Goal: Transaction & Acquisition: Obtain resource

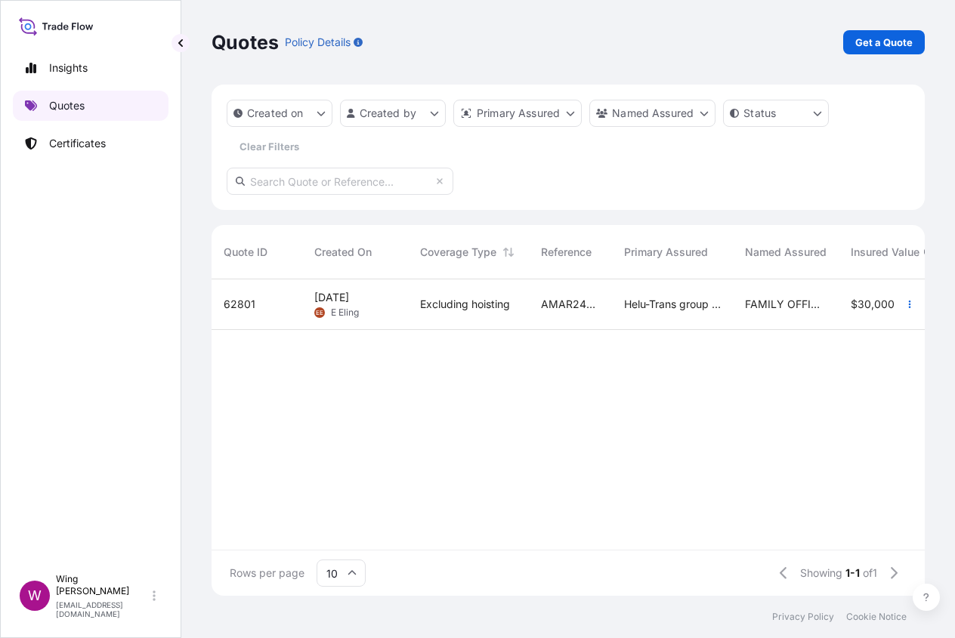
scroll to position [310, 697]
click at [852, 41] on link "Get a Quote" at bounding box center [884, 42] width 82 height 24
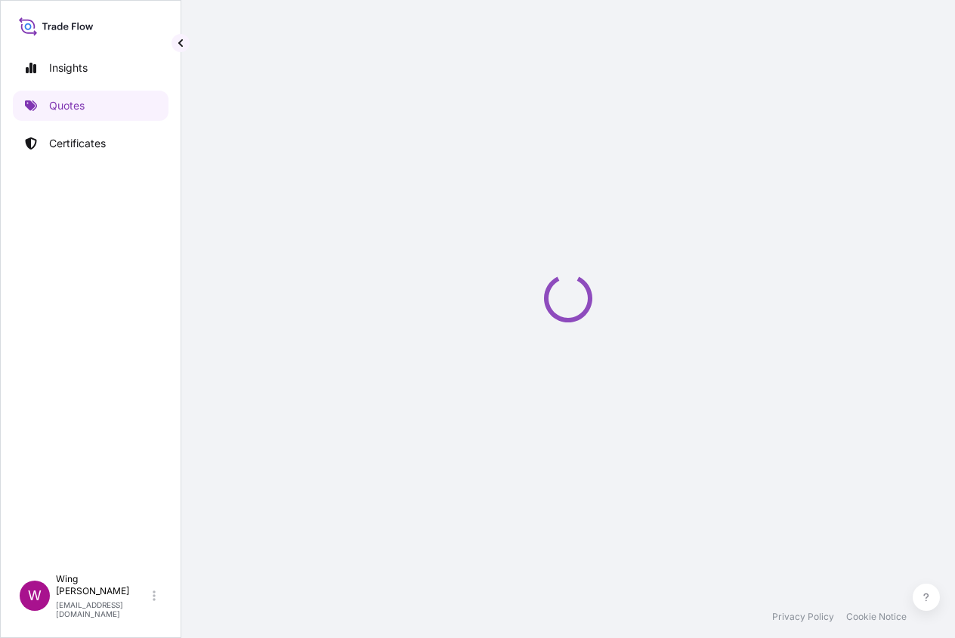
select select "AIR"
select select "27"
select select "Transit"
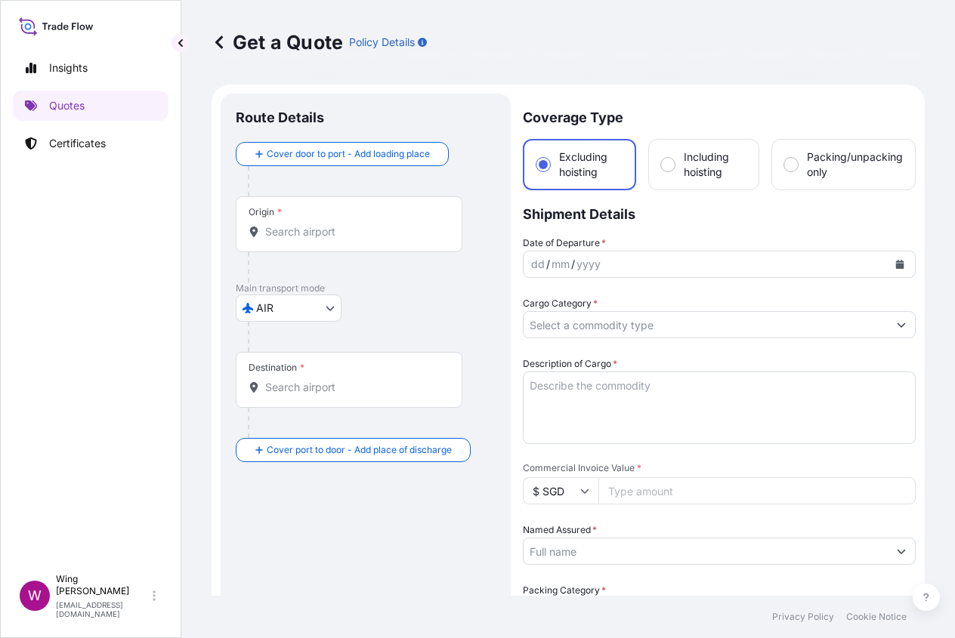
scroll to position [24, 0]
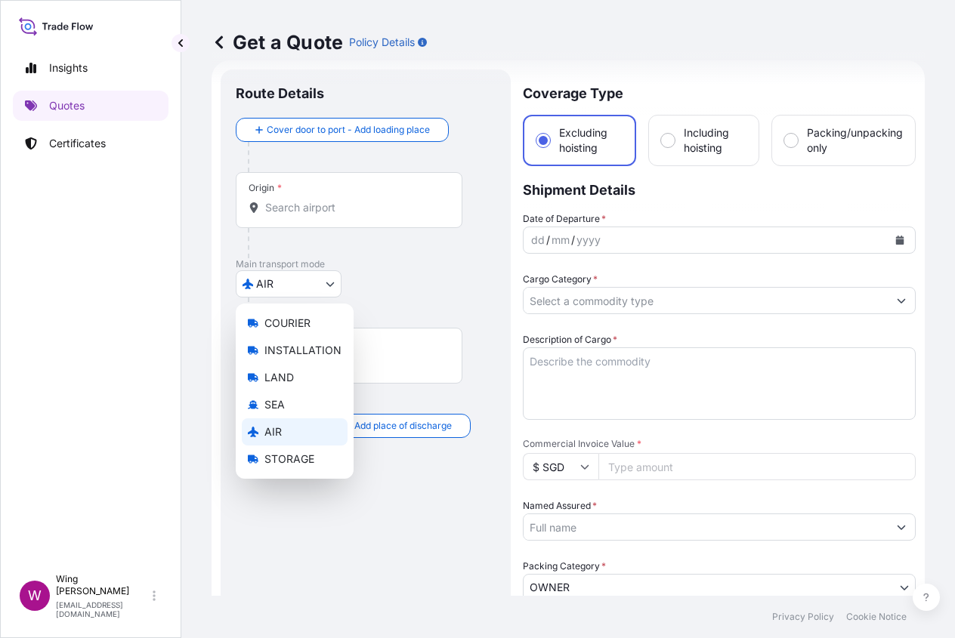
click at [302, 284] on body "Insights Quotes Certificates W Wing Lee [EMAIL_ADDRESS][DOMAIN_NAME] Get a Quot…" at bounding box center [477, 319] width 955 height 638
click at [282, 459] on span "STORAGE" at bounding box center [289, 459] width 50 height 15
select select "STORAGE"
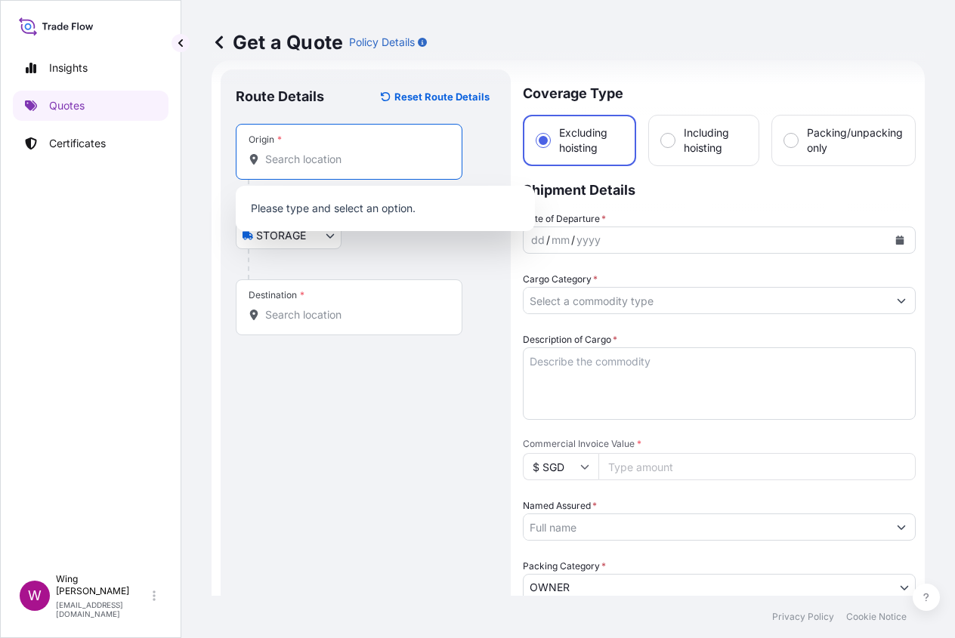
click at [298, 164] on input "Origin *" at bounding box center [354, 159] width 178 height 15
type input "竹"
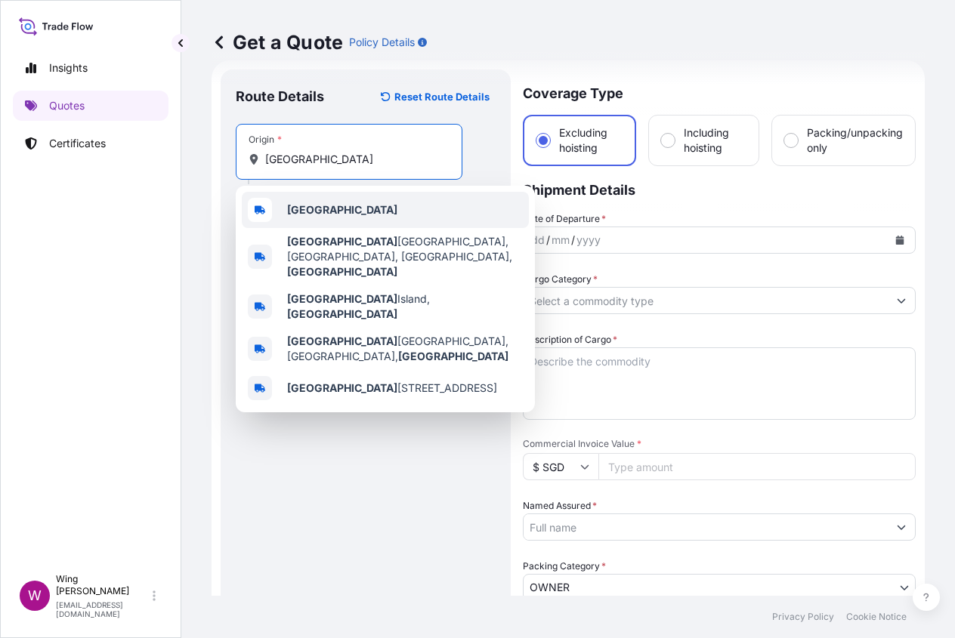
click at [332, 214] on b "[GEOGRAPHIC_DATA]" at bounding box center [342, 209] width 110 height 13
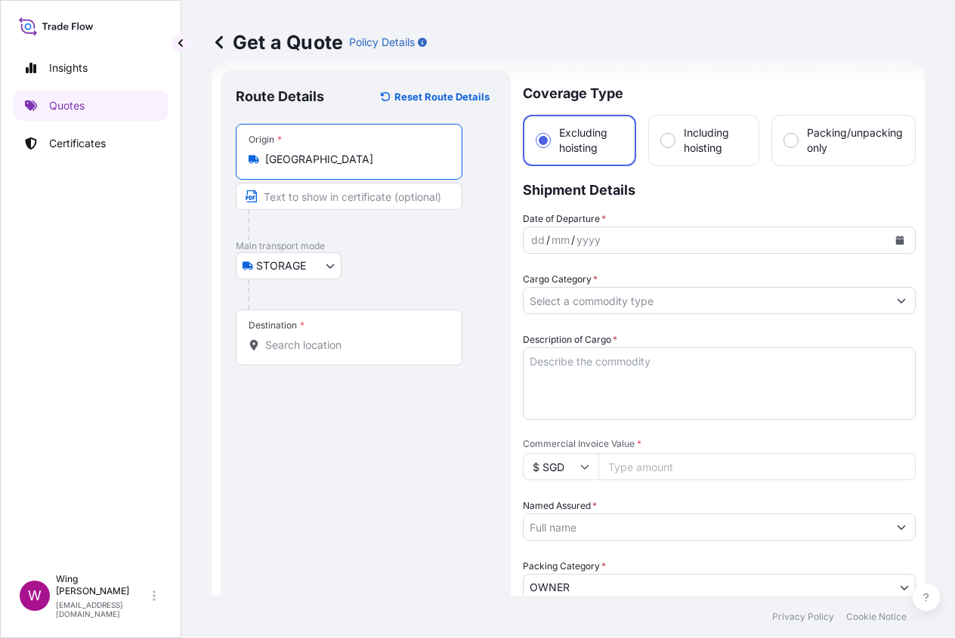
type input "[GEOGRAPHIC_DATA]"
click at [316, 343] on input "Destination *" at bounding box center [354, 345] width 178 height 15
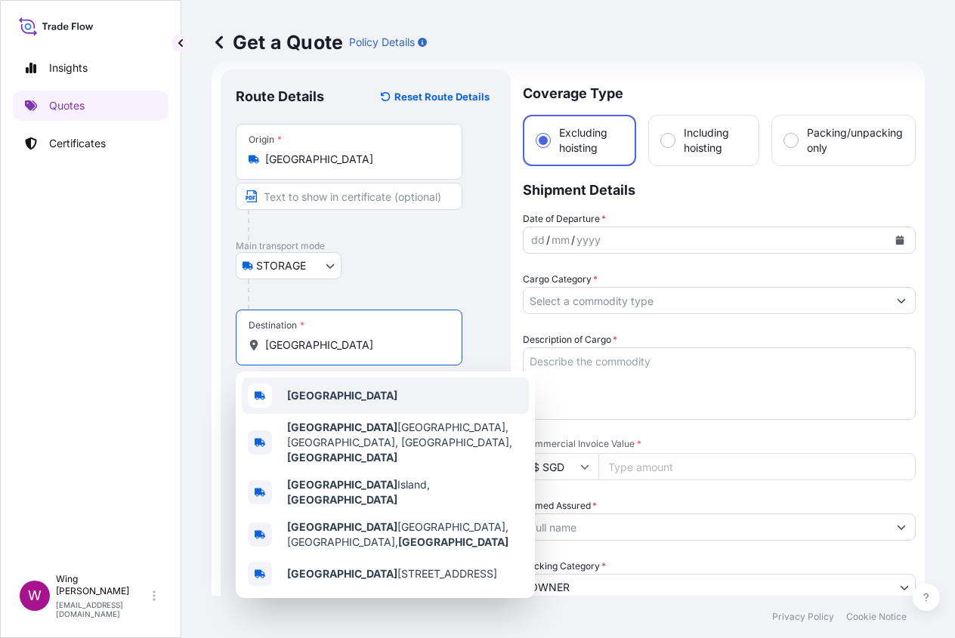
click at [318, 405] on div "[GEOGRAPHIC_DATA]" at bounding box center [385, 396] width 287 height 36
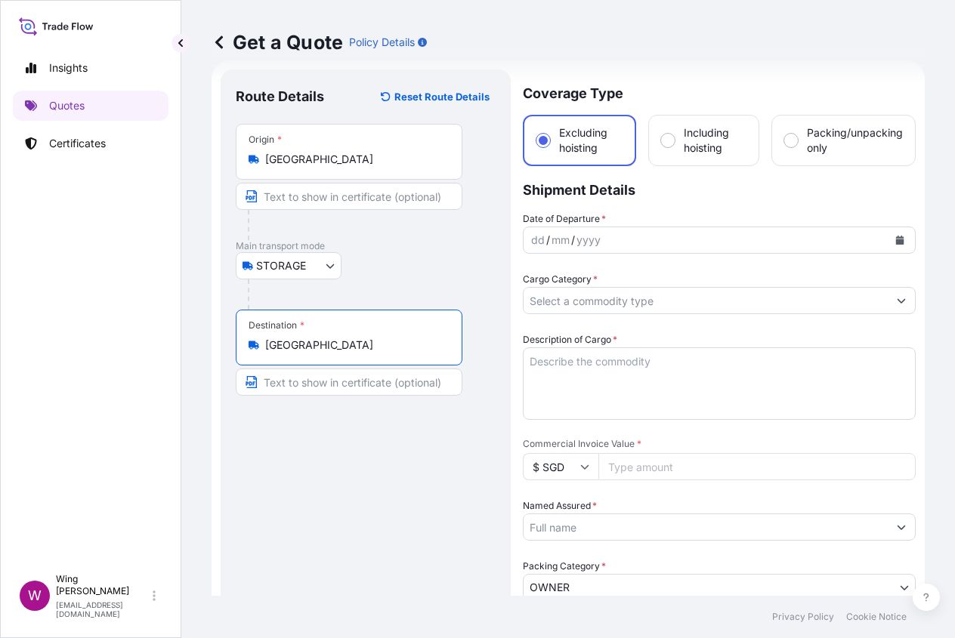
type input "[GEOGRAPHIC_DATA]"
click at [895, 239] on icon "Calendar" at bounding box center [899, 240] width 9 height 9
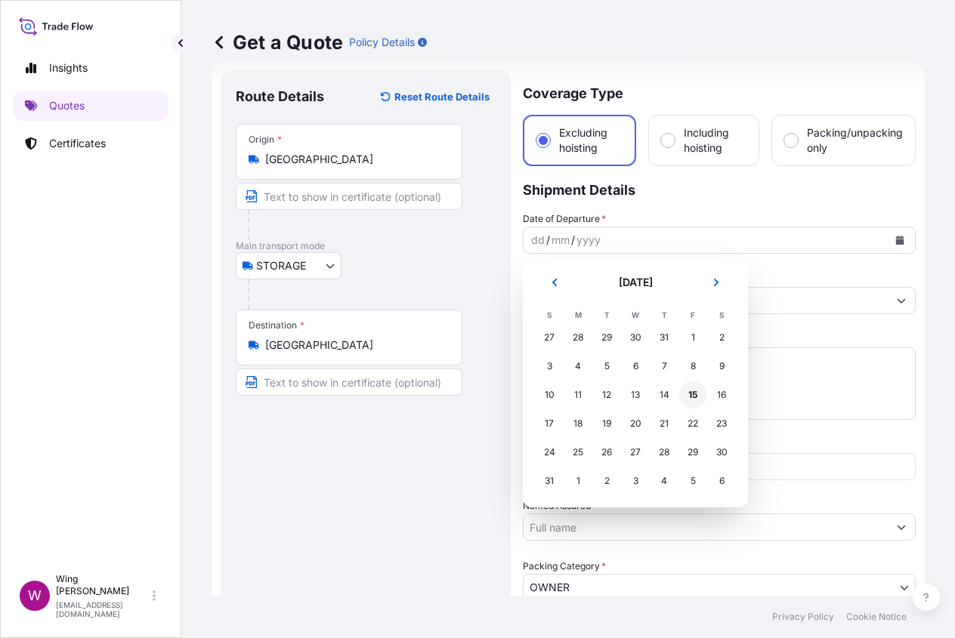
click at [691, 387] on div "15" at bounding box center [692, 394] width 27 height 27
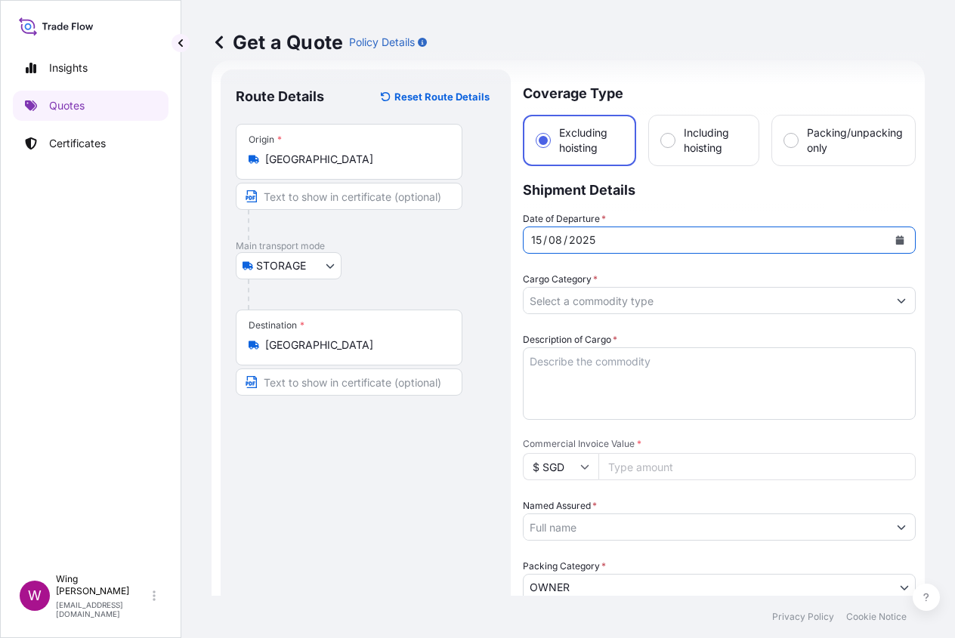
click at [603, 304] on input "Cargo Category *" at bounding box center [705, 300] width 364 height 27
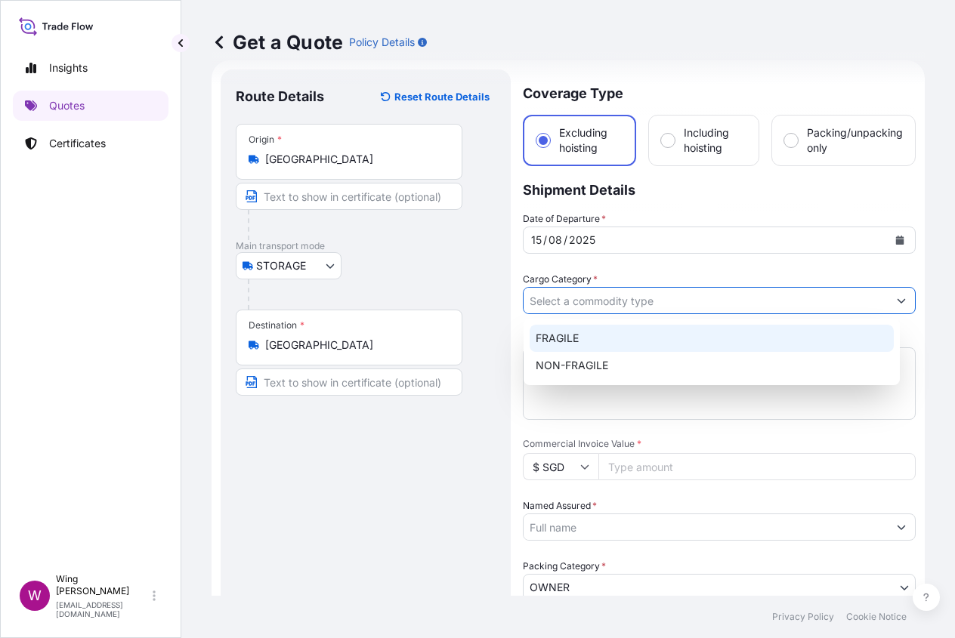
click at [595, 350] on div "FRAGILE" at bounding box center [711, 338] width 364 height 27
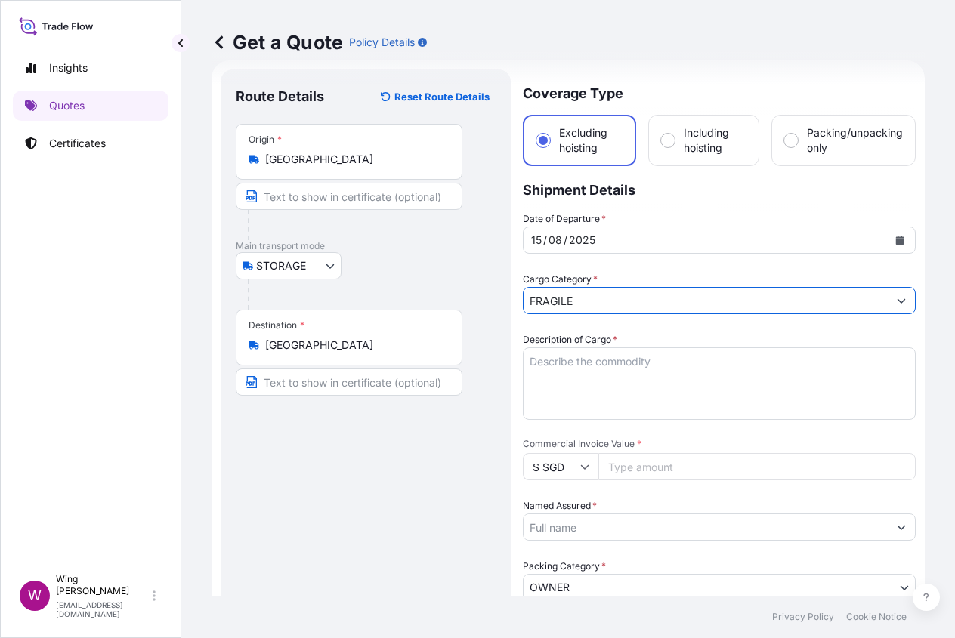
click at [588, 298] on input "FRAGILE" at bounding box center [705, 300] width 364 height 27
click at [896, 296] on icon "Show suggestions" at bounding box center [900, 300] width 9 height 9
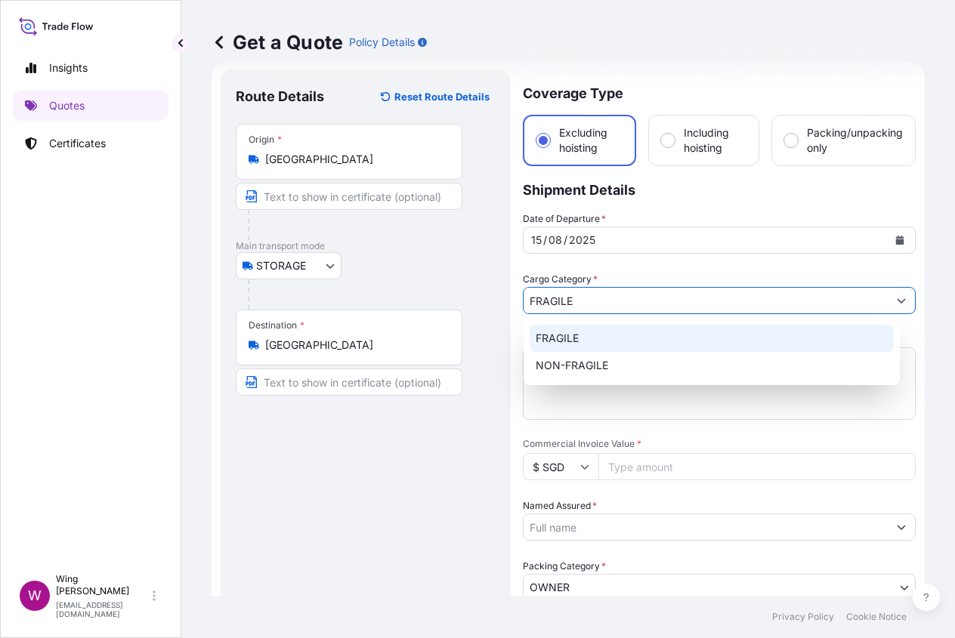
click at [660, 352] on div "FRAGILE NON-FRAGILE" at bounding box center [711, 352] width 364 height 54
type input "NON-FRAGILE"
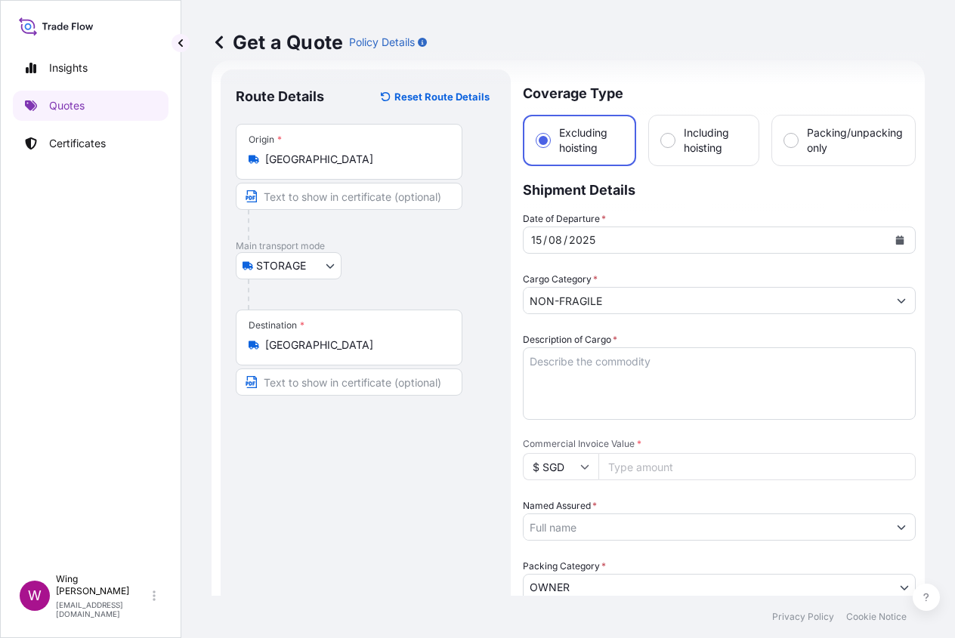
click at [474, 493] on div "Route Details Reset Route Details Place of loading Road / [GEOGRAPHIC_DATA] / I…" at bounding box center [366, 573] width 260 height 977
click at [553, 390] on textarea "Description of Cargo *" at bounding box center [719, 383] width 393 height 73
paste textarea "[PERSON_NAME] The depletion (With Flowers)"
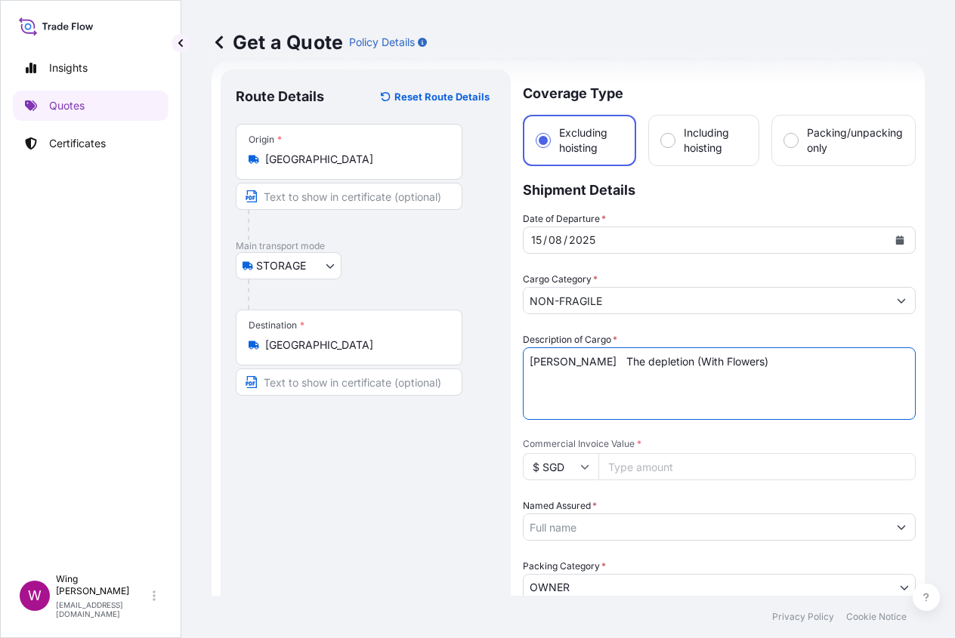
click at [586, 361] on textarea "[PERSON_NAME] The depletion (With Flowers)" at bounding box center [719, 383] width 393 height 73
type textarea "[PERSON_NAME], The depletion (With Flowers)"
click at [369, 500] on div "Route Details Reset Route Details Place of loading Road / [GEOGRAPHIC_DATA] / I…" at bounding box center [366, 573] width 260 height 977
click at [445, 455] on div "Route Details Reset Route Details Place of loading Road / [GEOGRAPHIC_DATA] / I…" at bounding box center [366, 573] width 260 height 977
click at [557, 458] on input "$ SGD" at bounding box center [561, 466] width 76 height 27
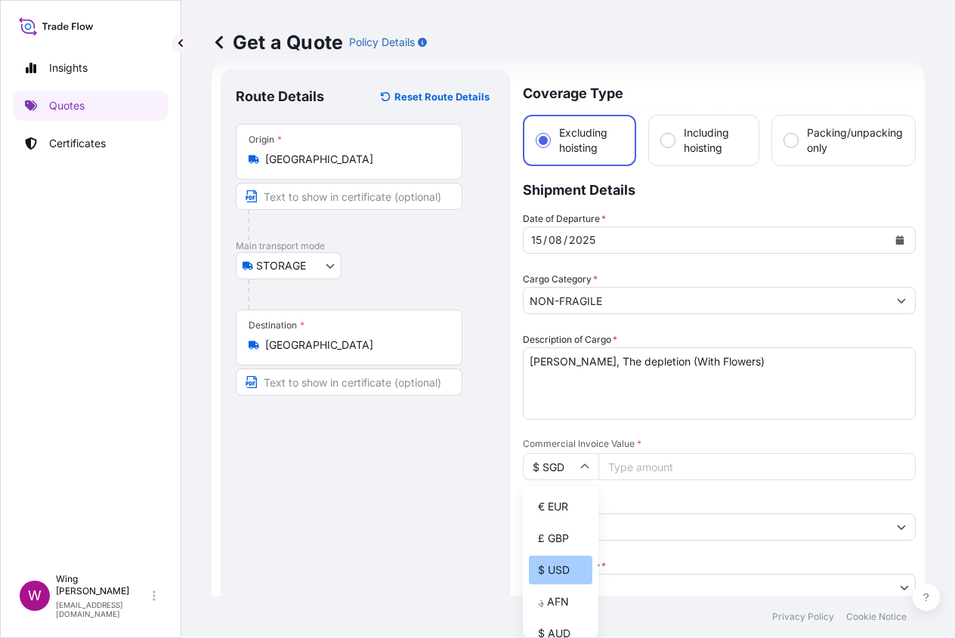
click at [553, 585] on div "$ USD" at bounding box center [560, 570] width 63 height 29
type input "$ USD"
click at [662, 458] on input "Commercial Invoice Value *" at bounding box center [756, 466] width 317 height 27
paste input "35000"
type input "35000"
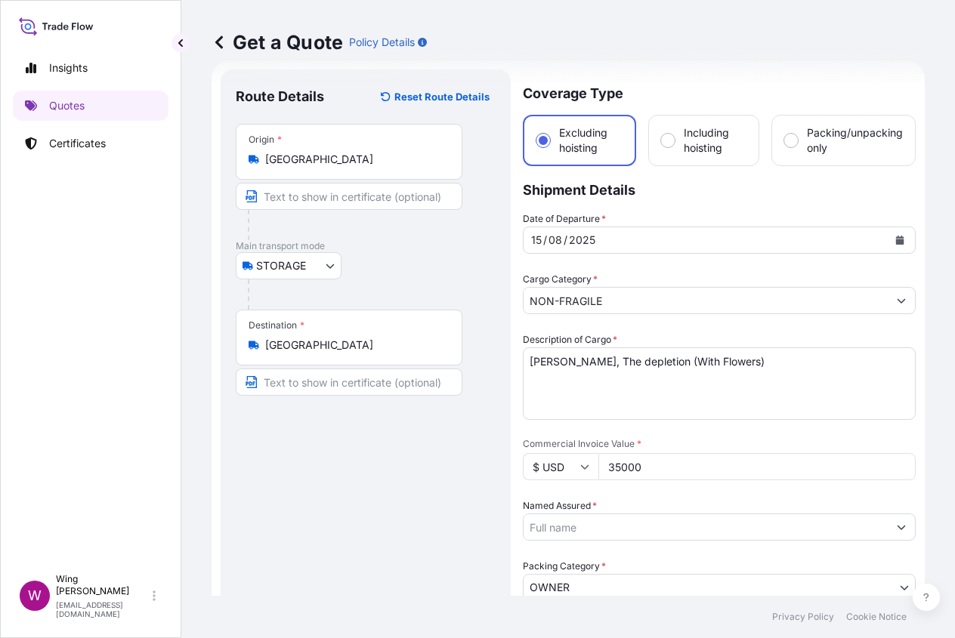
click at [357, 533] on div "Route Details Reset Route Details Place of loading Road / [GEOGRAPHIC_DATA] / I…" at bounding box center [366, 573] width 260 height 977
click at [292, 462] on div "Route Details Reset Route Details Place of loading Road / [GEOGRAPHIC_DATA] / I…" at bounding box center [366, 573] width 260 height 977
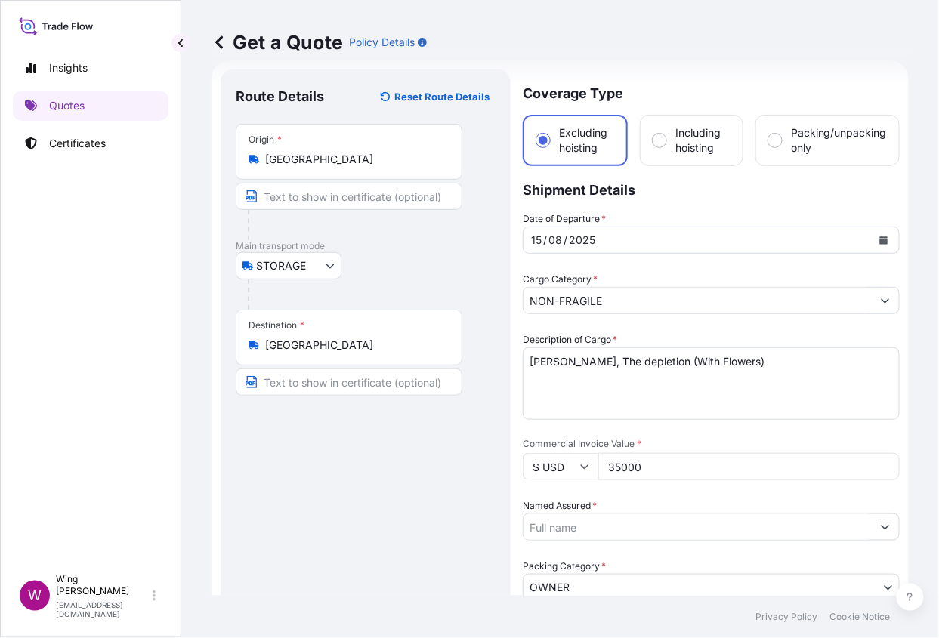
click at [551, 517] on input "Named Assured *" at bounding box center [697, 527] width 348 height 27
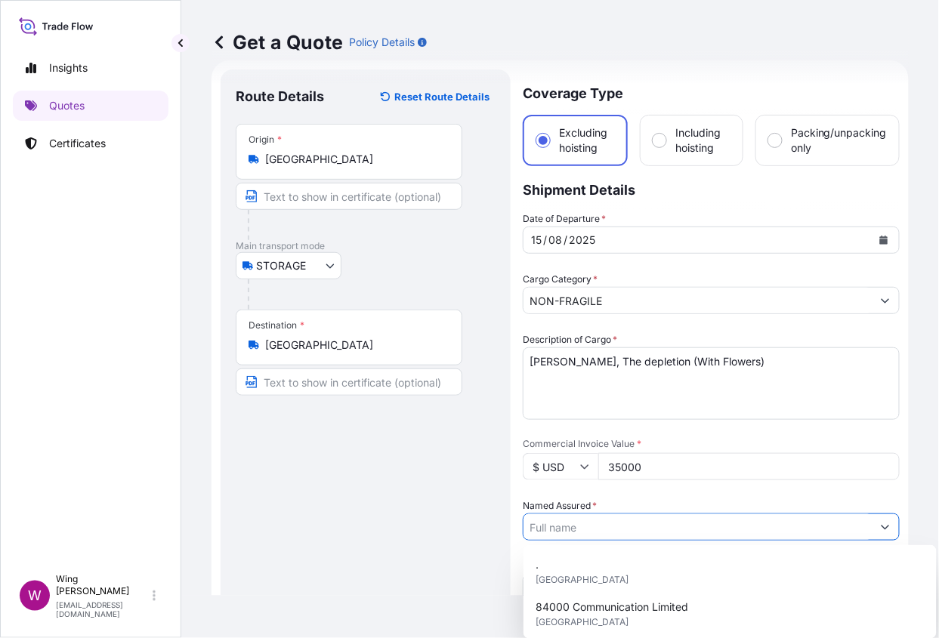
paste input "[PERSON_NAME]"
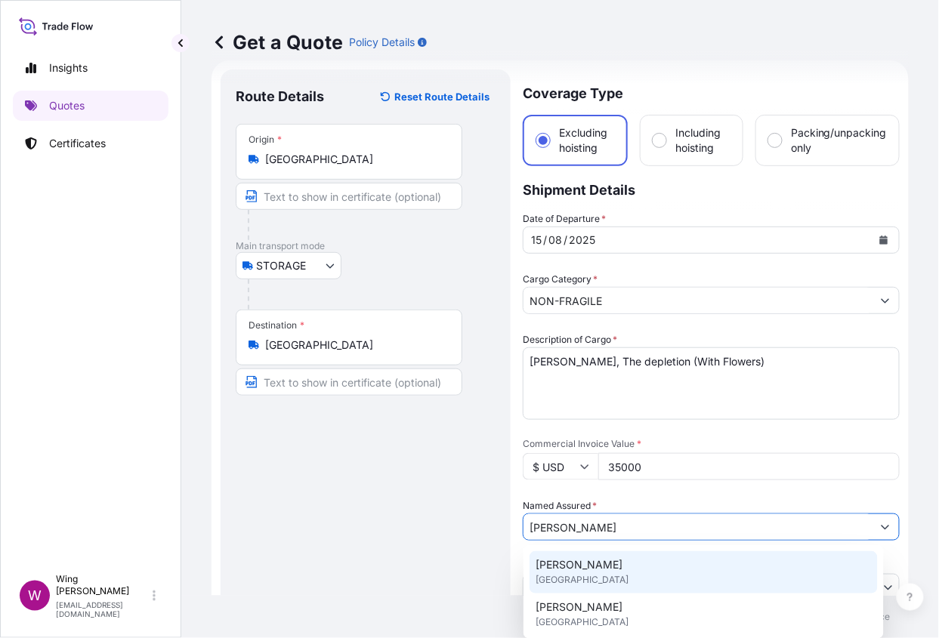
click at [554, 568] on span "[PERSON_NAME]" at bounding box center [578, 564] width 87 height 15
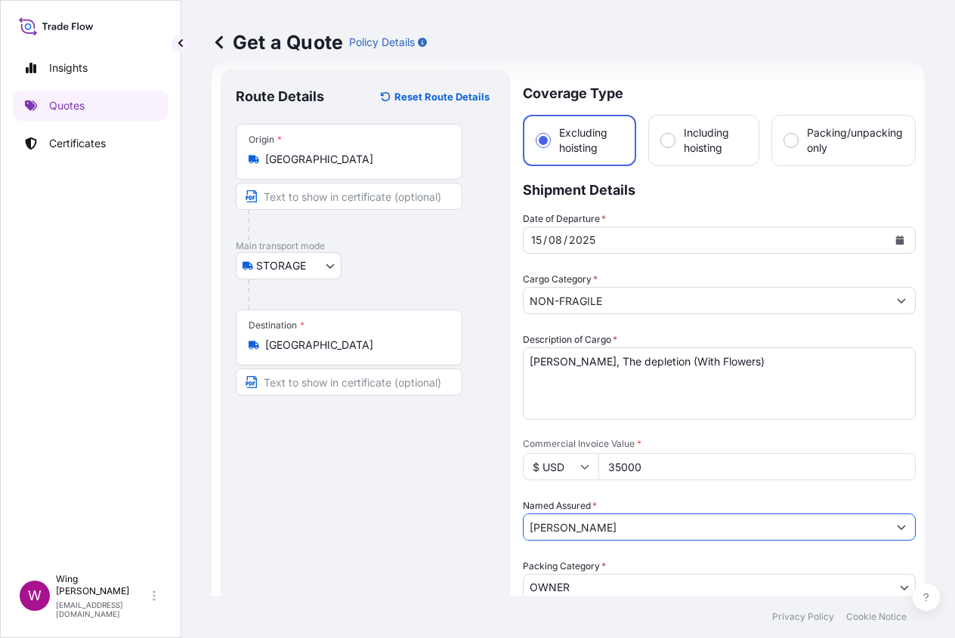
type input "[PERSON_NAME]"
click at [393, 555] on div "Route Details Reset Route Details Place of loading Road / [GEOGRAPHIC_DATA] / I…" at bounding box center [366, 573] width 260 height 977
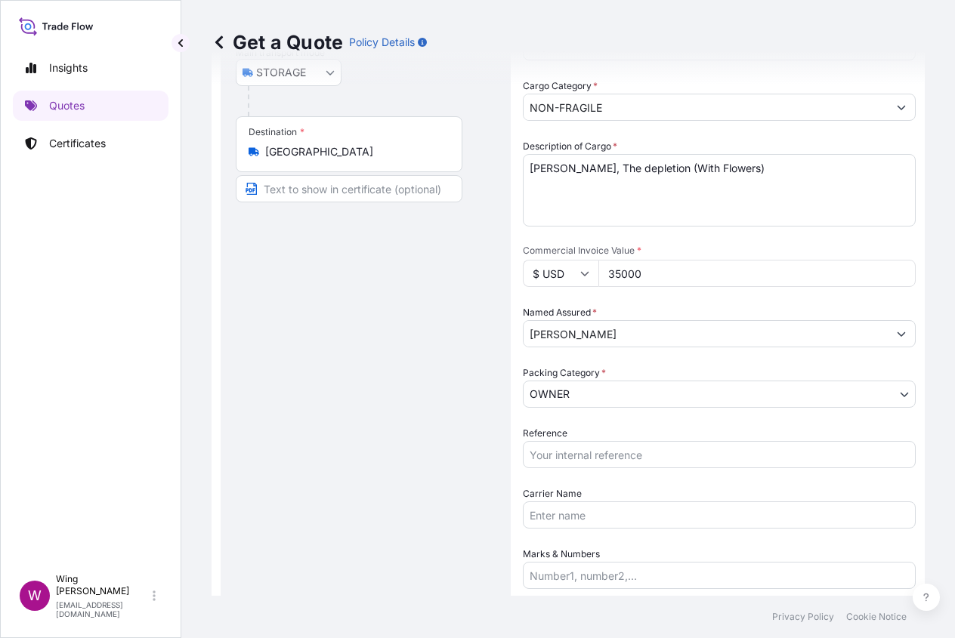
scroll to position [225, 0]
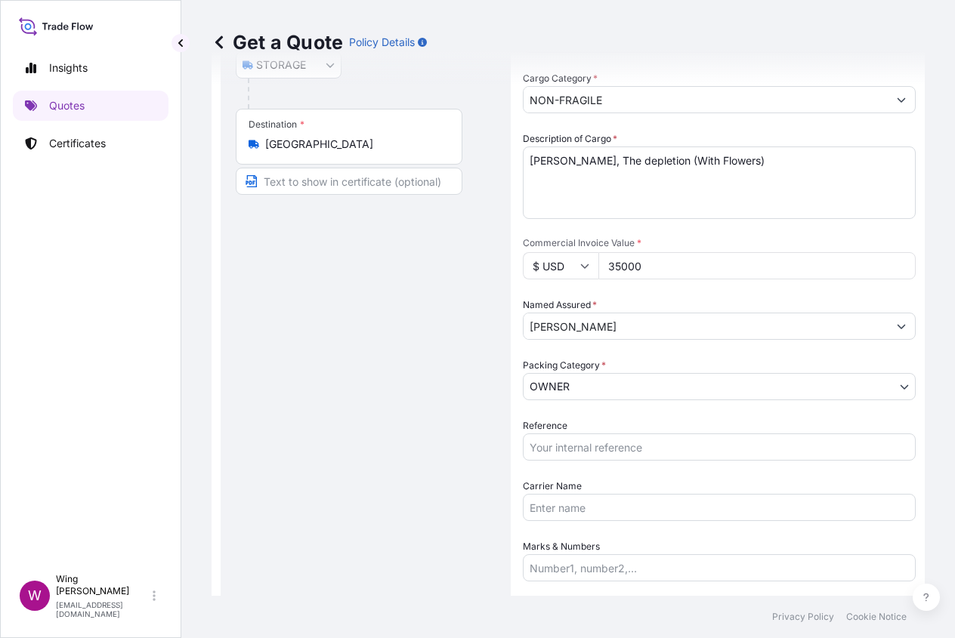
click at [581, 390] on body "3 options available. Insights Quotes Certificates W Wing Lee [EMAIL_ADDRESS][DO…" at bounding box center [477, 319] width 955 height 638
click at [565, 450] on input "Reference" at bounding box center [719, 447] width 393 height 27
click at [431, 392] on div "Route Details Reset Route Details Place of loading Road / [GEOGRAPHIC_DATA] / I…" at bounding box center [366, 372] width 260 height 977
click at [552, 442] on input "Reference" at bounding box center [719, 447] width 393 height 27
paste input "AMST2314818VIVI"
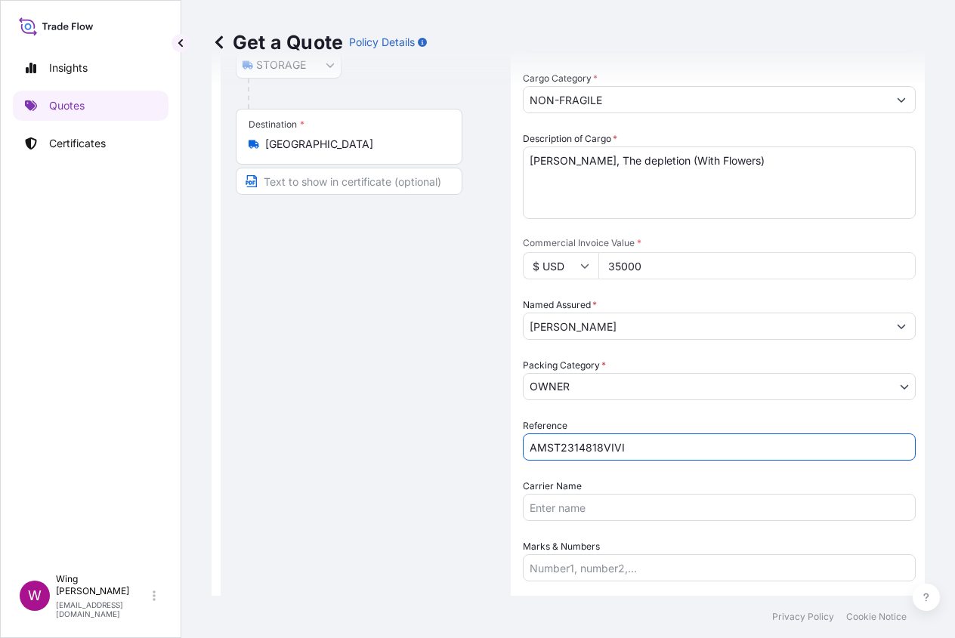
type input "AMST2314818VIVI"
click at [352, 433] on div "Route Details Reset Route Details Place of loading Road / [GEOGRAPHIC_DATA] / I…" at bounding box center [366, 372] width 260 height 977
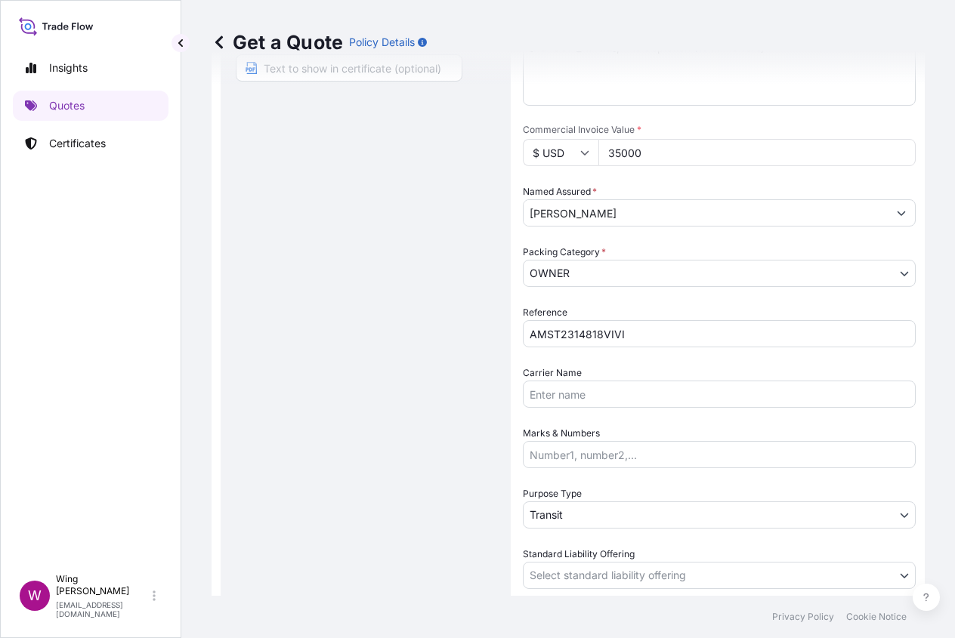
scroll to position [427, 0]
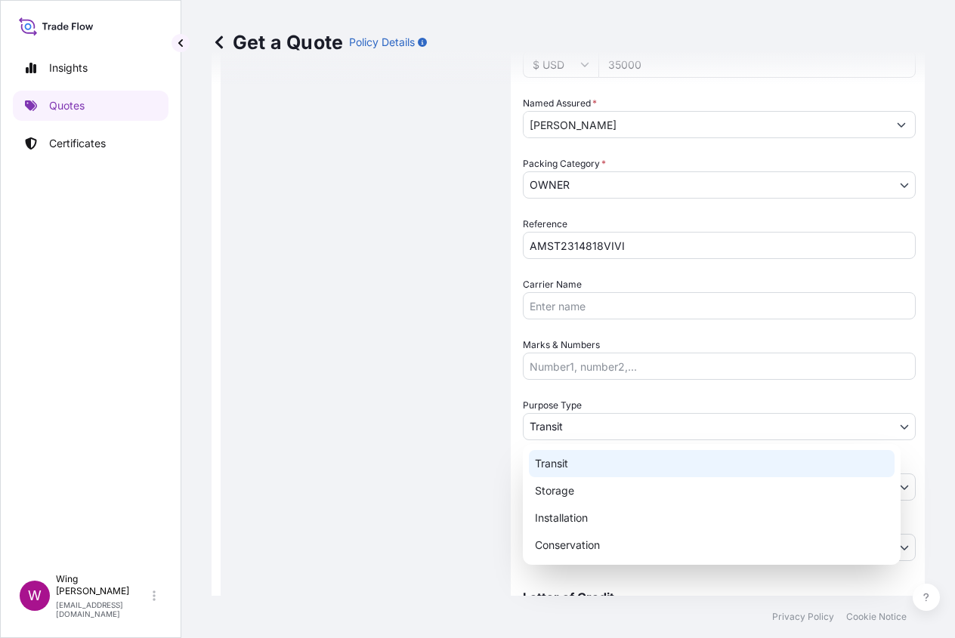
click at [552, 421] on body "Insights Quotes Certificates W Wing Lee [EMAIL_ADDRESS][DOMAIN_NAME] Get a Quot…" at bounding box center [477, 319] width 955 height 638
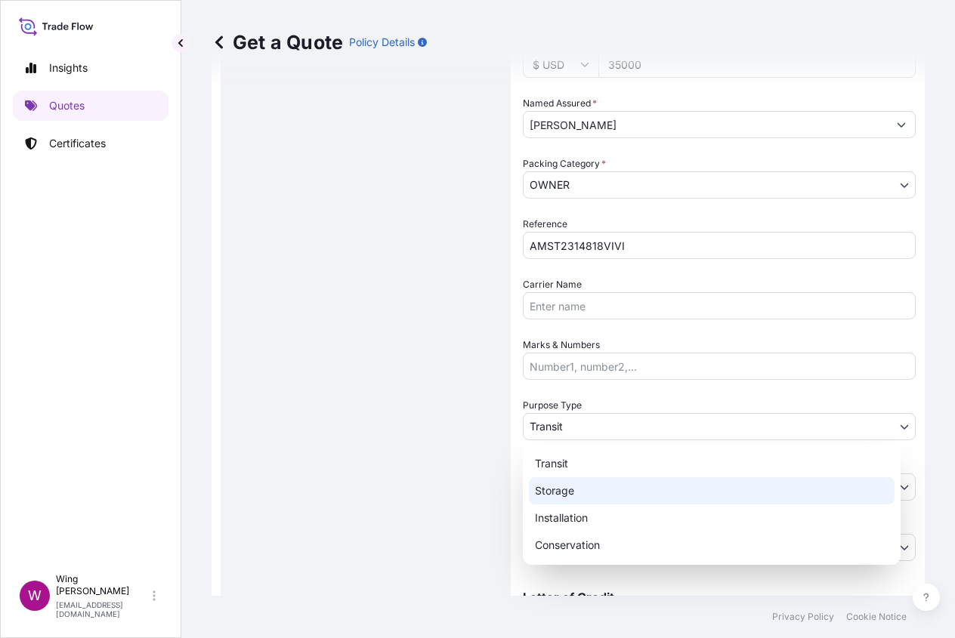
click at [554, 481] on div "Storage" at bounding box center [712, 490] width 366 height 27
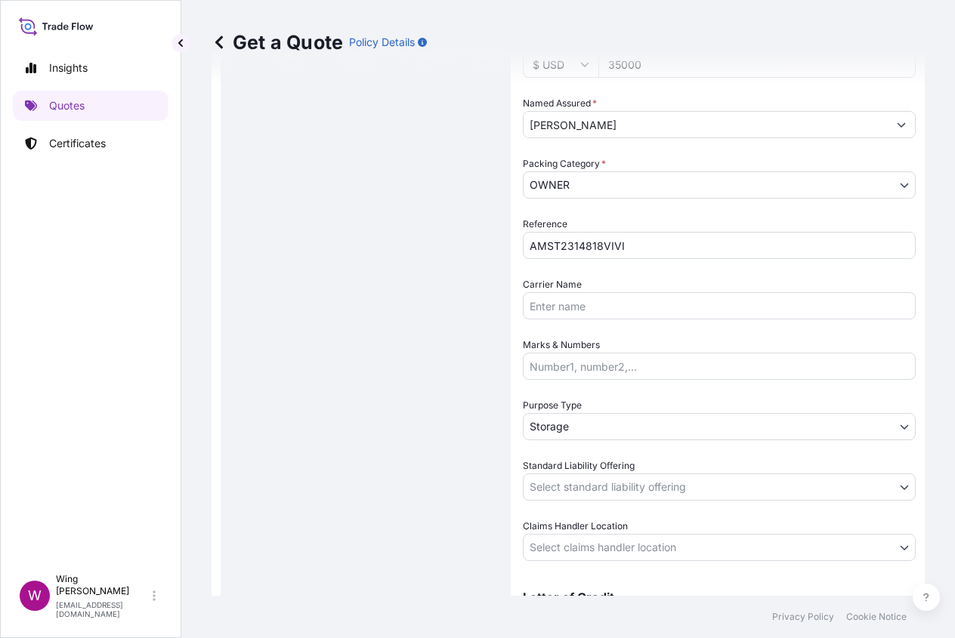
click at [429, 464] on div "Route Details Reset Route Details Place of loading Road / [GEOGRAPHIC_DATA] / I…" at bounding box center [366, 170] width 260 height 977
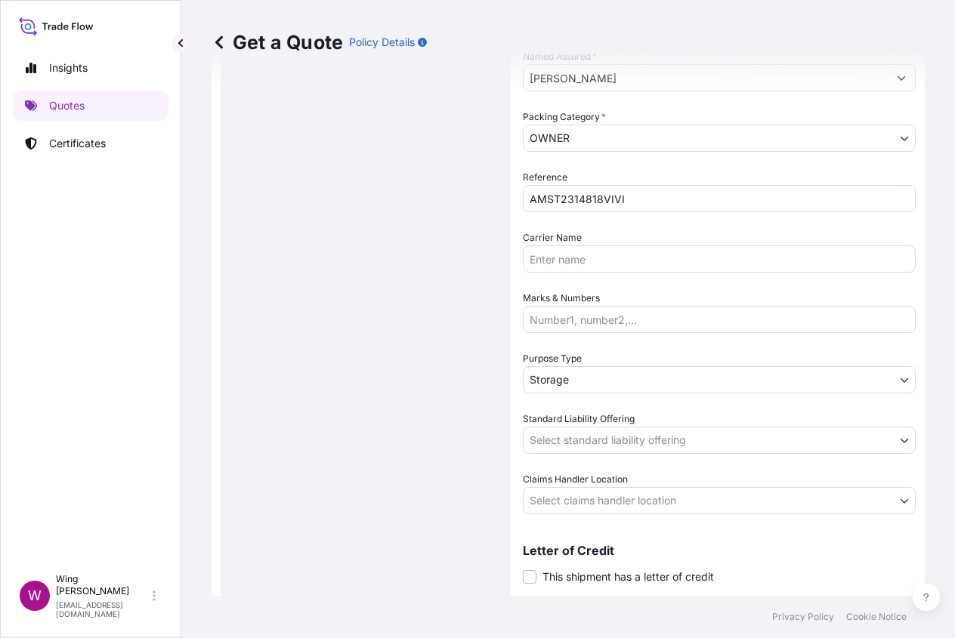
scroll to position [511, 0]
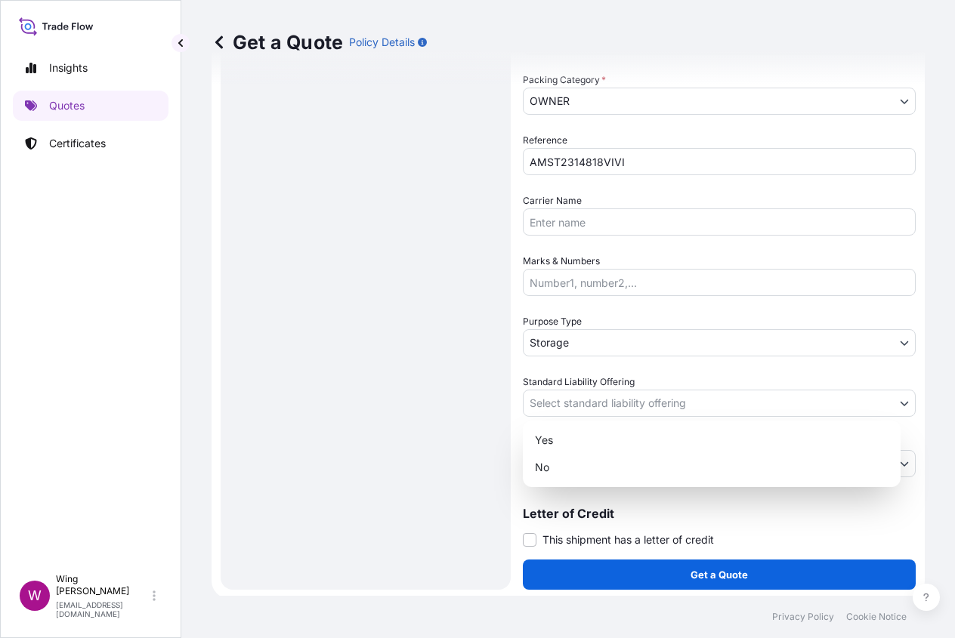
click at [564, 403] on body "Insights Quotes Certificates W Wing Lee [EMAIL_ADDRESS][DOMAIN_NAME] Get a Quot…" at bounding box center [477, 319] width 955 height 638
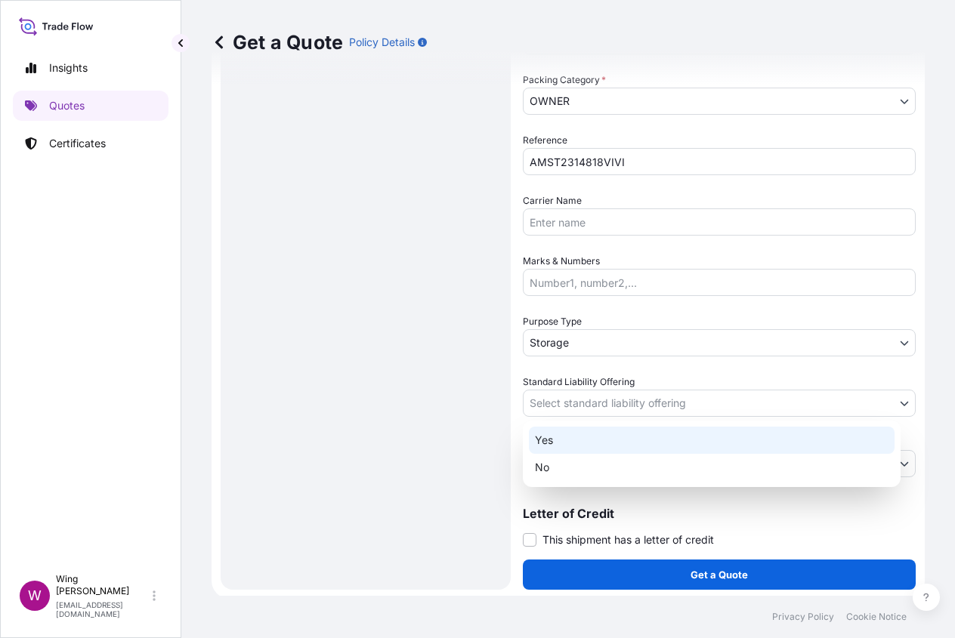
click at [562, 442] on div "Yes" at bounding box center [712, 440] width 366 height 27
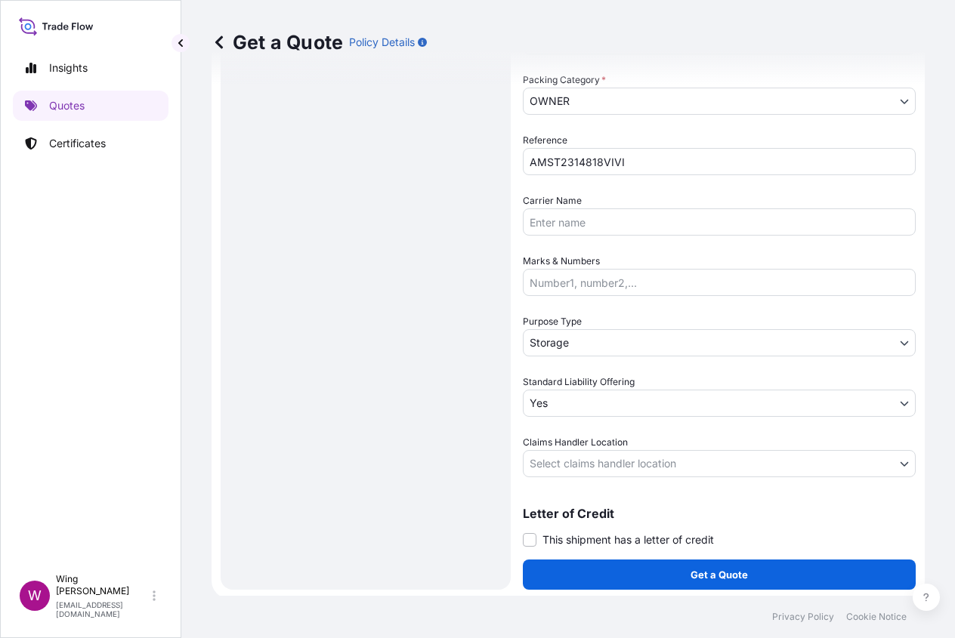
click at [432, 459] on div "Route Details Reset Route Details Place of loading Road / [GEOGRAPHIC_DATA] / I…" at bounding box center [366, 86] width 260 height 977
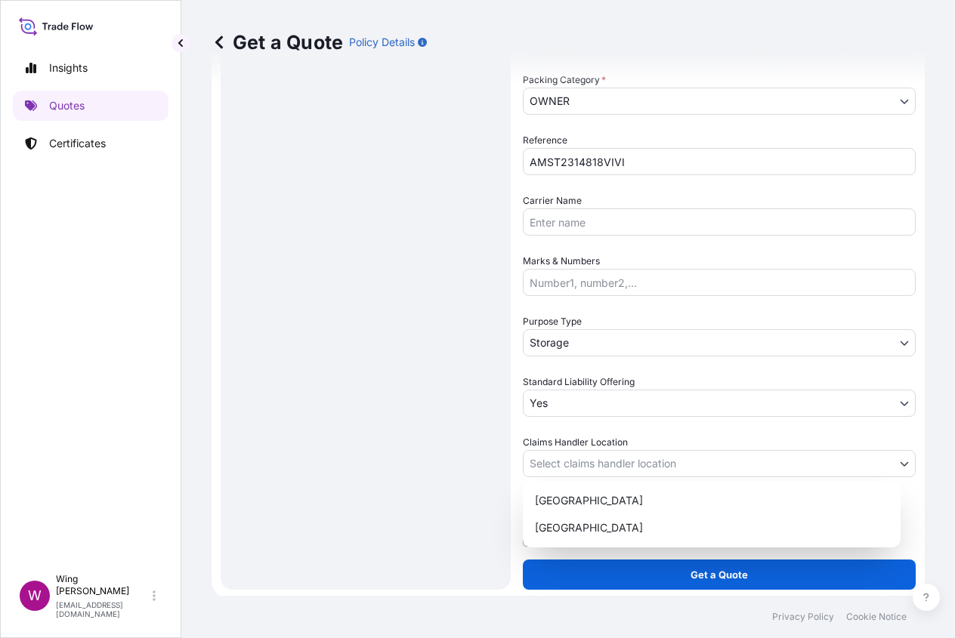
click at [558, 473] on body "Insights Quotes Certificates W Wing Lee [EMAIL_ADDRESS][DOMAIN_NAME] Get a Quot…" at bounding box center [477, 319] width 955 height 638
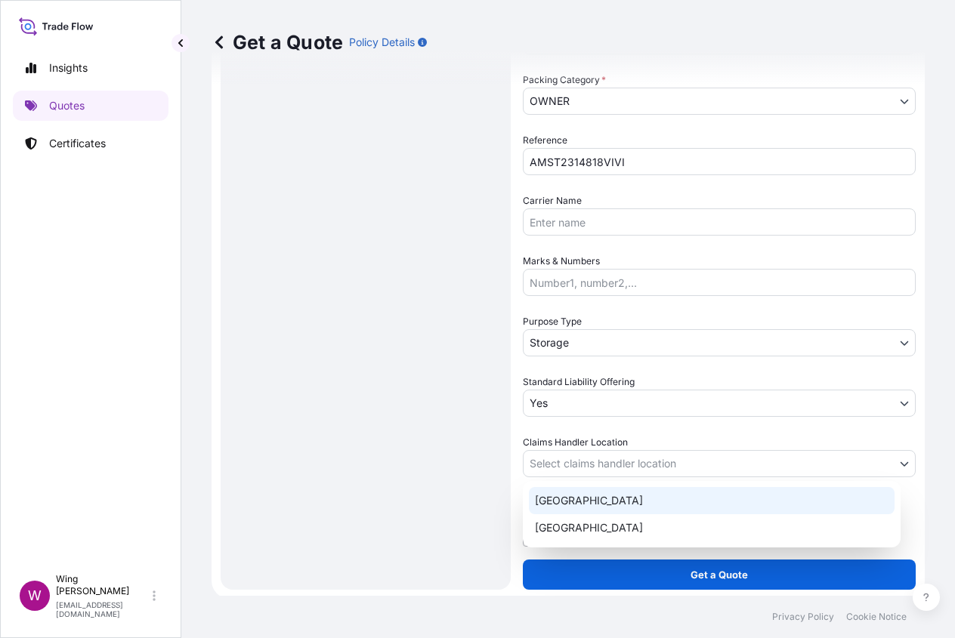
click at [560, 504] on div "[GEOGRAPHIC_DATA]" at bounding box center [712, 500] width 366 height 27
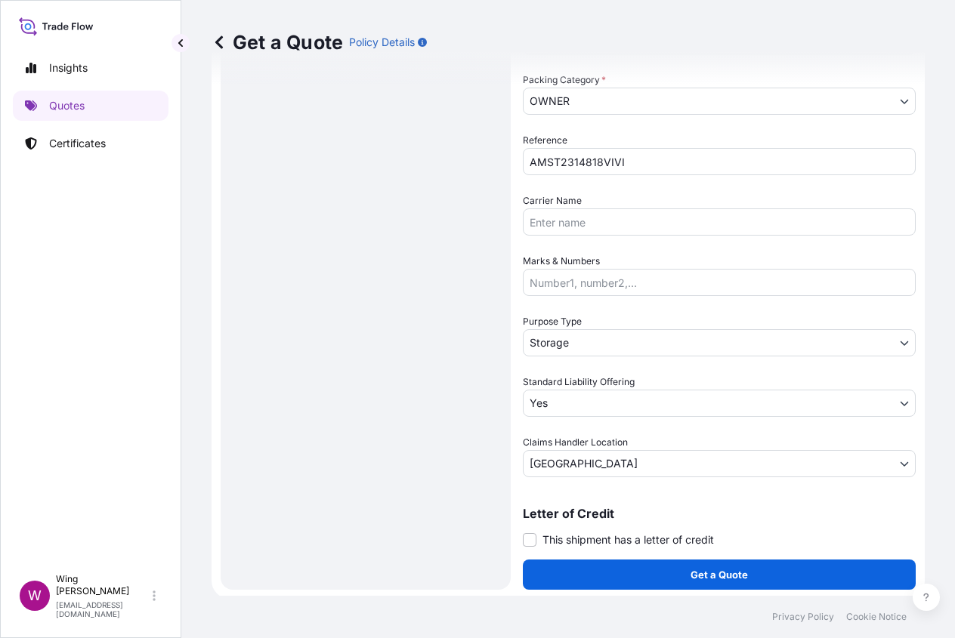
click at [397, 480] on div "Route Details Reset Route Details Place of loading Road / [GEOGRAPHIC_DATA] / I…" at bounding box center [366, 86] width 260 height 977
click at [541, 532] on label "This shipment has a letter of credit" at bounding box center [618, 540] width 191 height 16
click at [523, 532] on input "This shipment has a letter of credit" at bounding box center [523, 532] width 0 height 0
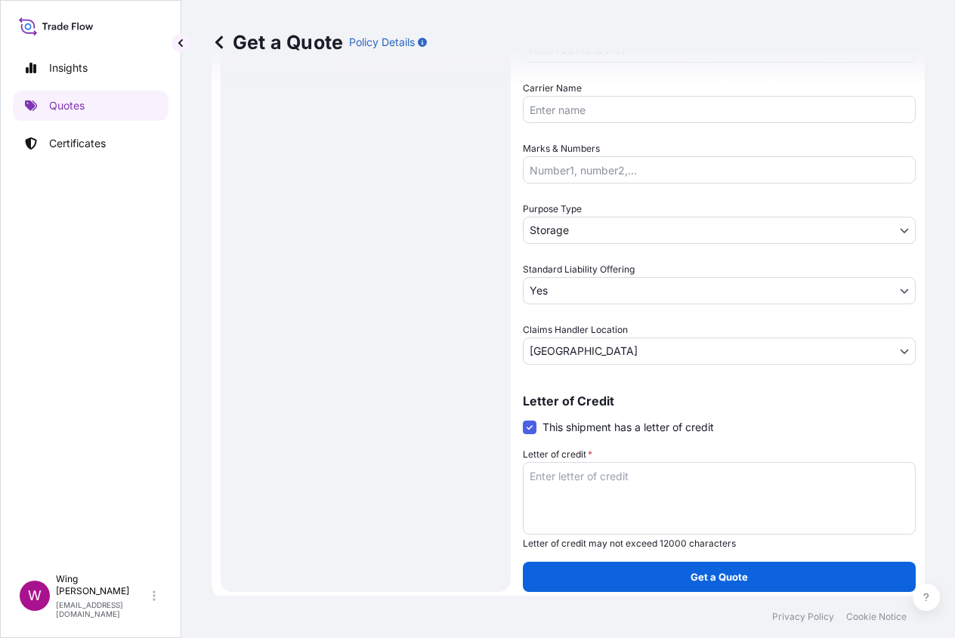
scroll to position [625, 0]
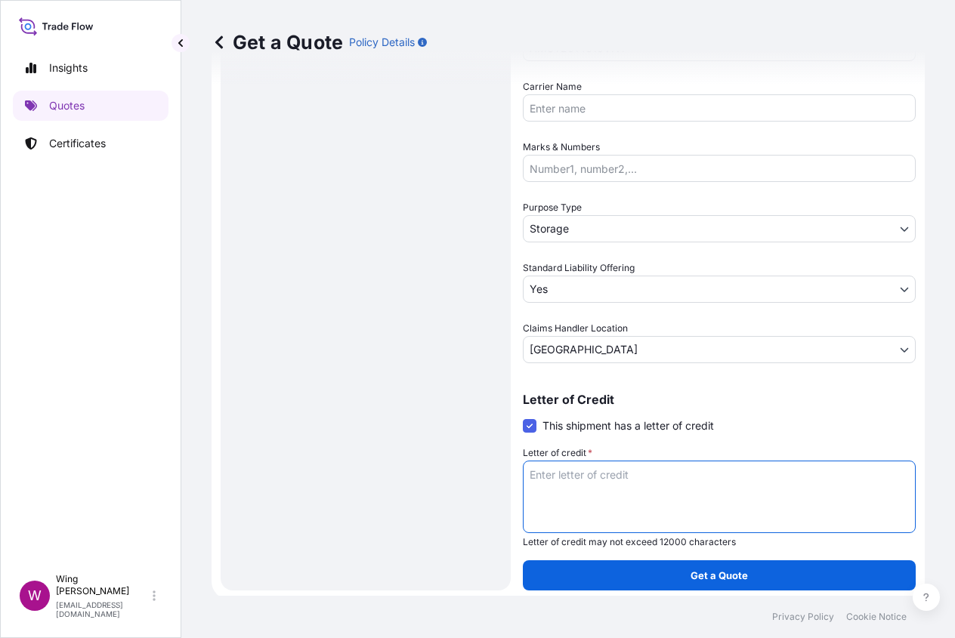
click at [568, 495] on textarea "Letter of credit *" at bounding box center [719, 497] width 393 height 73
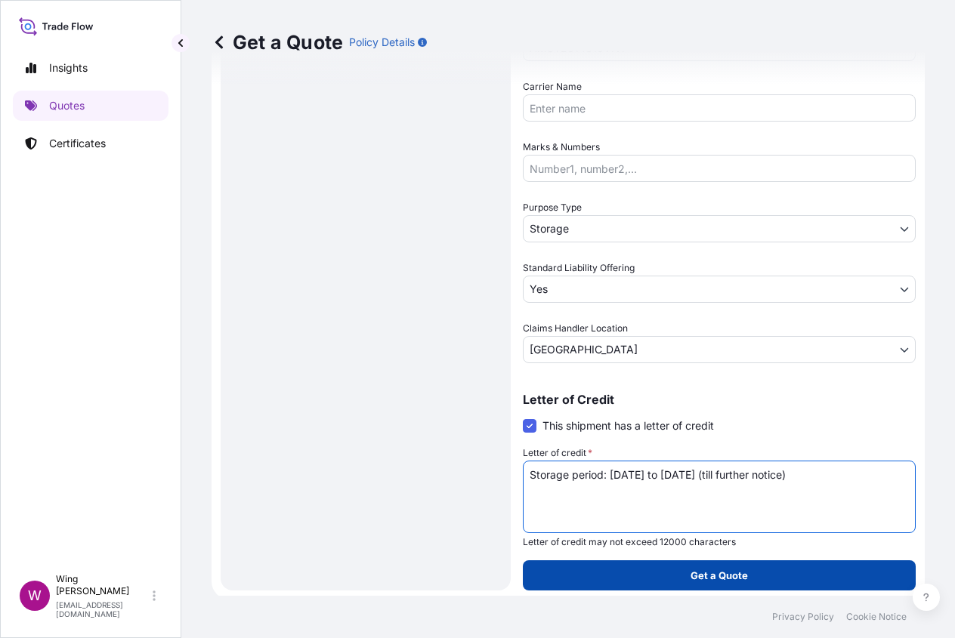
type textarea "Storage period: [DATE] to [DATE] (till further notice)"
click at [641, 564] on button "Get a Quote" at bounding box center [719, 575] width 393 height 30
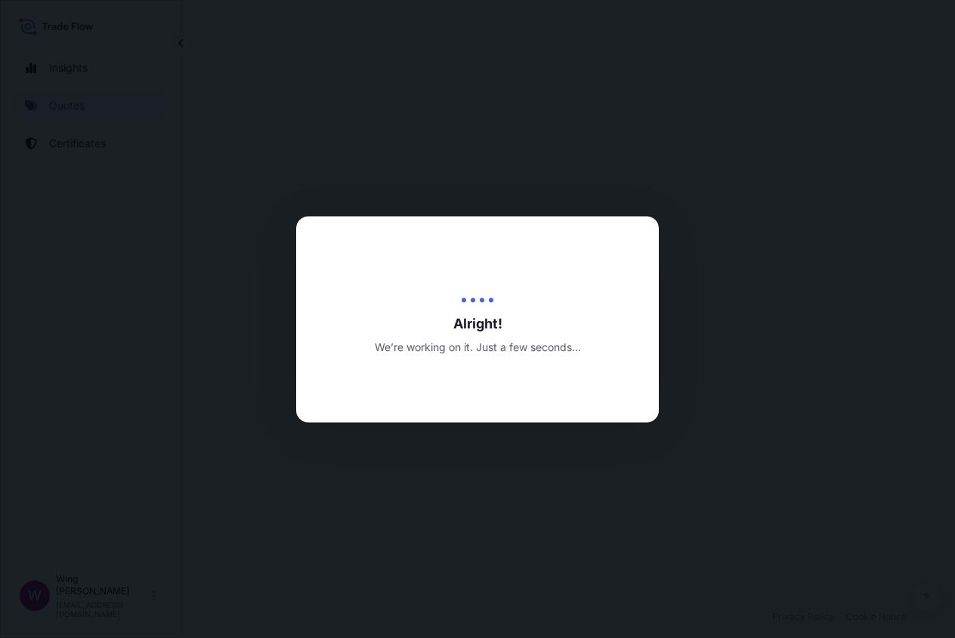
select select "STORAGE"
select select "Storage"
select select "Yes"
select select "[GEOGRAPHIC_DATA]"
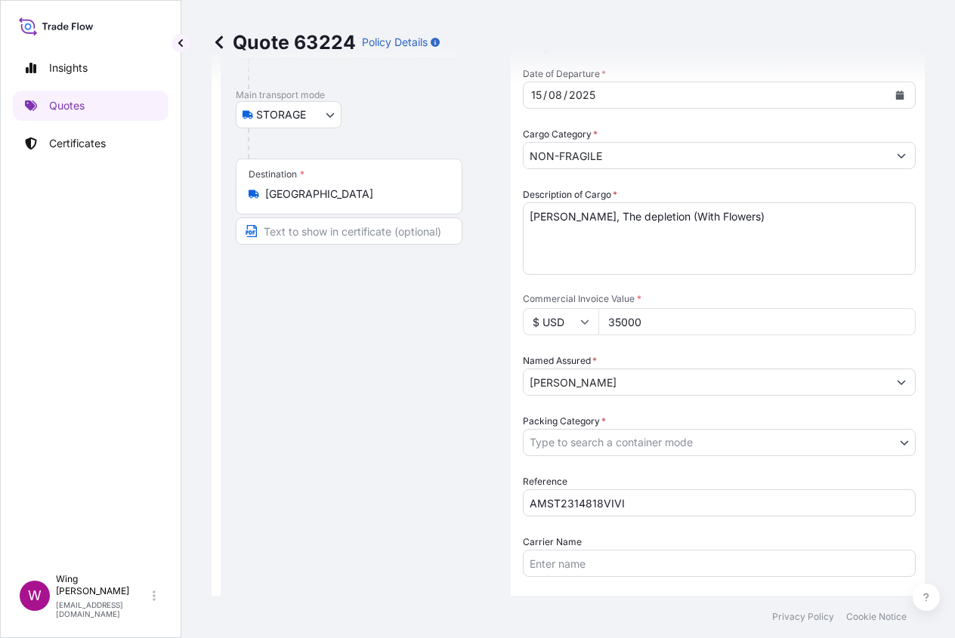
scroll to position [201, 0]
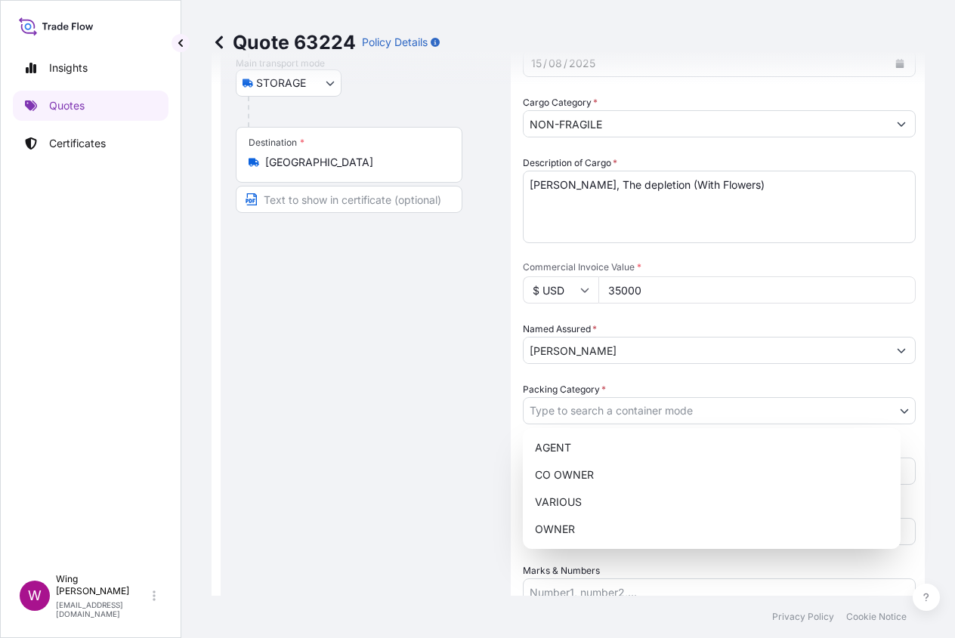
click at [600, 403] on body "Insights Quotes Certificates W Wing Lee [EMAIL_ADDRESS][DOMAIN_NAME] Quote 6322…" at bounding box center [477, 319] width 955 height 638
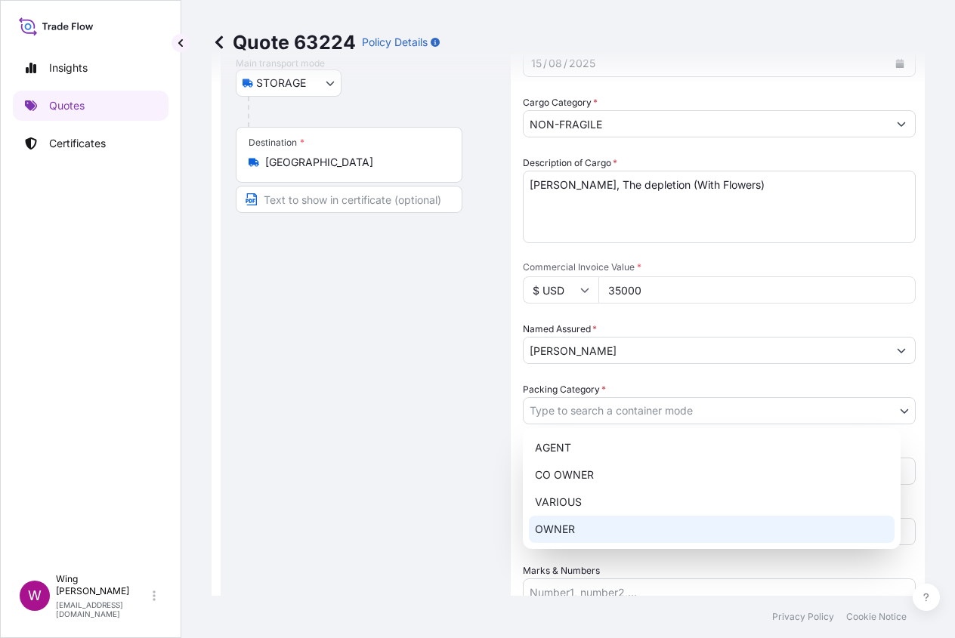
click at [573, 533] on div "OWNER" at bounding box center [712, 529] width 366 height 27
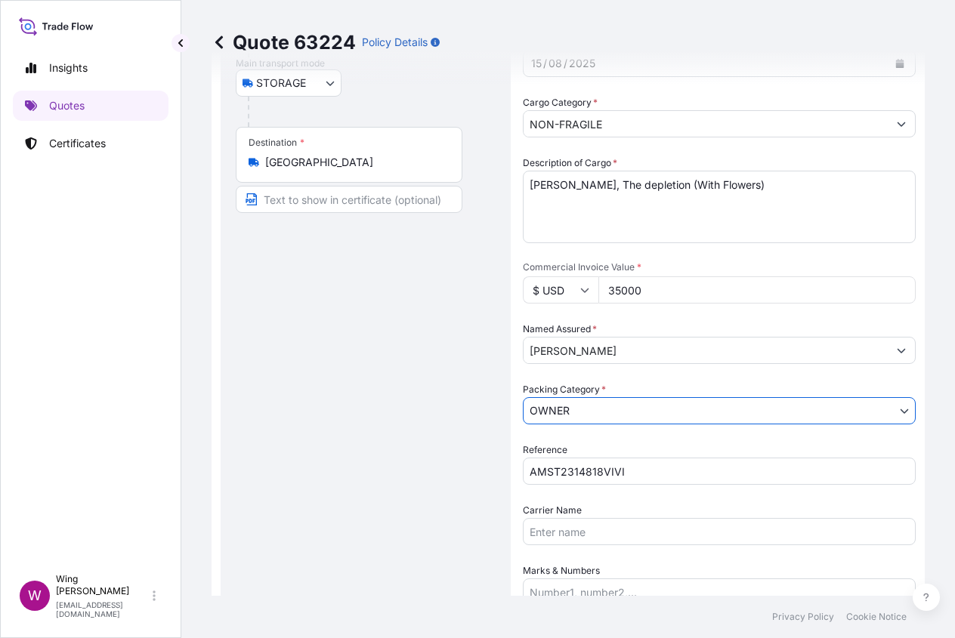
click at [378, 471] on div "Route Details Place of loading Road / [GEOGRAPHIC_DATA] / Inland Origin * [GEOG…" at bounding box center [366, 453] width 260 height 1091
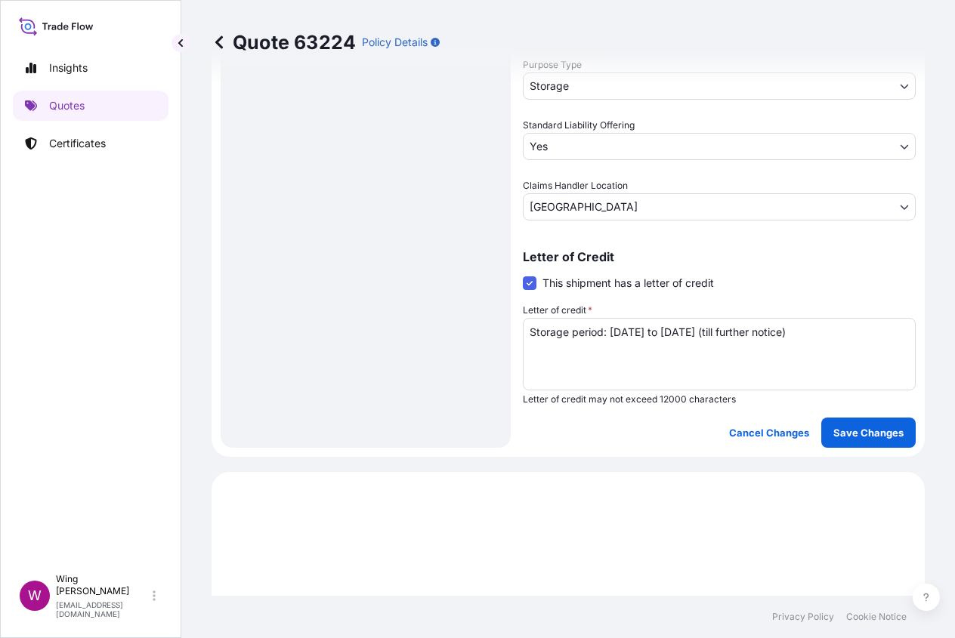
scroll to position [805, 0]
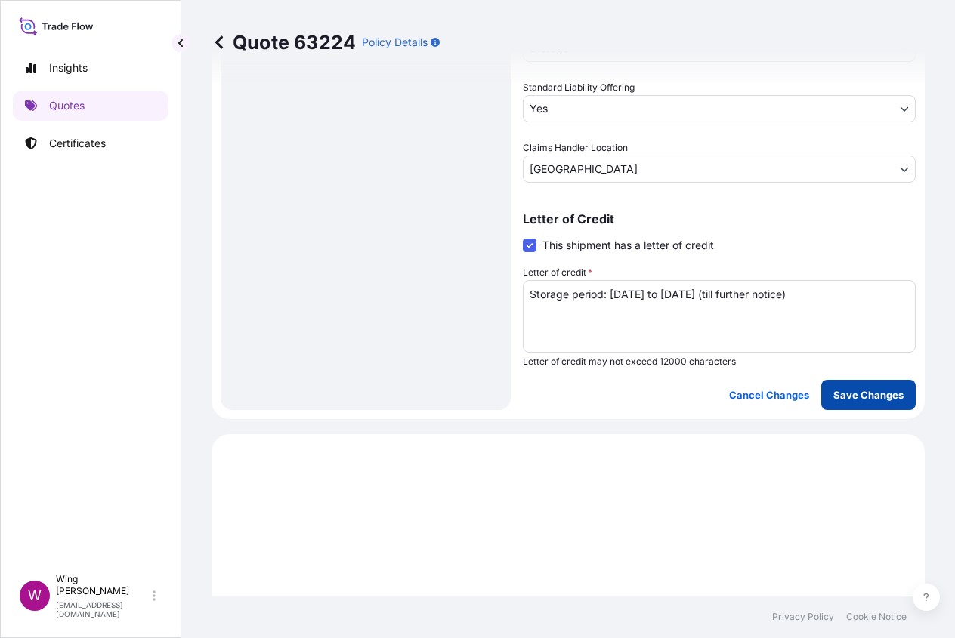
click at [852, 391] on p "Save Changes" at bounding box center [868, 394] width 70 height 15
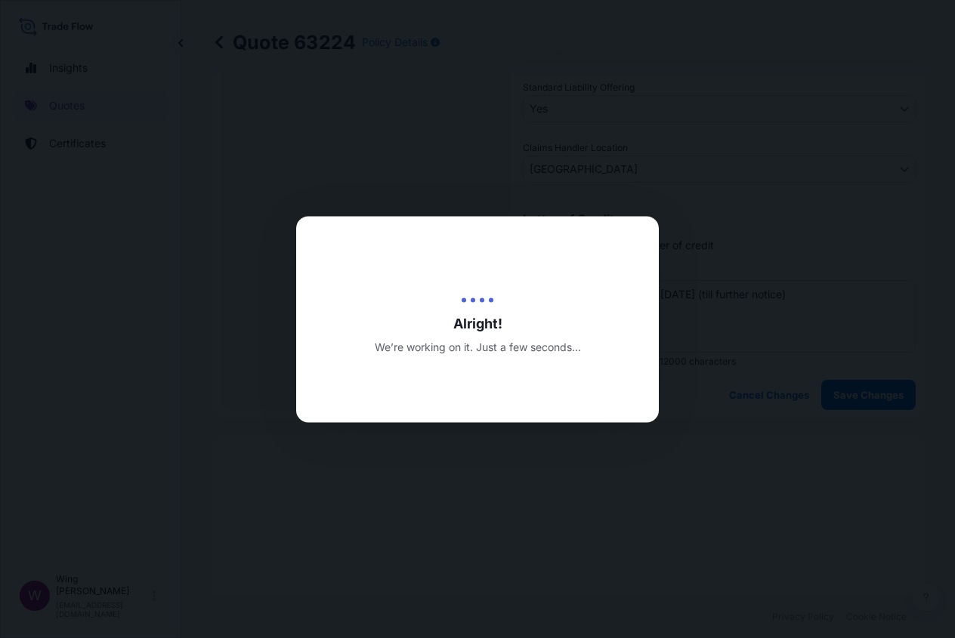
type input "[DATE]"
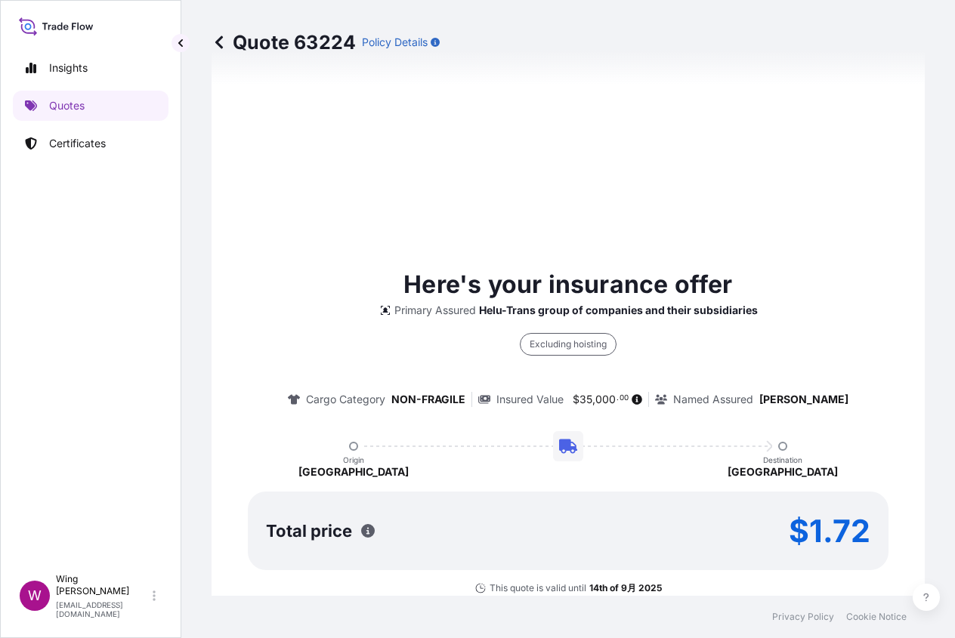
select select "STORAGE"
select select "Storage"
select select "Yes"
select select "[GEOGRAPHIC_DATA]"
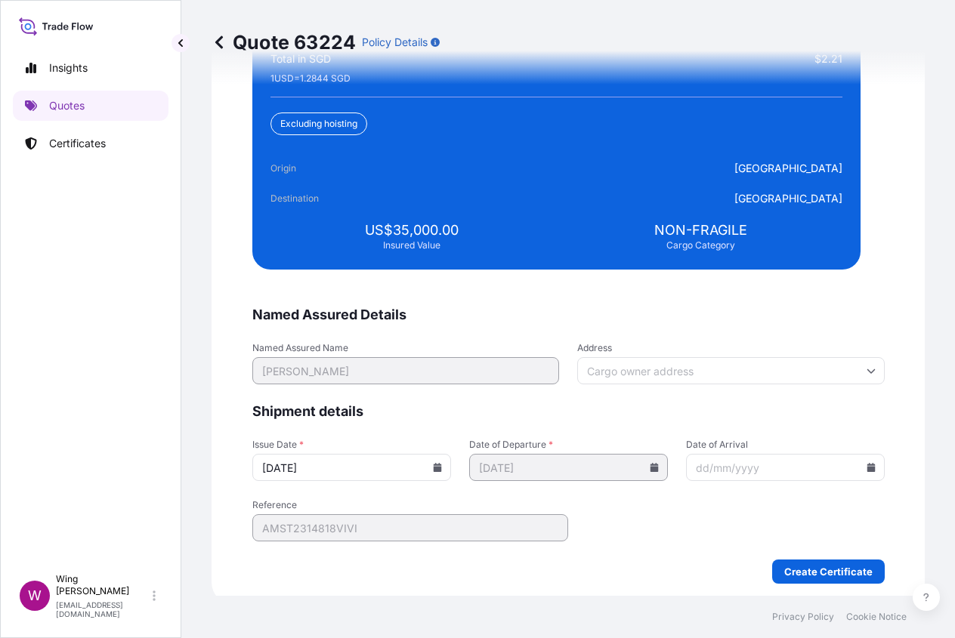
scroll to position [3742, 0]
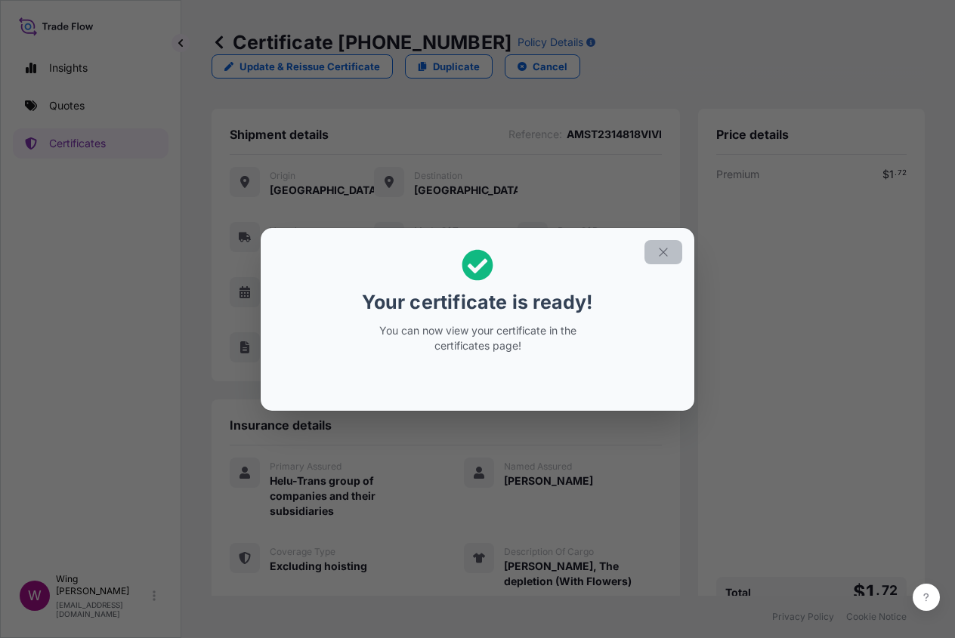
click at [667, 241] on button "button" at bounding box center [663, 252] width 38 height 24
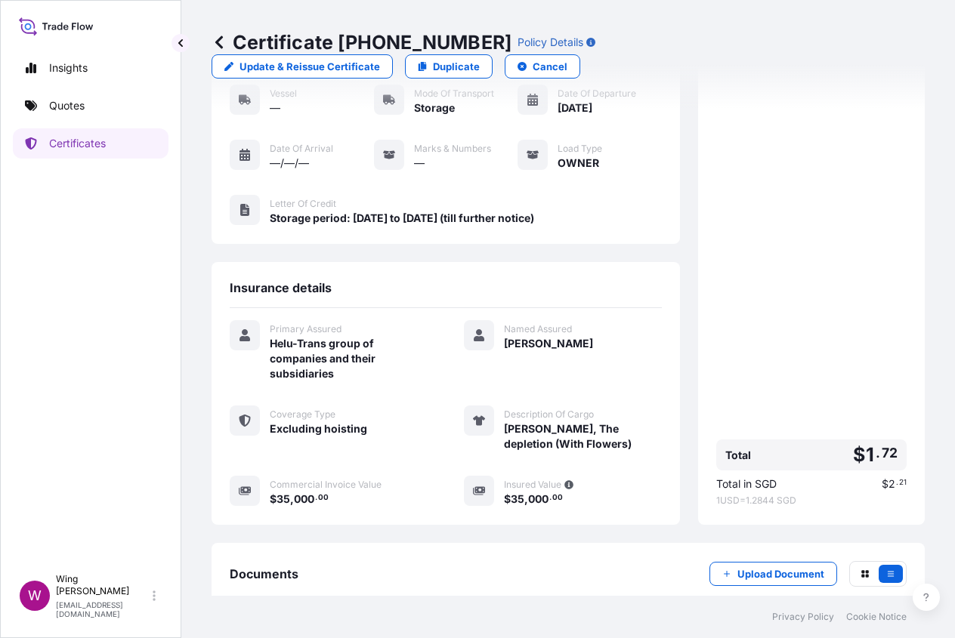
scroll to position [220, 0]
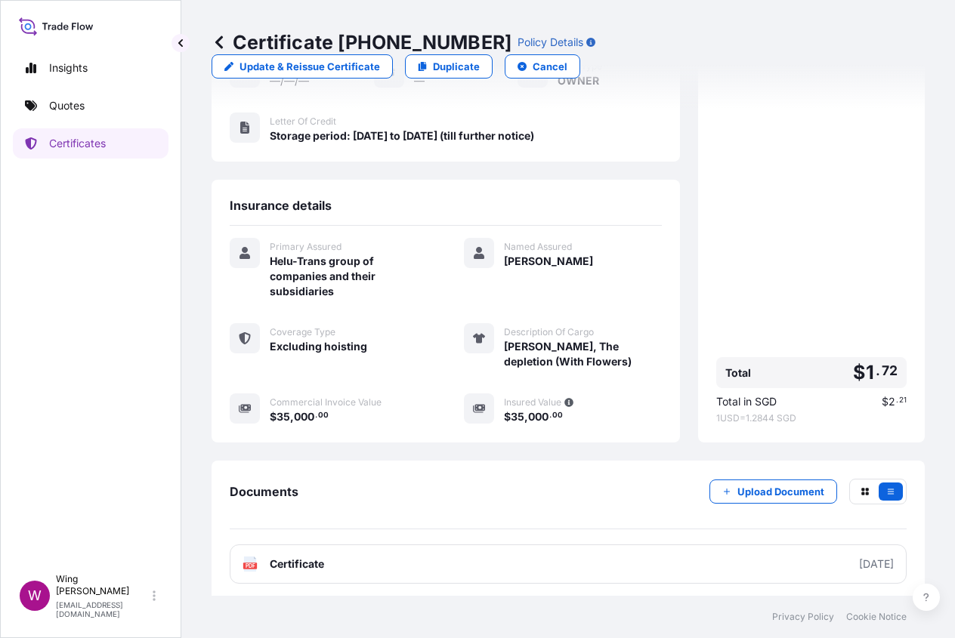
click at [252, 563] on text "PDF" at bounding box center [250, 565] width 10 height 5
click at [443, 73] on p "Duplicate" at bounding box center [456, 66] width 47 height 15
select select "STORAGE"
select select "Storage"
select select "Yes"
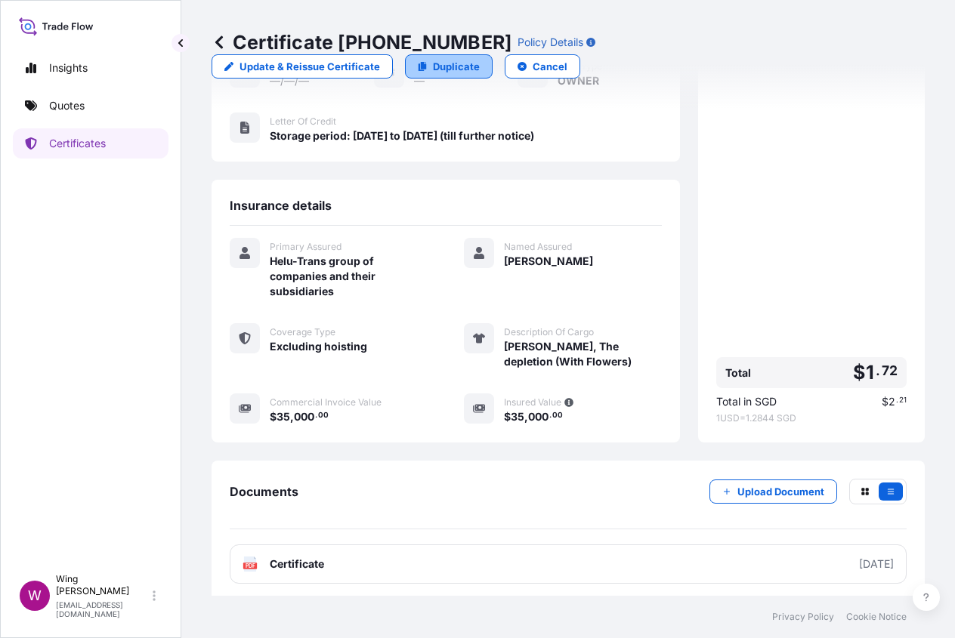
select select "[GEOGRAPHIC_DATA]"
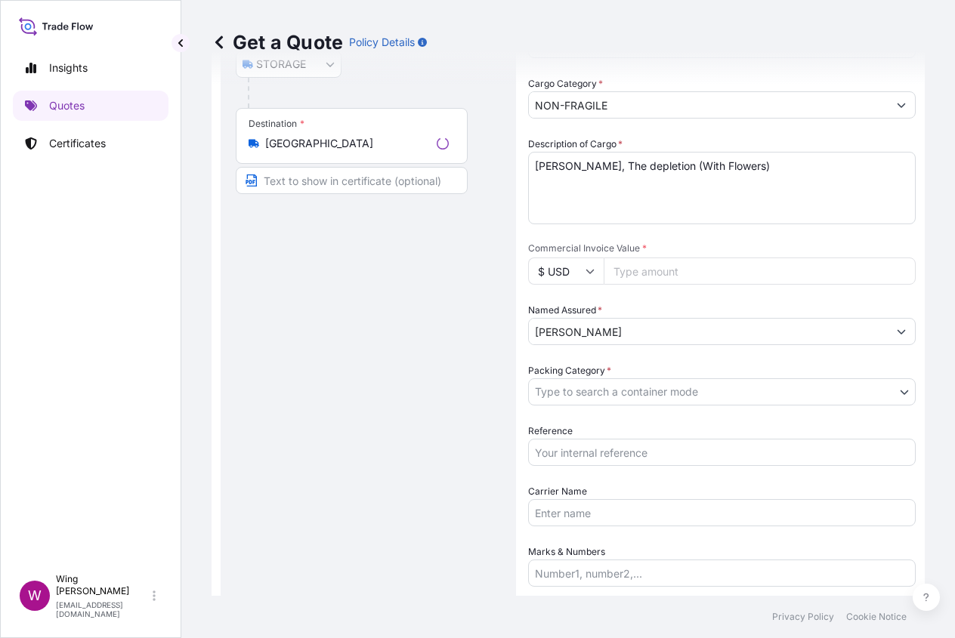
scroll to position [24, 0]
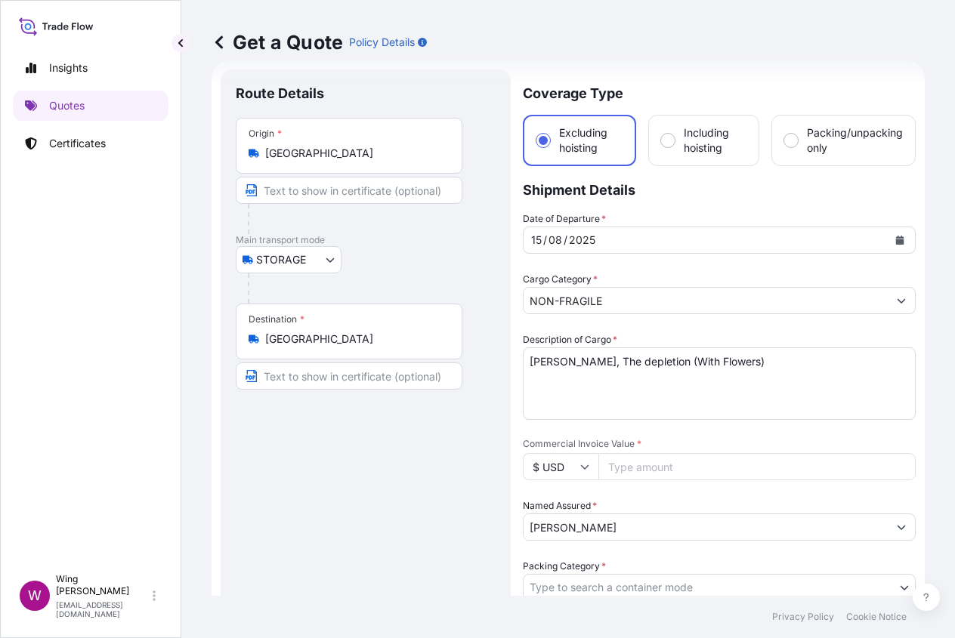
drag, startPoint x: 471, startPoint y: 455, endPoint x: 489, endPoint y: 448, distance: 19.6
click at [471, 455] on div "Route Details Place of loading Road / [GEOGRAPHIC_DATA] / Inland Origin * [GEOG…" at bounding box center [366, 630] width 260 height 1091
drag, startPoint x: 765, startPoint y: 359, endPoint x: 470, endPoint y: 344, distance: 295.7
click at [470, 344] on form "Route Details Place of loading Road / Inland Road / Inland Origin * [GEOGRAPHIC…" at bounding box center [567, 630] width 713 height 1140
paste textarea "[PERSON_NAME] When I Open My Eyes"
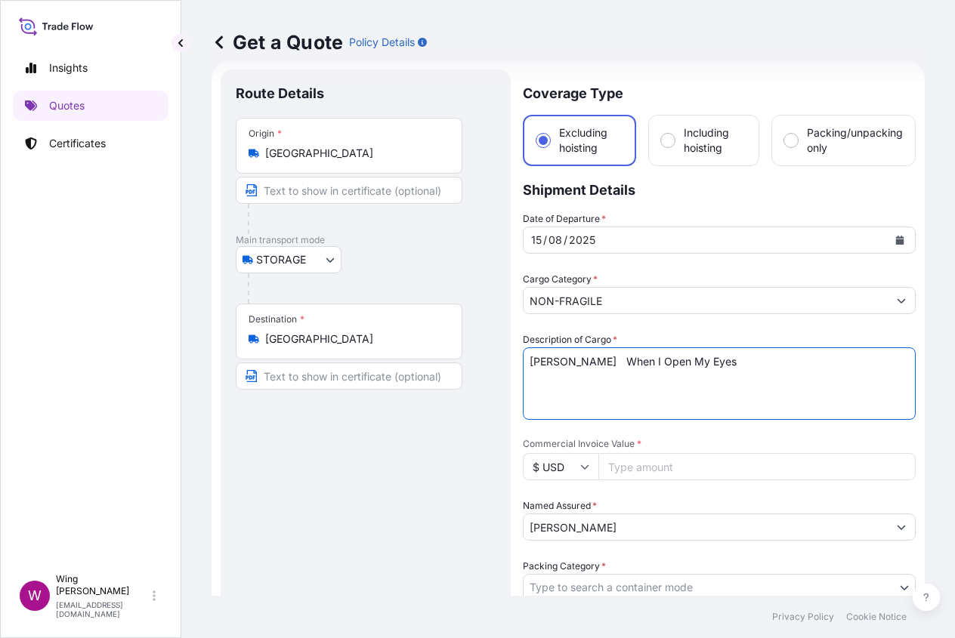
click at [576, 360] on textarea "[PERSON_NAME], The depletion (With Flowers)" at bounding box center [719, 383] width 393 height 73
type textarea "[PERSON_NAME], When I Open My Eyes"
click at [477, 464] on div "Route Details Place of loading Road / [GEOGRAPHIC_DATA] / Inland Origin * [GEOG…" at bounding box center [366, 630] width 260 height 1091
click at [551, 466] on input "$ USD" at bounding box center [561, 466] width 76 height 27
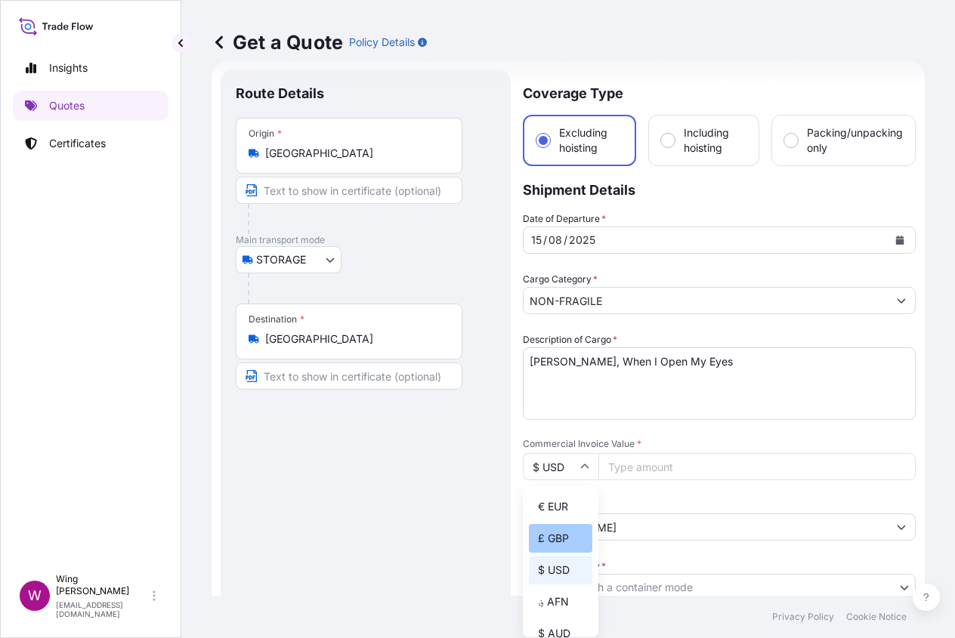
click at [550, 553] on div "£ GBP" at bounding box center [560, 538] width 63 height 29
type input "£ GBP"
drag, startPoint x: 390, startPoint y: 505, endPoint x: 424, endPoint y: 501, distance: 34.9
click at [397, 505] on div "Route Details Place of loading Road / [GEOGRAPHIC_DATA] / Inland Origin * [GEOG…" at bounding box center [366, 630] width 260 height 1091
click at [628, 466] on input "Commercial Invoice Value *" at bounding box center [756, 466] width 317 height 27
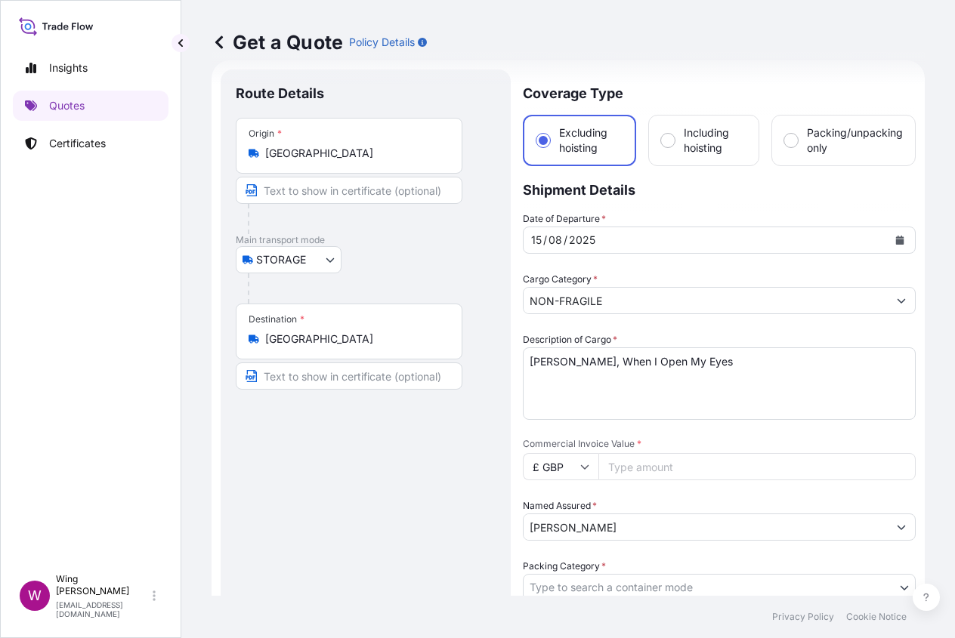
paste input "5000"
type input "5000"
click at [300, 477] on div "Route Details Place of loading Road / [GEOGRAPHIC_DATA] / Inland Origin * [GEOG…" at bounding box center [366, 630] width 260 height 1091
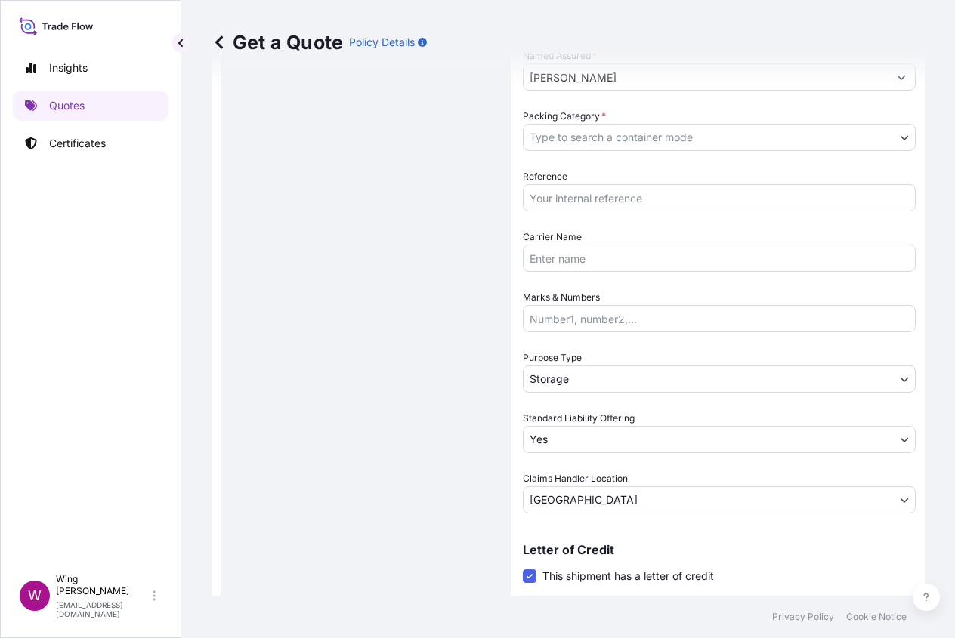
scroll to position [625, 0]
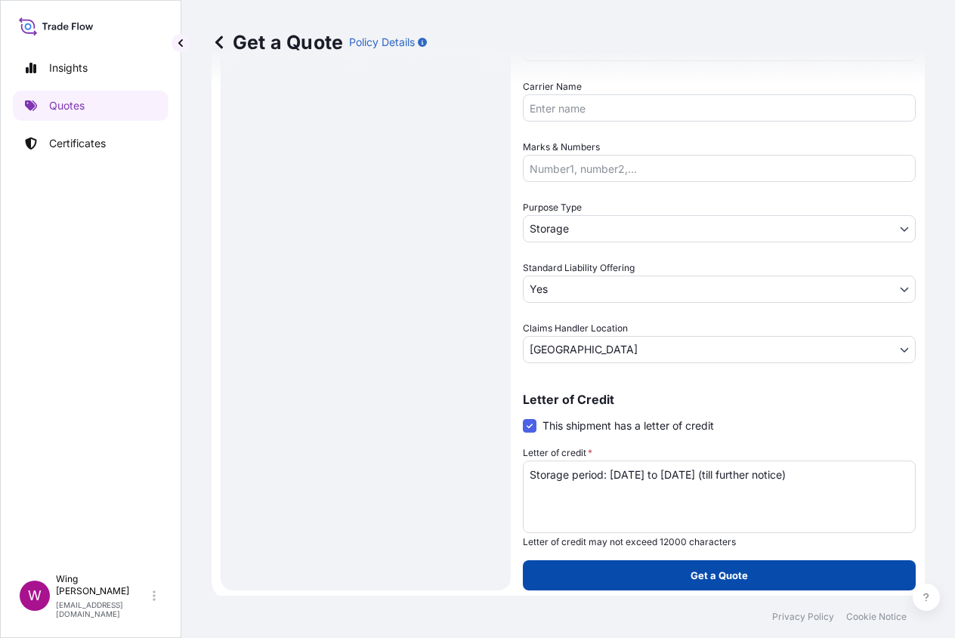
click at [835, 578] on button "Get a Quote" at bounding box center [719, 575] width 393 height 30
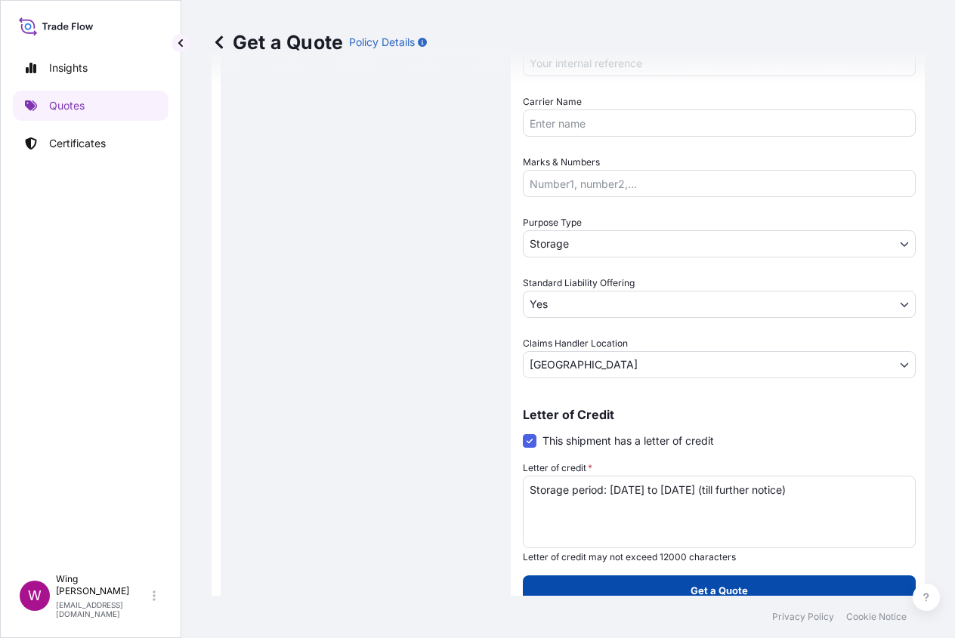
click at [730, 583] on p "Get a Quote" at bounding box center [718, 590] width 57 height 15
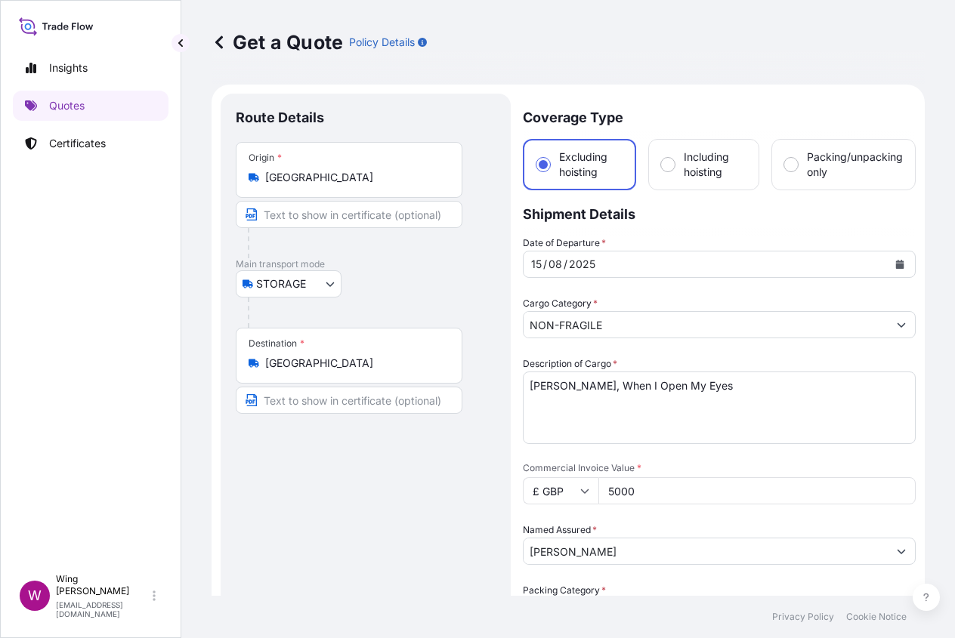
scroll to position [403, 0]
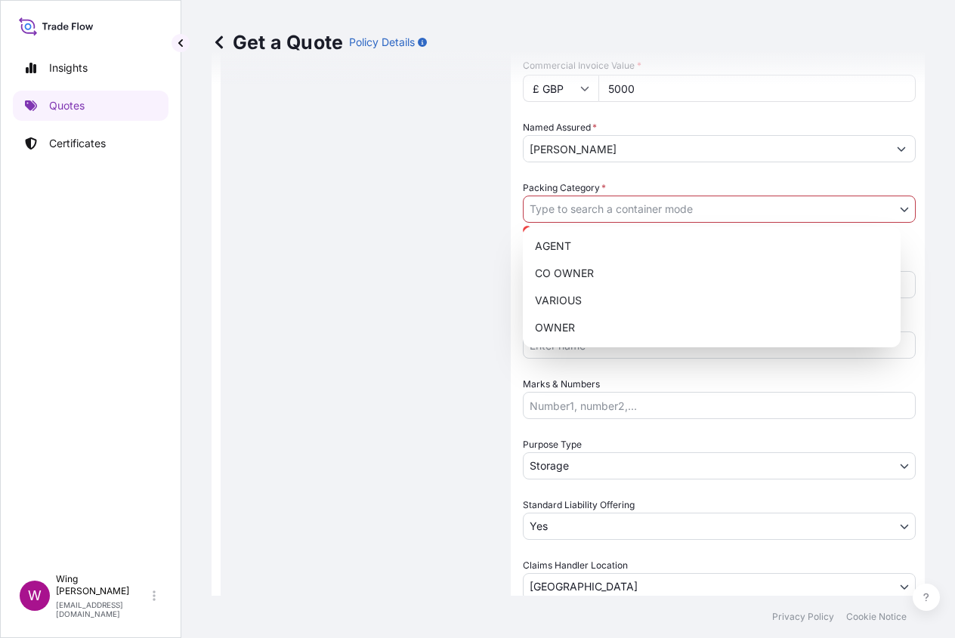
click at [632, 214] on body "Insights Quotes Certificates W Wing Lee [EMAIL_ADDRESS][DOMAIN_NAME] Get a Quot…" at bounding box center [477, 319] width 955 height 638
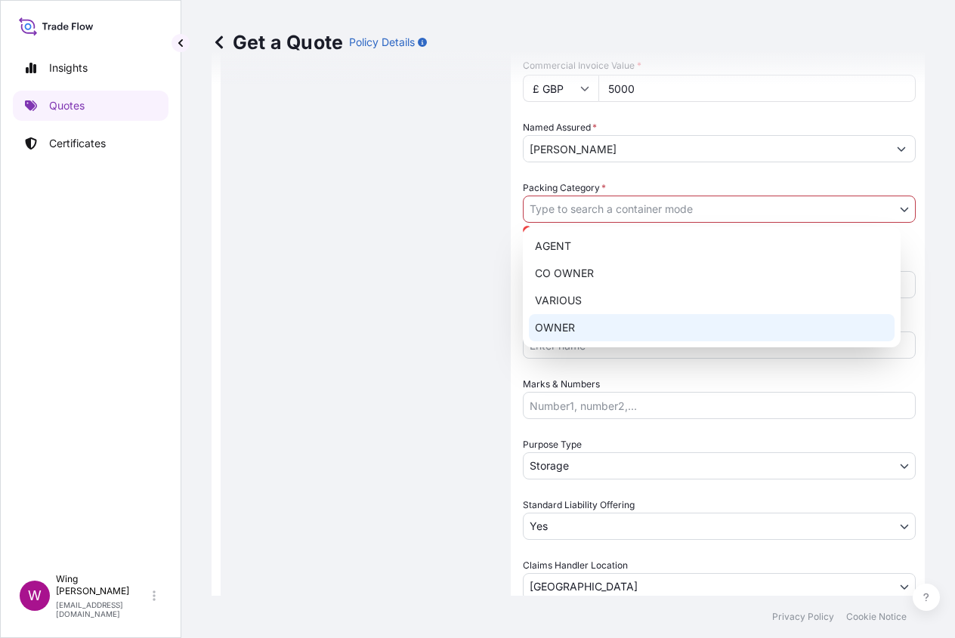
click at [614, 322] on div "OWNER" at bounding box center [712, 327] width 366 height 27
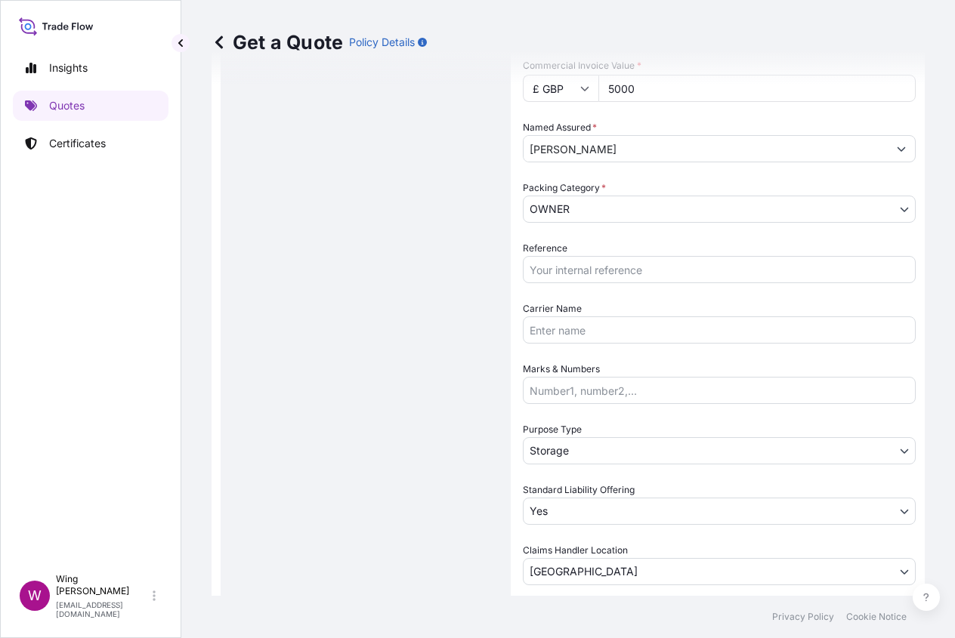
click at [331, 305] on div "Route Details Place of loading Road / [GEOGRAPHIC_DATA] / Inland Origin * [GEOG…" at bounding box center [366, 251] width 260 height 1091
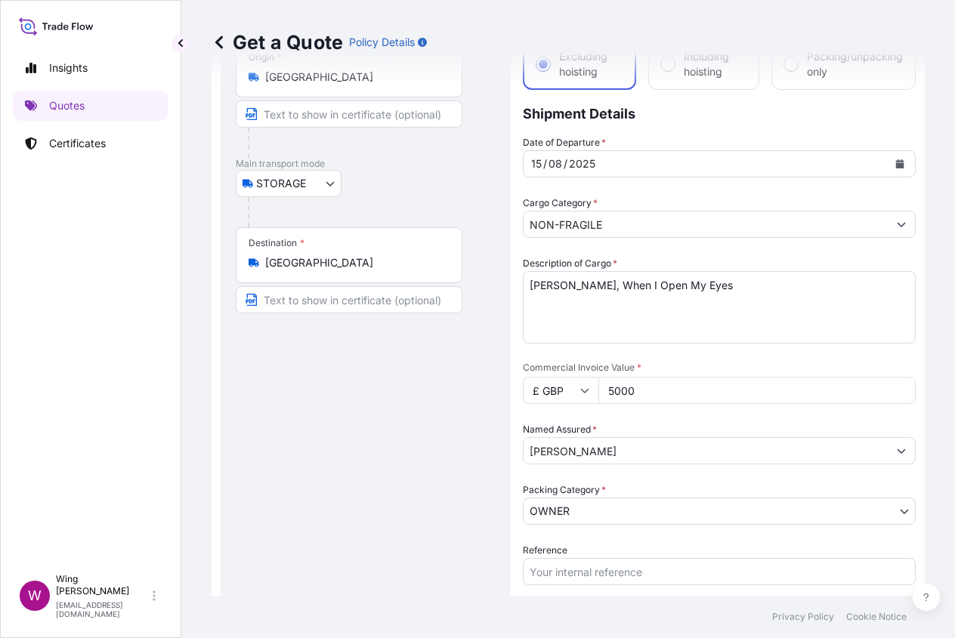
scroll to position [0, 0]
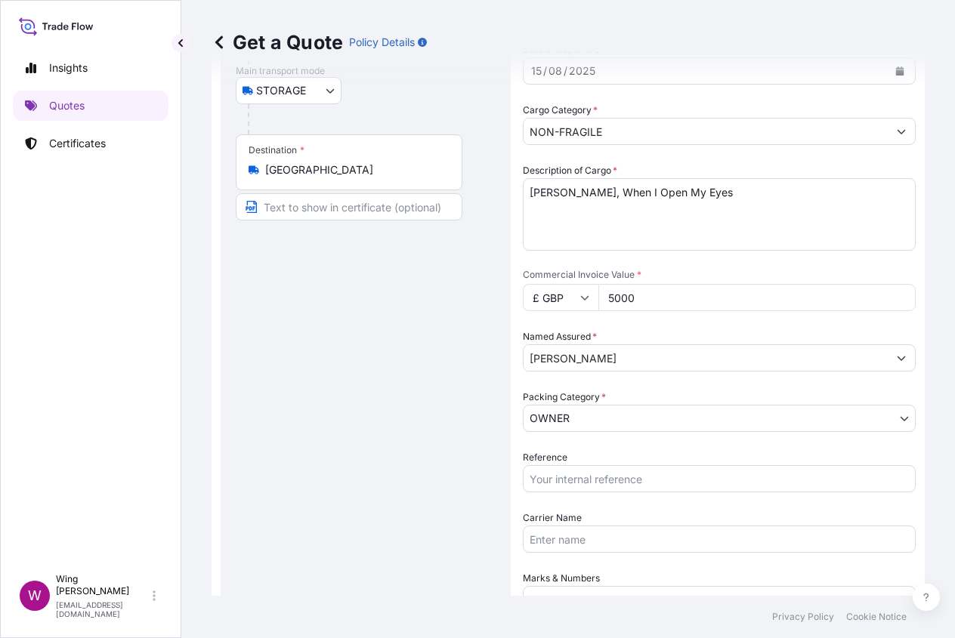
scroll to position [302, 0]
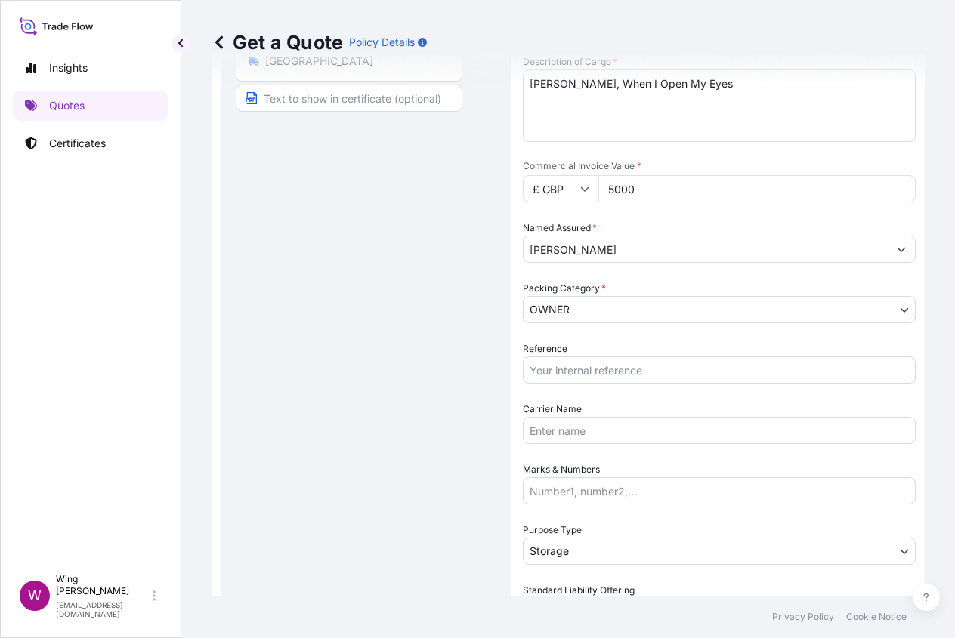
drag, startPoint x: 176, startPoint y: 419, endPoint x: 363, endPoint y: 416, distance: 187.3
click at [187, 419] on div "Insights Quotes Certificates W Wing Lee [EMAIL_ADDRESS][DOMAIN_NAME] Get a Quot…" at bounding box center [477, 319] width 955 height 638
click at [580, 374] on input "Reference" at bounding box center [719, 369] width 393 height 27
paste input "AMST2314818VIVI"
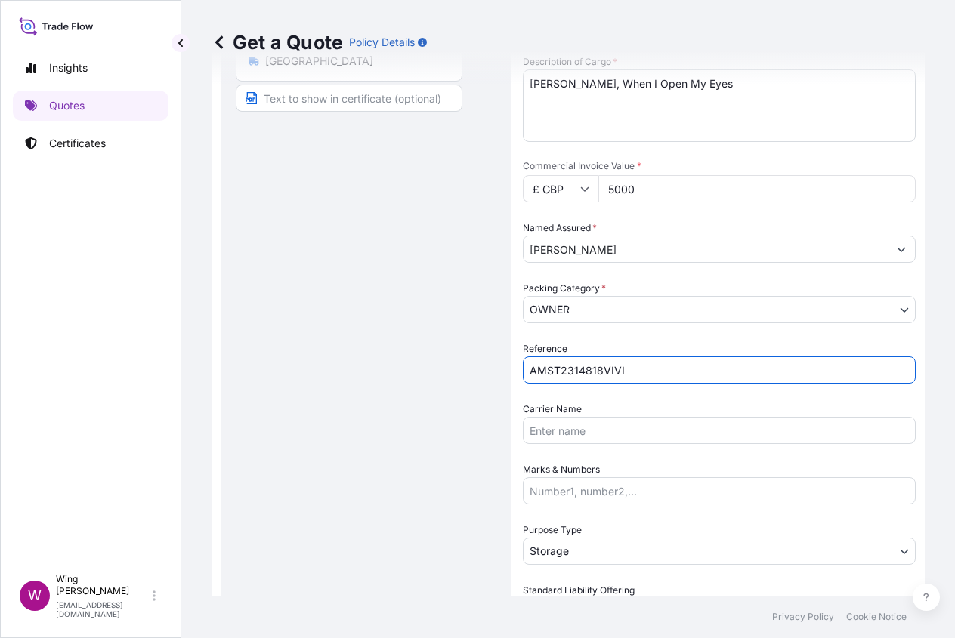
type input "AMST2314818VIVI"
click at [378, 430] on div "Route Details Place of loading Road / [GEOGRAPHIC_DATA] / Inland Origin * [GEOG…" at bounding box center [366, 352] width 260 height 1091
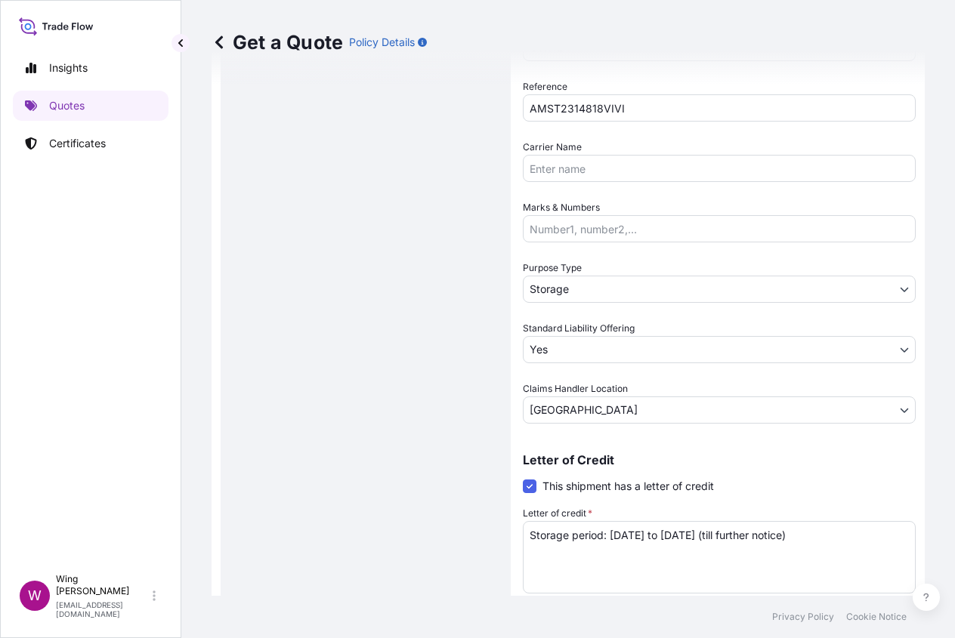
scroll to position [625, 0]
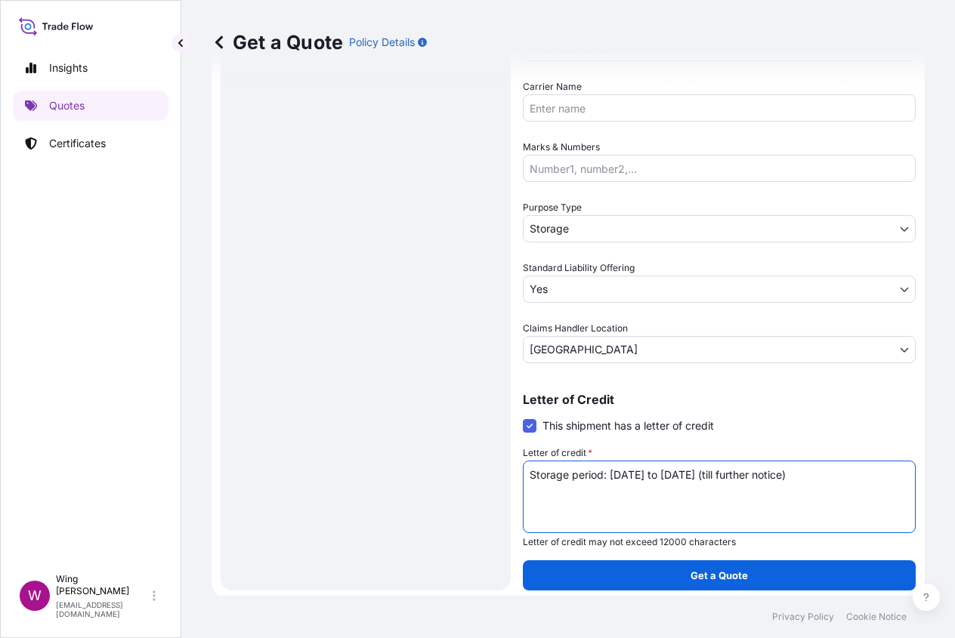
drag, startPoint x: 850, startPoint y: 477, endPoint x: 381, endPoint y: 477, distance: 468.3
click at [381, 477] on form "Route Details Place of loading Road / Inland Road / Inland Origin * [GEOGRAPHIC…" at bounding box center [567, 30] width 713 height 1140
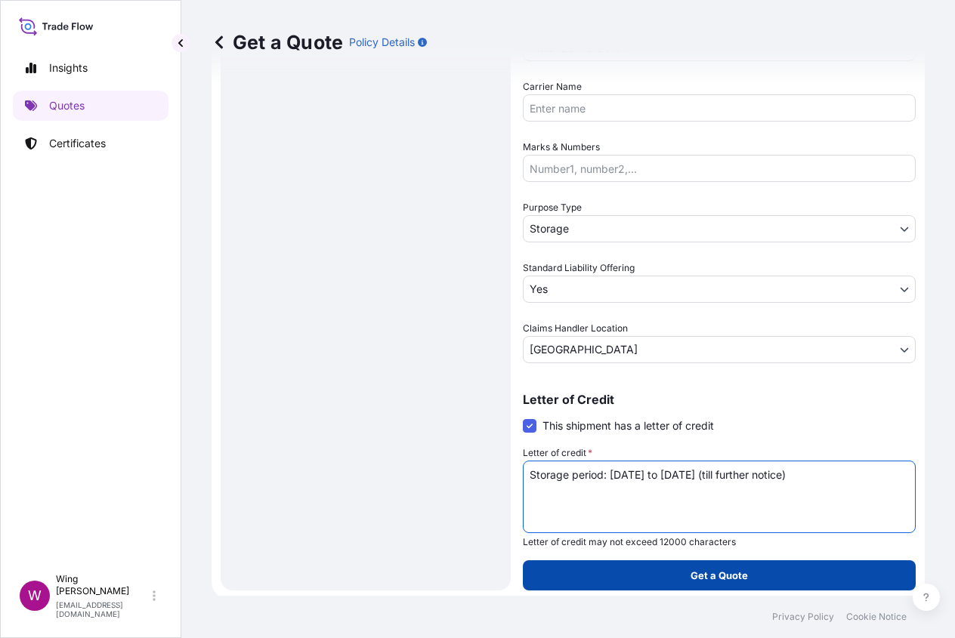
click at [602, 563] on button "Get a Quote" at bounding box center [719, 575] width 393 height 30
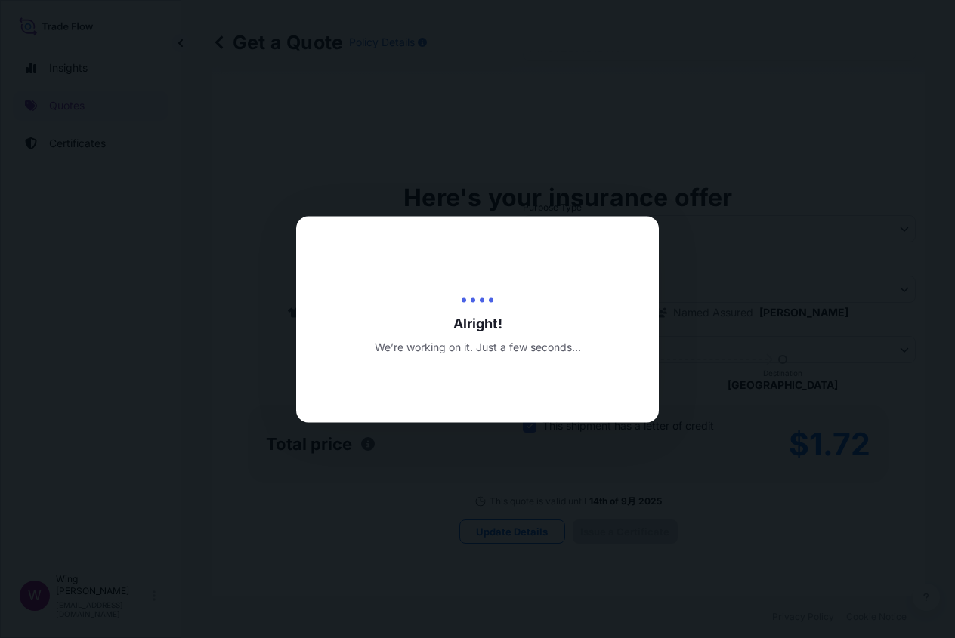
type input "[DATE]"
select select "STORAGE"
select select "Transit"
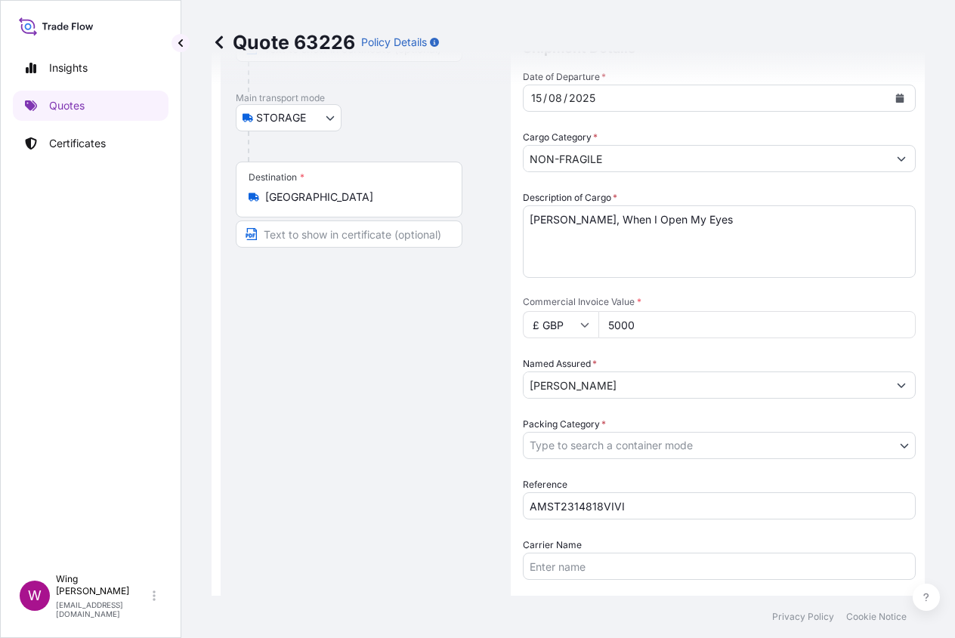
scroll to position [201, 0]
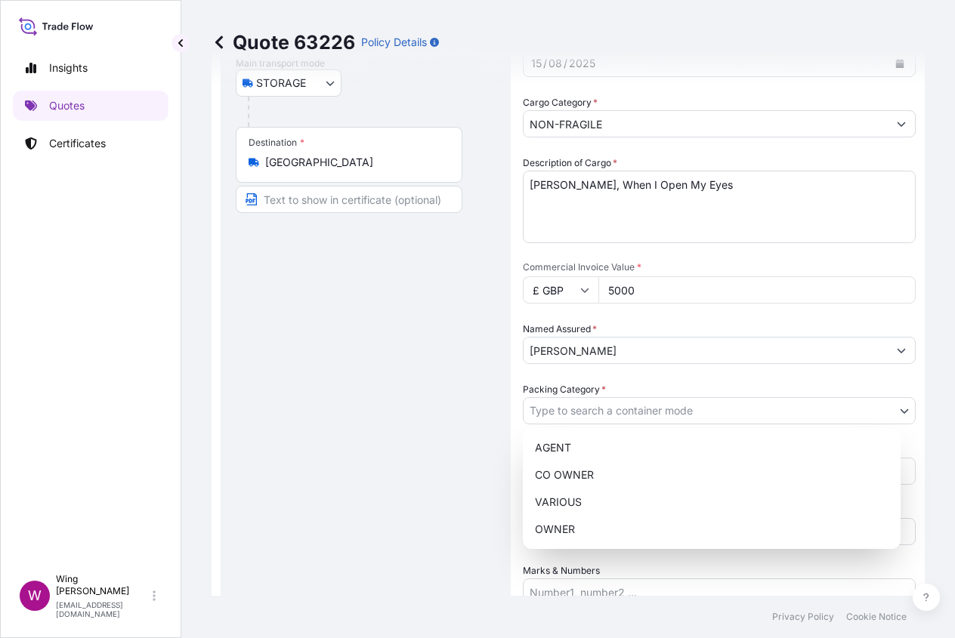
click at [656, 403] on body "Insights Quotes Certificates W Wing Lee [EMAIL_ADDRESS][DOMAIN_NAME] Quote 6322…" at bounding box center [477, 319] width 955 height 638
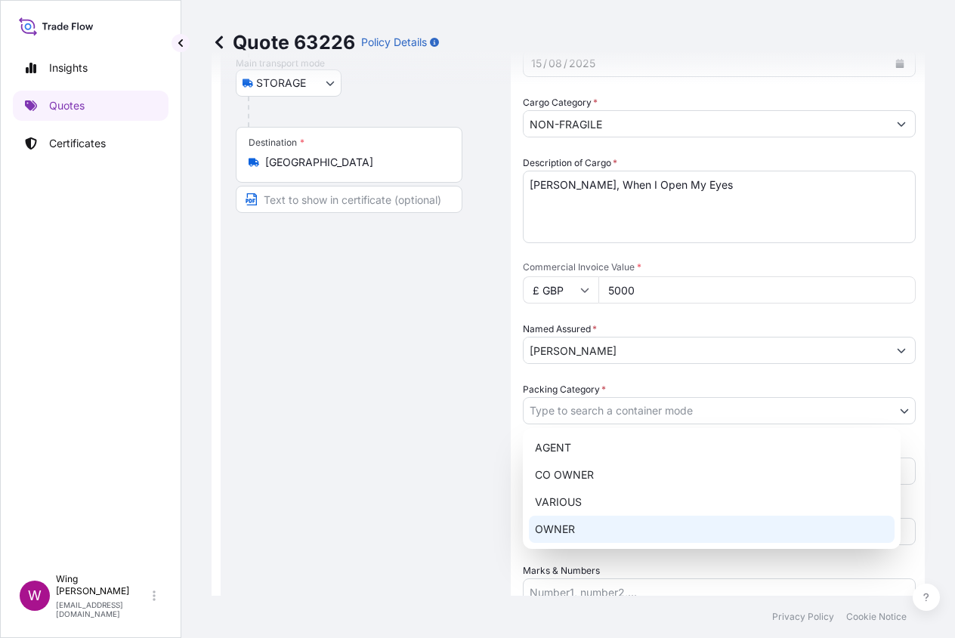
click at [619, 530] on div "OWNER" at bounding box center [712, 529] width 366 height 27
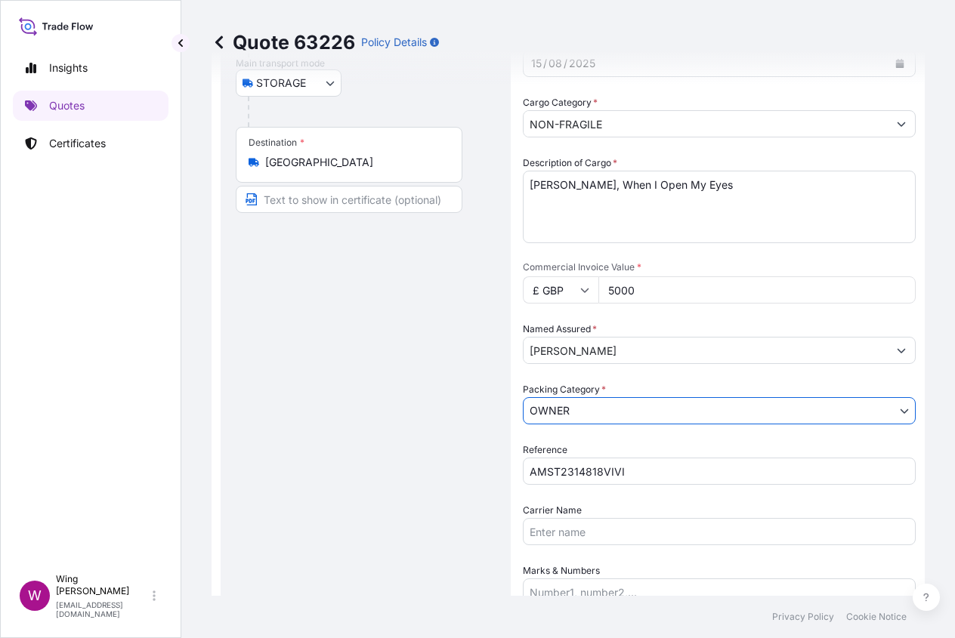
click at [418, 492] on div "Route Details Place of loading Road / [GEOGRAPHIC_DATA] / Inland Origin * [GEOG…" at bounding box center [366, 396] width 260 height 977
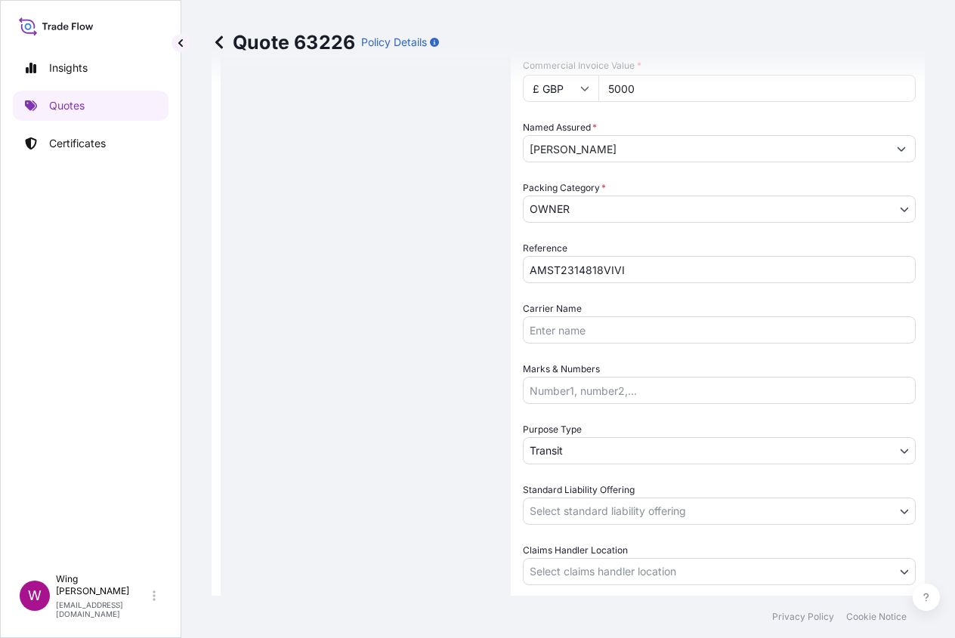
scroll to position [503, 0]
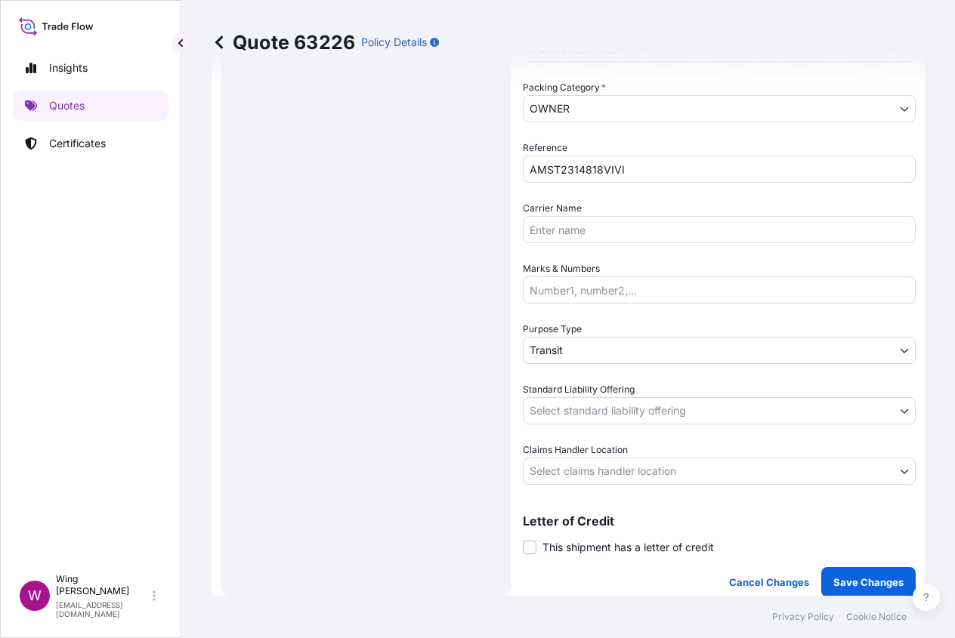
click at [576, 343] on body "Insights Quotes Certificates W Wing Lee [EMAIL_ADDRESS][DOMAIN_NAME] Quote 6322…" at bounding box center [477, 319] width 955 height 638
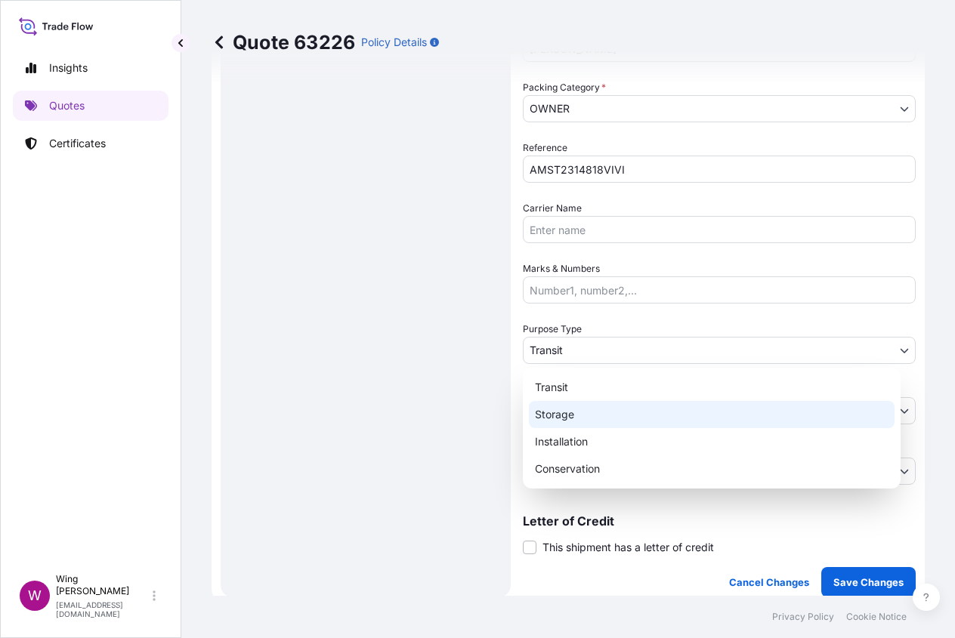
click at [573, 414] on div "Storage" at bounding box center [712, 414] width 366 height 27
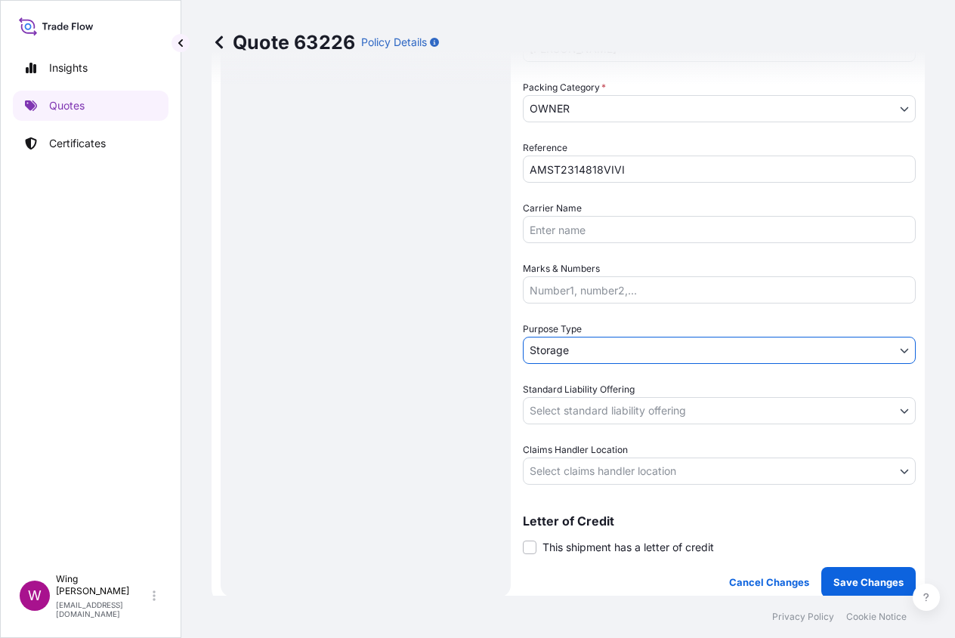
click at [550, 410] on body "Insights Quotes Certificates W Wing Lee [EMAIL_ADDRESS][DOMAIN_NAME] Quote 6322…" at bounding box center [477, 319] width 955 height 638
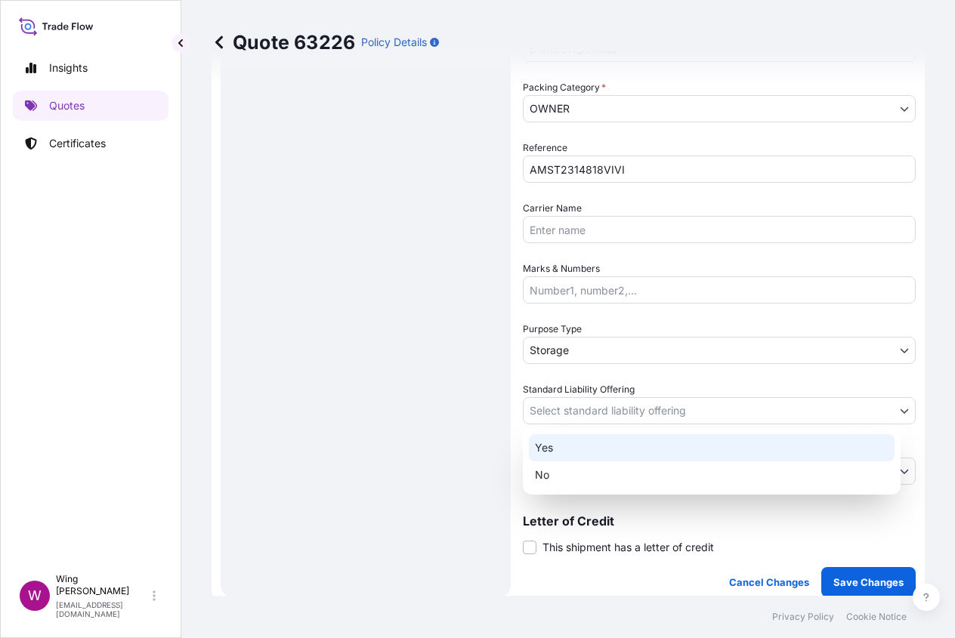
click at [563, 451] on div "Yes" at bounding box center [712, 447] width 366 height 27
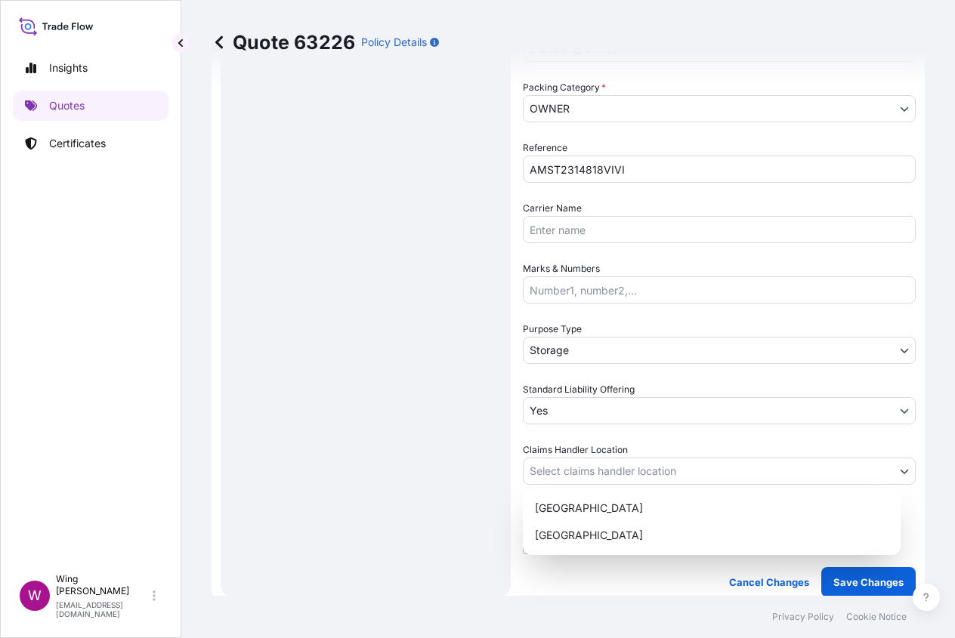
click at [549, 464] on body "Insights Quotes Certificates W Wing Lee [EMAIL_ADDRESS][DOMAIN_NAME] Quote 6322…" at bounding box center [477, 319] width 955 height 638
click at [557, 504] on div "[GEOGRAPHIC_DATA]" at bounding box center [712, 508] width 366 height 27
click at [435, 492] on div "Route Details Place of loading Road / [GEOGRAPHIC_DATA] / Inland Origin * [GEOG…" at bounding box center [366, 94] width 260 height 977
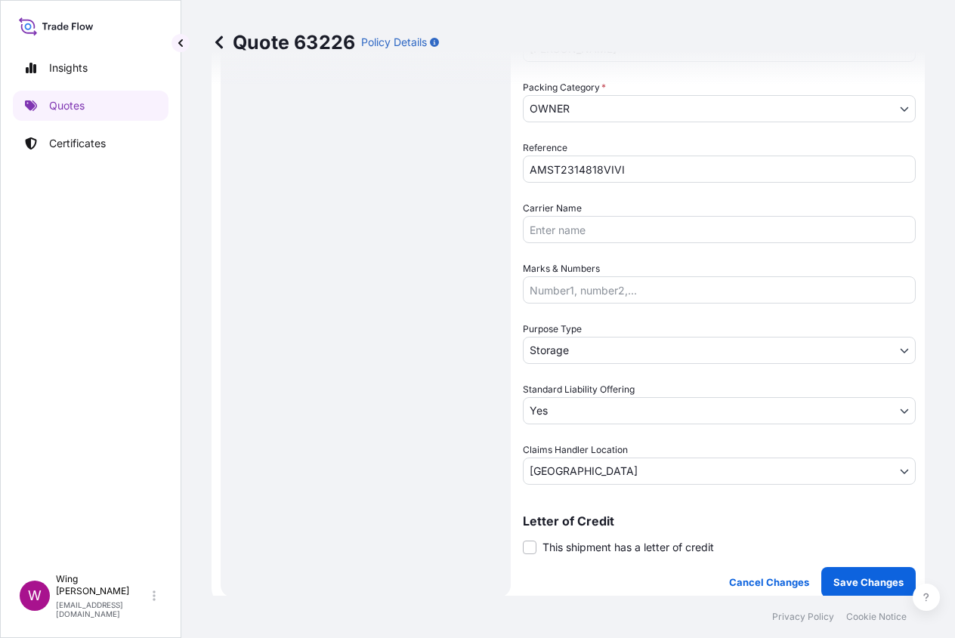
scroll to position [604, 0]
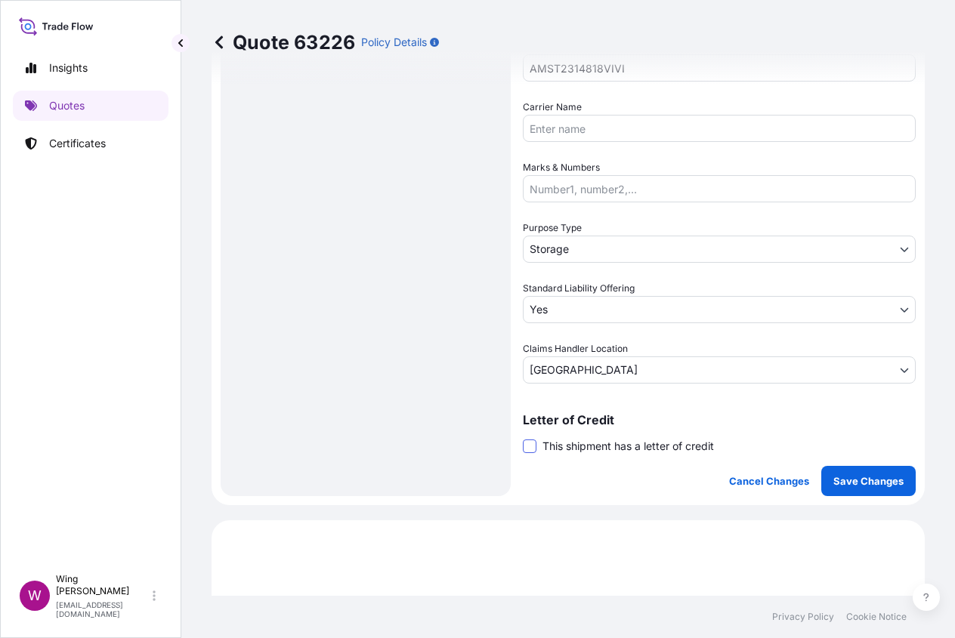
click at [534, 443] on span at bounding box center [530, 447] width 14 height 14
click at [523, 438] on input "This shipment has a letter of credit" at bounding box center [523, 438] width 0 height 0
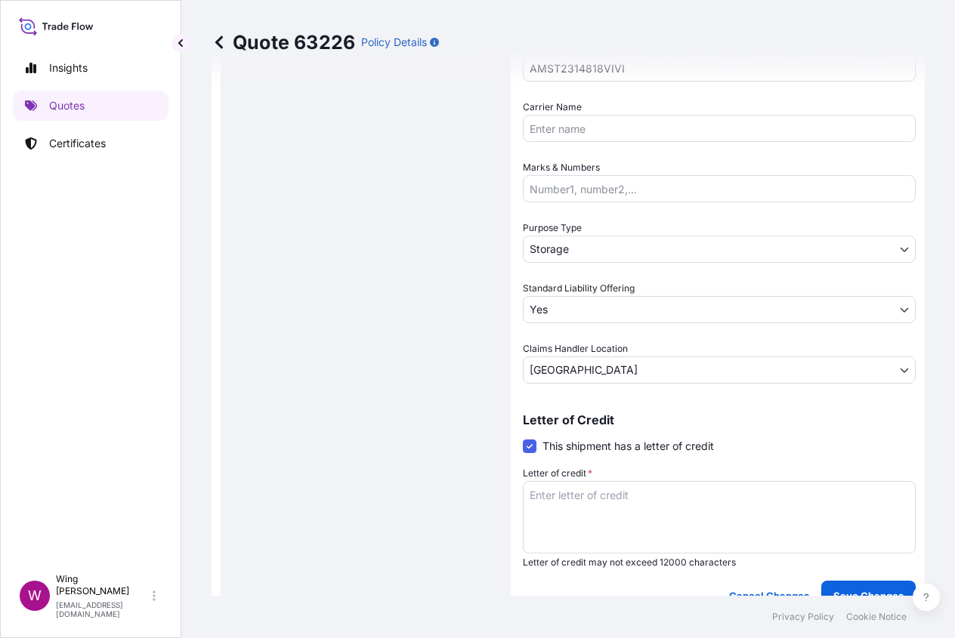
scroll to position [805, 0]
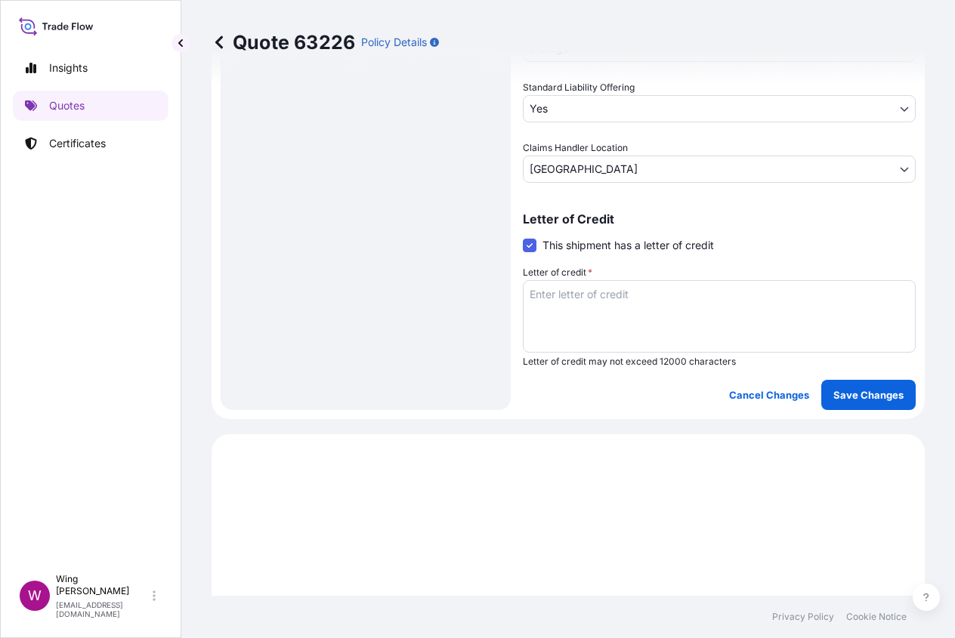
click at [582, 313] on textarea "Letter of credit *" at bounding box center [719, 316] width 393 height 73
paste textarea "Storage period: [DATE] to [DATE] (till further notice)"
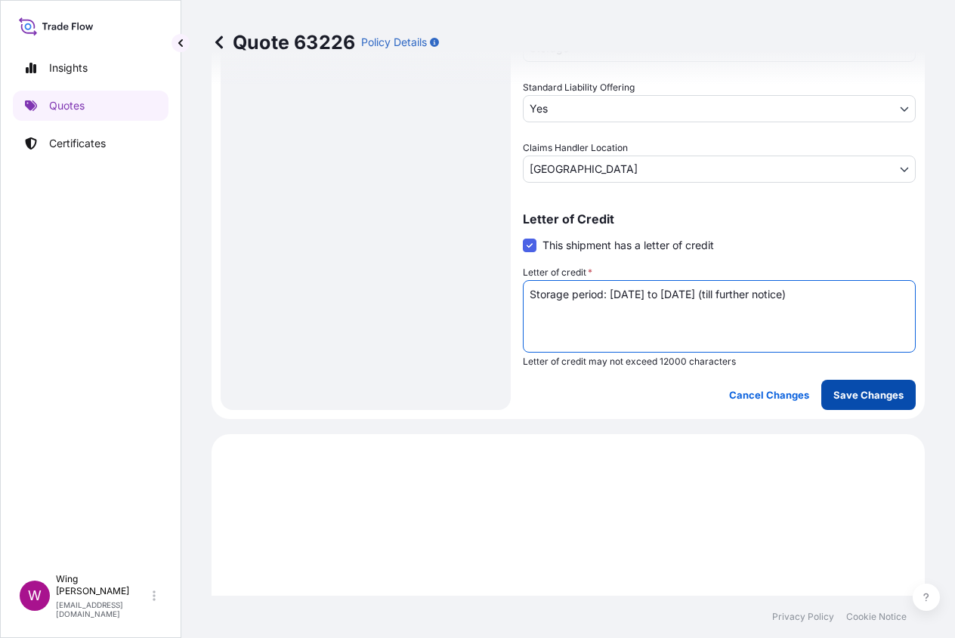
type textarea "Storage period: [DATE] to [DATE] (till further notice)"
click at [846, 396] on p "Save Changes" at bounding box center [868, 394] width 70 height 15
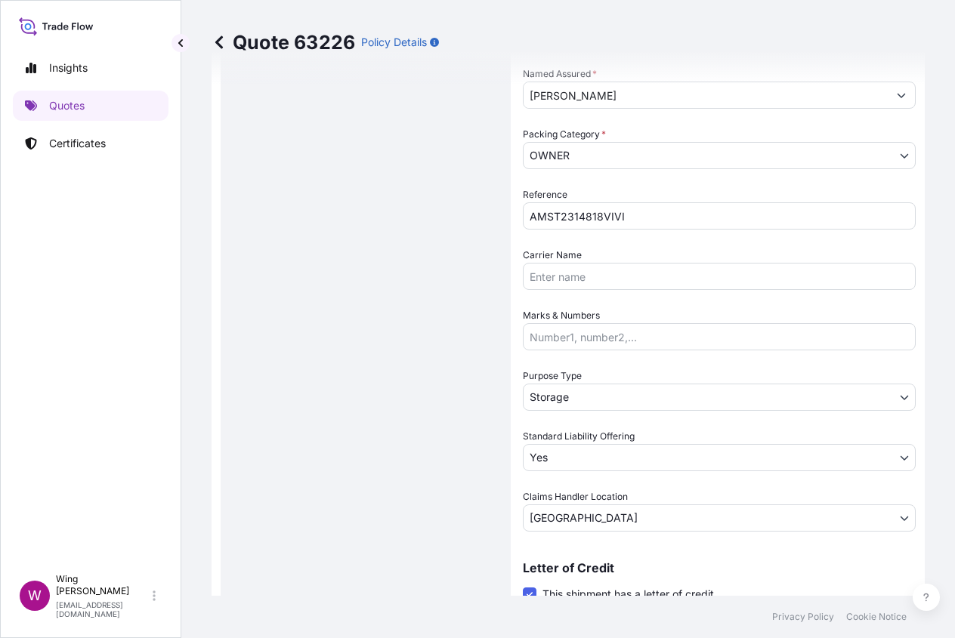
select select "STORAGE"
select select "Storage"
select select "Yes"
select select "[GEOGRAPHIC_DATA]"
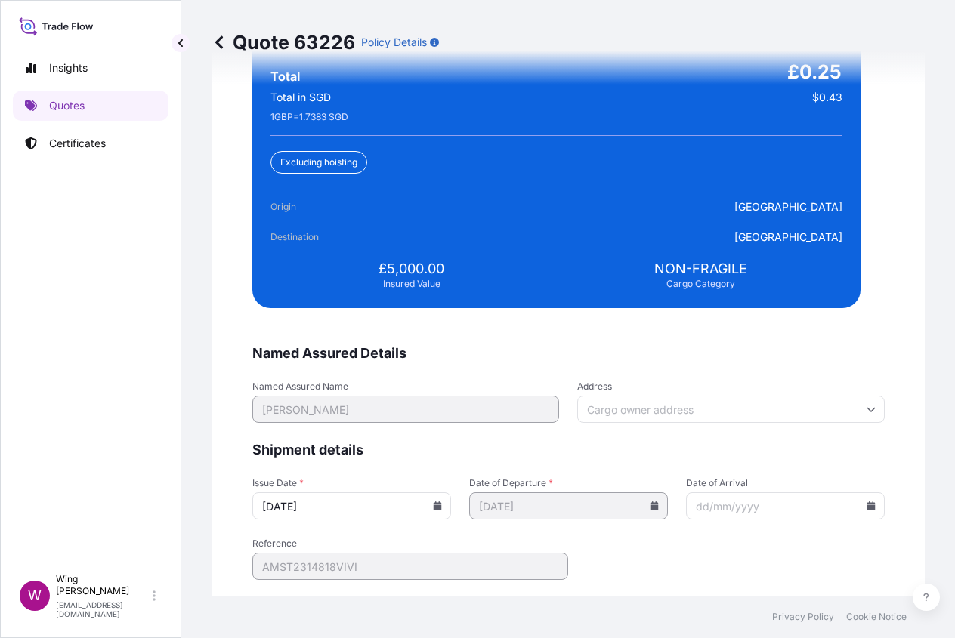
scroll to position [3742, 0]
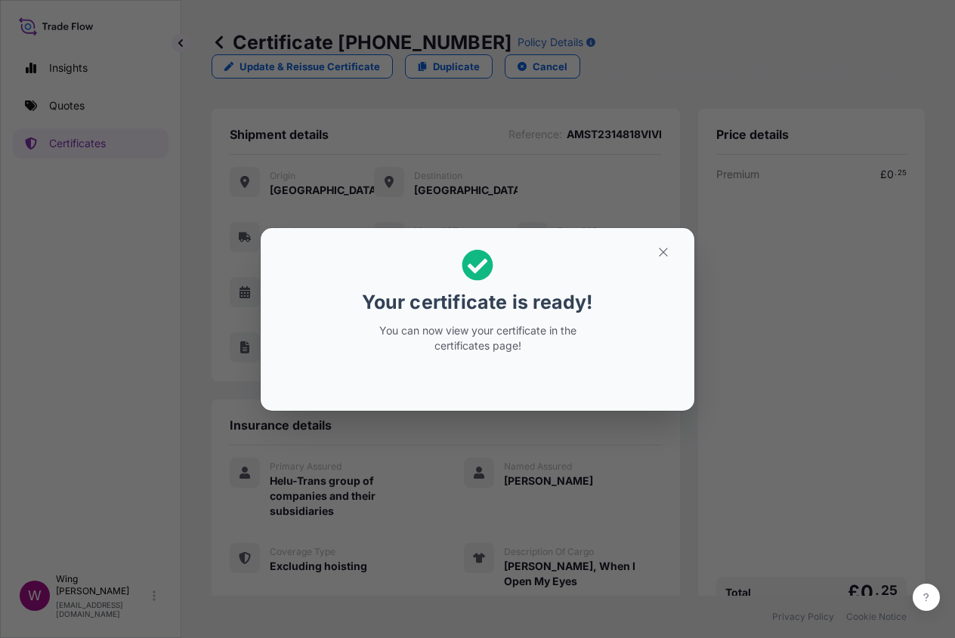
click at [487, 402] on section "Your certificate is ready! You can now view your certificate in the certificate…" at bounding box center [478, 319] width 434 height 183
click at [658, 250] on icon "button" at bounding box center [663, 252] width 14 height 14
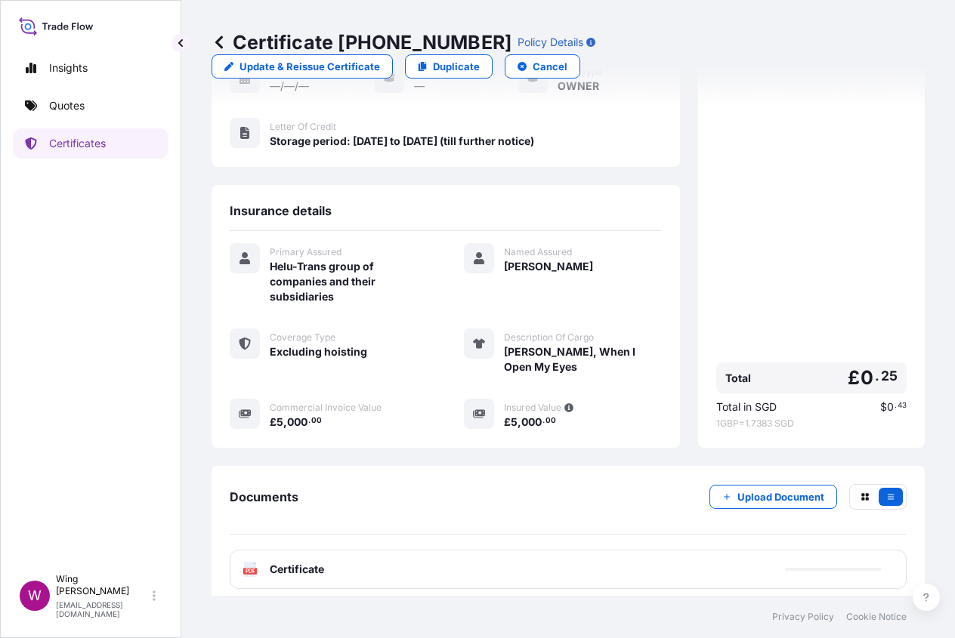
scroll to position [220, 0]
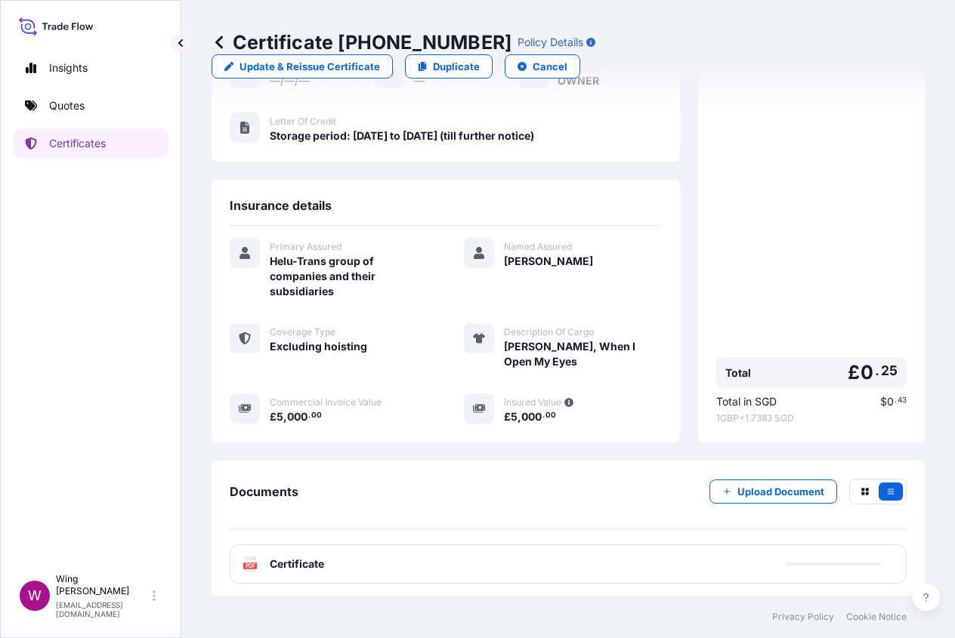
click at [255, 563] on text "PDF" at bounding box center [250, 565] width 10 height 5
click at [246, 563] on text "PDF" at bounding box center [250, 565] width 10 height 5
click at [444, 69] on p "Duplicate" at bounding box center [456, 66] width 47 height 15
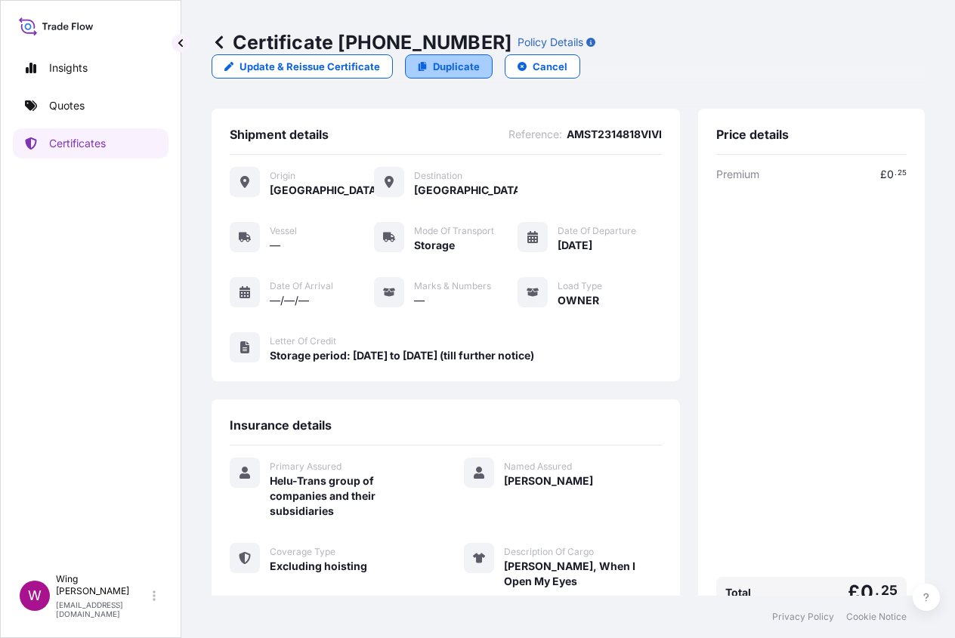
select select "STORAGE"
select select "Storage"
select select "Yes"
select select "[GEOGRAPHIC_DATA]"
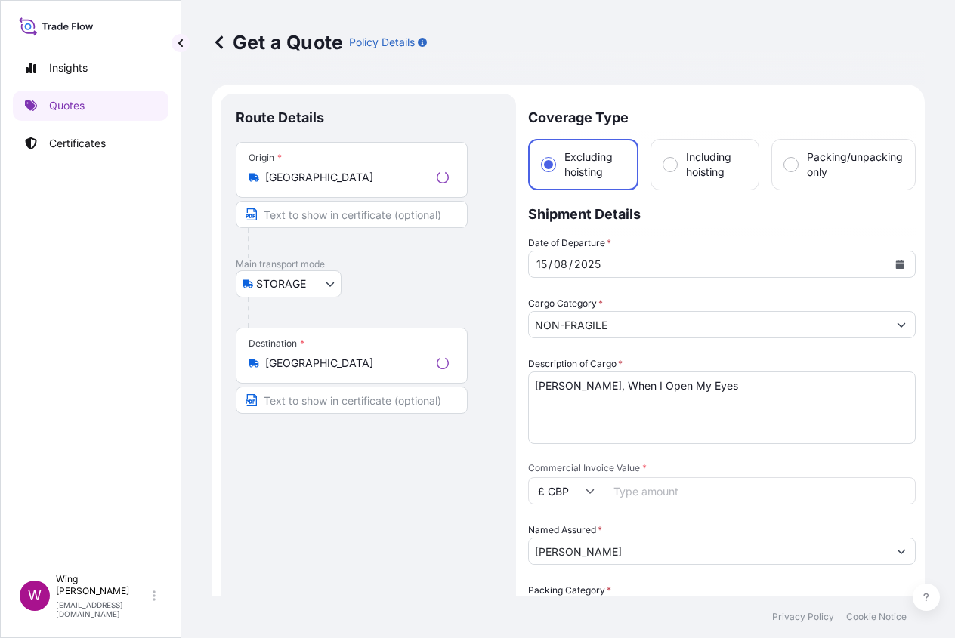
scroll to position [24, 0]
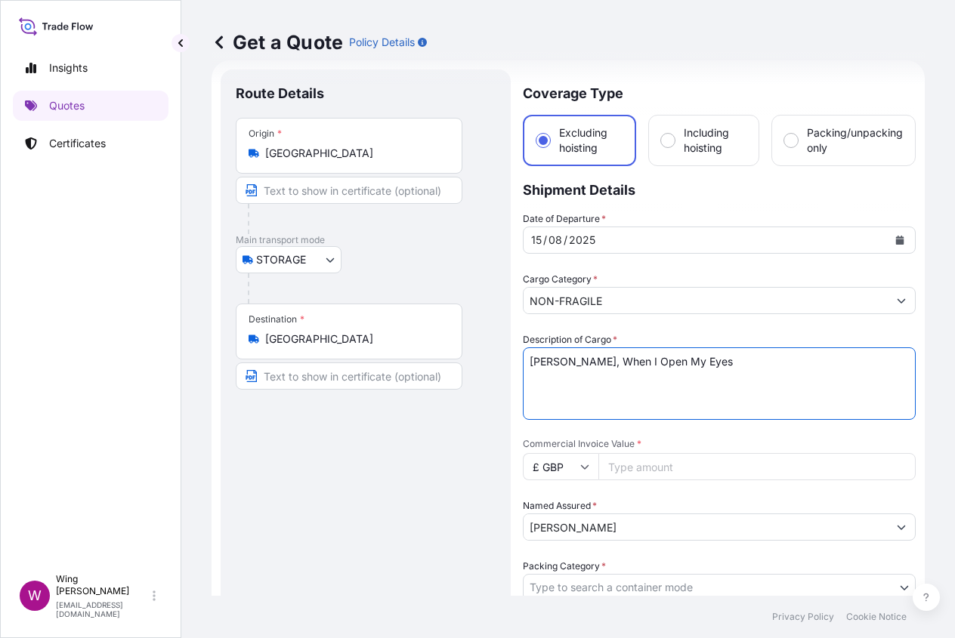
drag, startPoint x: 547, startPoint y: 369, endPoint x: 557, endPoint y: 369, distance: 9.8
click at [547, 369] on textarea "[PERSON_NAME], When I Open My Eyes" at bounding box center [719, 383] width 393 height 73
drag, startPoint x: 695, startPoint y: 361, endPoint x: 481, endPoint y: 357, distance: 213.8
click at [481, 357] on form "Route Details Place of loading Road / Inland Road / Inland Origin * [GEOGRAPHIC…" at bounding box center [567, 630] width 713 height 1140
paste textarea "[PERSON_NAME] Anything ([PERSON_NAME])"
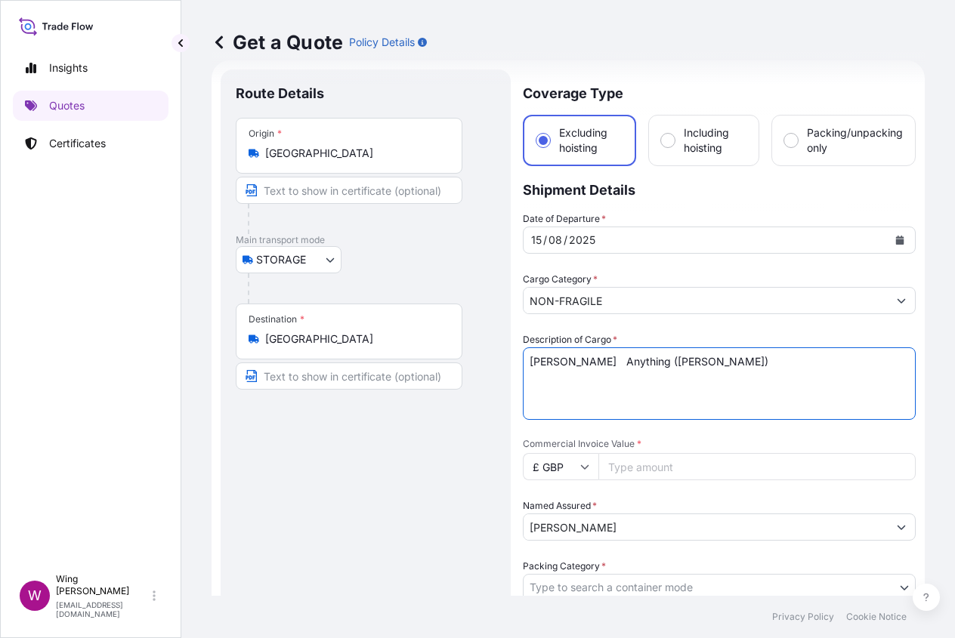
click at [606, 359] on textarea "[PERSON_NAME], When I Open My Eyes" at bounding box center [719, 383] width 393 height 73
type textarea "[PERSON_NAME], Anything ([PERSON_NAME])"
click at [458, 467] on div "Route Details Place of loading Road / [GEOGRAPHIC_DATA] / Inland Origin * [GEOG…" at bounding box center [366, 630] width 260 height 1091
click at [589, 468] on input "£ GBP" at bounding box center [561, 466] width 76 height 27
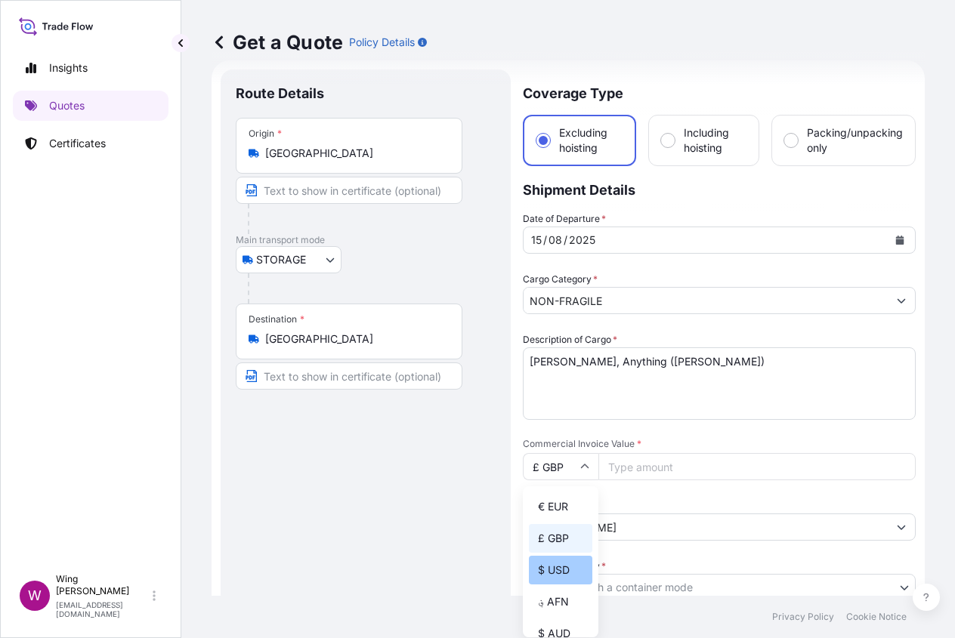
click at [561, 585] on div "$ USD" at bounding box center [560, 570] width 63 height 29
type input "$ USD"
click at [634, 464] on input "Commercial Invoice Value *" at bounding box center [756, 466] width 317 height 27
drag, startPoint x: 472, startPoint y: 530, endPoint x: 496, endPoint y: 525, distance: 24.7
click at [472, 530] on div "Route Details Place of loading Road / [GEOGRAPHIC_DATA] / Inland Origin * [GEOG…" at bounding box center [366, 630] width 260 height 1091
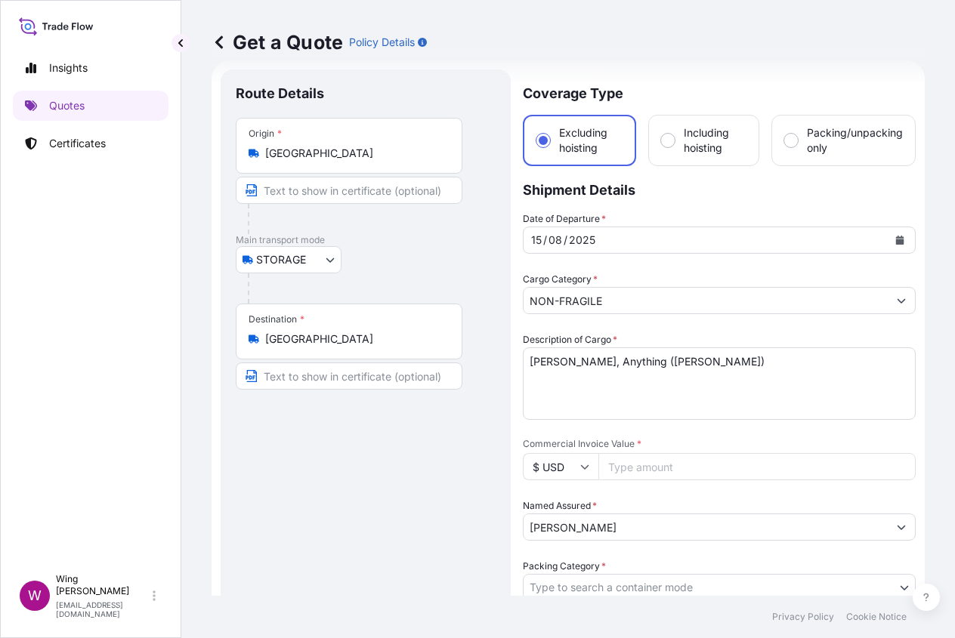
click at [680, 471] on input "Commercial Invoice Value *" at bounding box center [756, 466] width 317 height 27
paste input "7000"
type input "7000"
click at [418, 486] on div "Route Details Place of loading Road / [GEOGRAPHIC_DATA] / Inland Origin * [GEOG…" at bounding box center [366, 630] width 260 height 1091
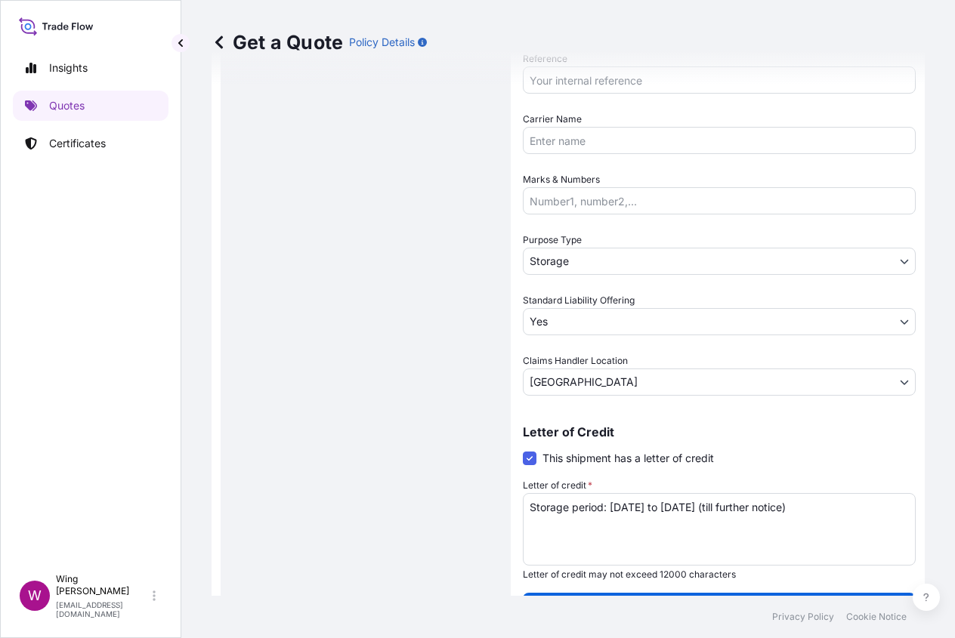
scroll to position [625, 0]
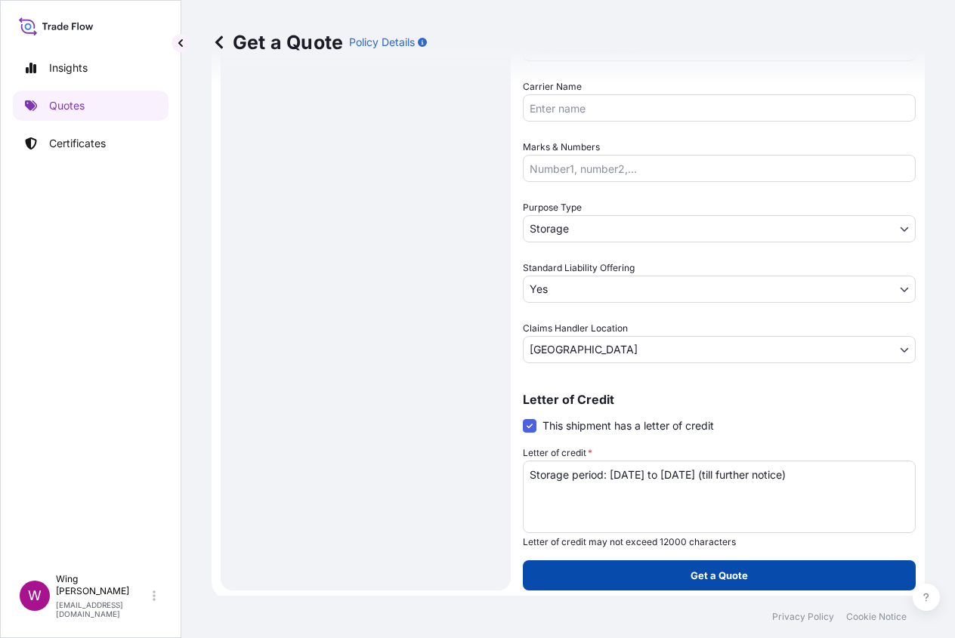
click at [830, 575] on button "Get a Quote" at bounding box center [719, 575] width 393 height 30
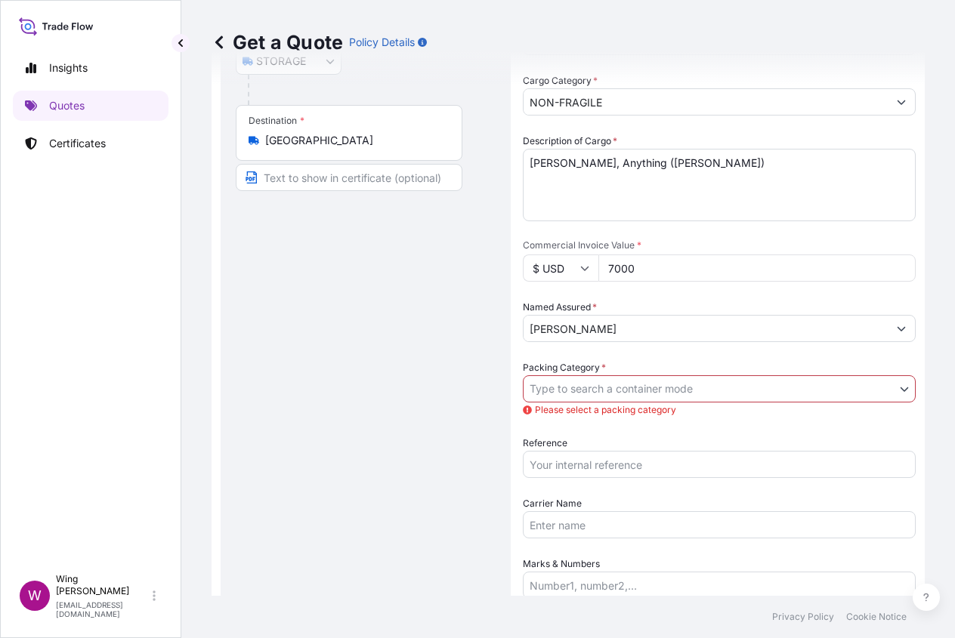
scroll to position [222, 0]
drag, startPoint x: 613, startPoint y: 406, endPoint x: 609, endPoint y: 398, distance: 8.8
click at [613, 406] on span "Please select a packing category" at bounding box center [719, 410] width 393 height 15
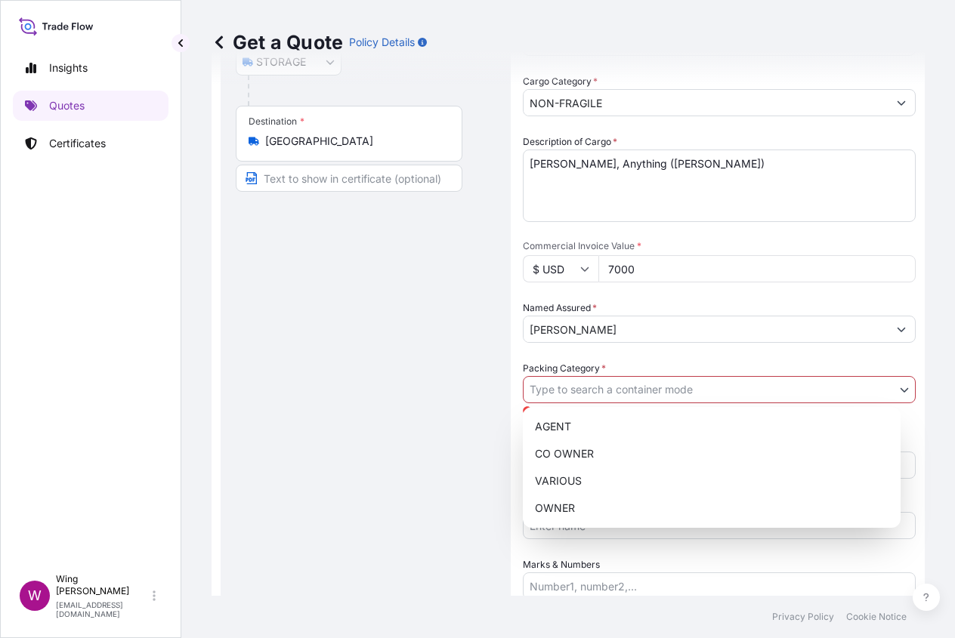
click at [608, 393] on body "Insights Quotes Certificates W Wing Lee [EMAIL_ADDRESS][DOMAIN_NAME] Get a Quot…" at bounding box center [477, 319] width 955 height 638
click at [566, 504] on div "OWNER" at bounding box center [712, 508] width 366 height 27
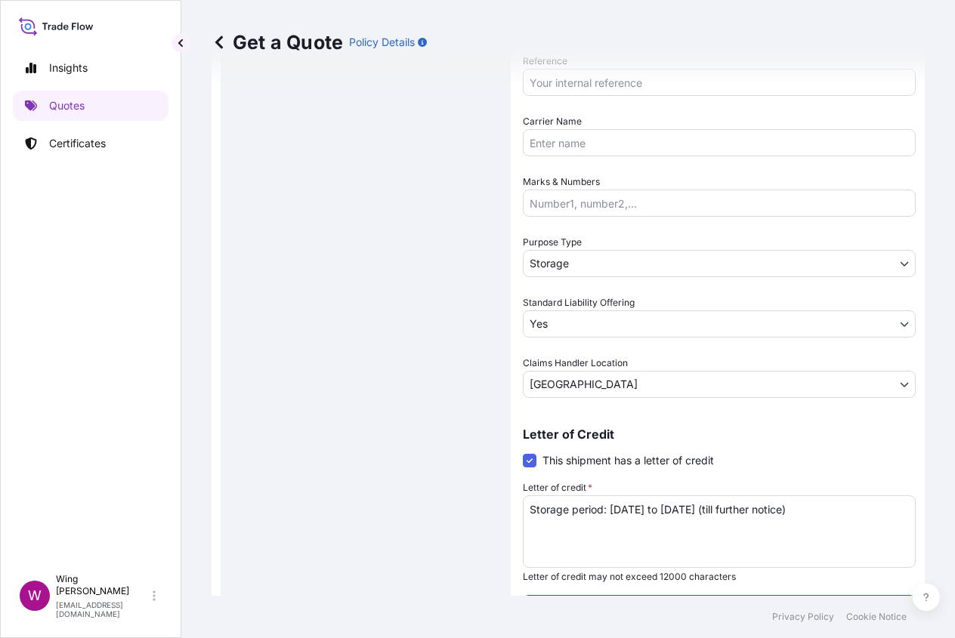
scroll to position [625, 0]
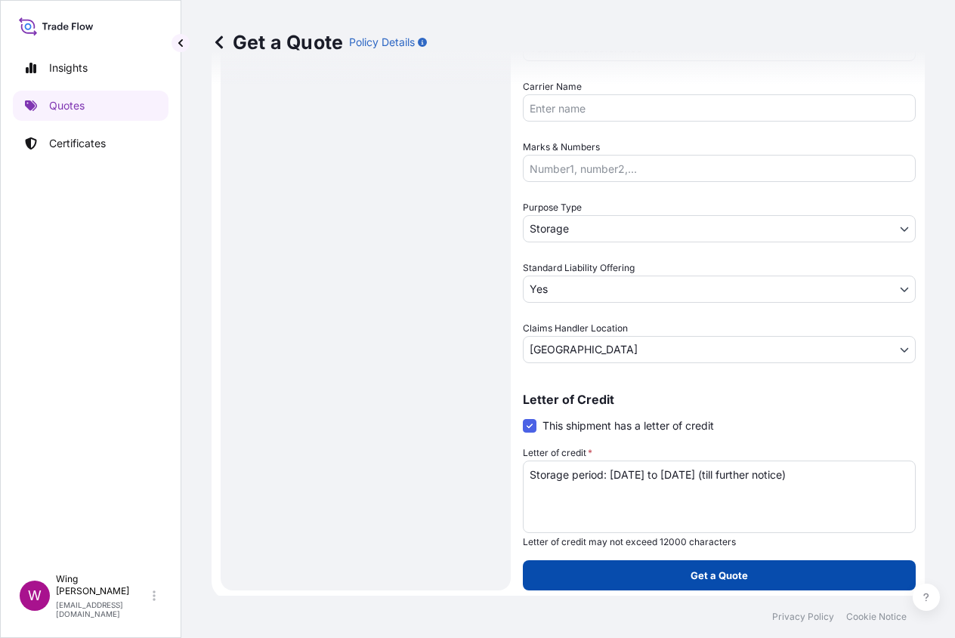
click at [703, 560] on button "Get a Quote" at bounding box center [719, 575] width 393 height 30
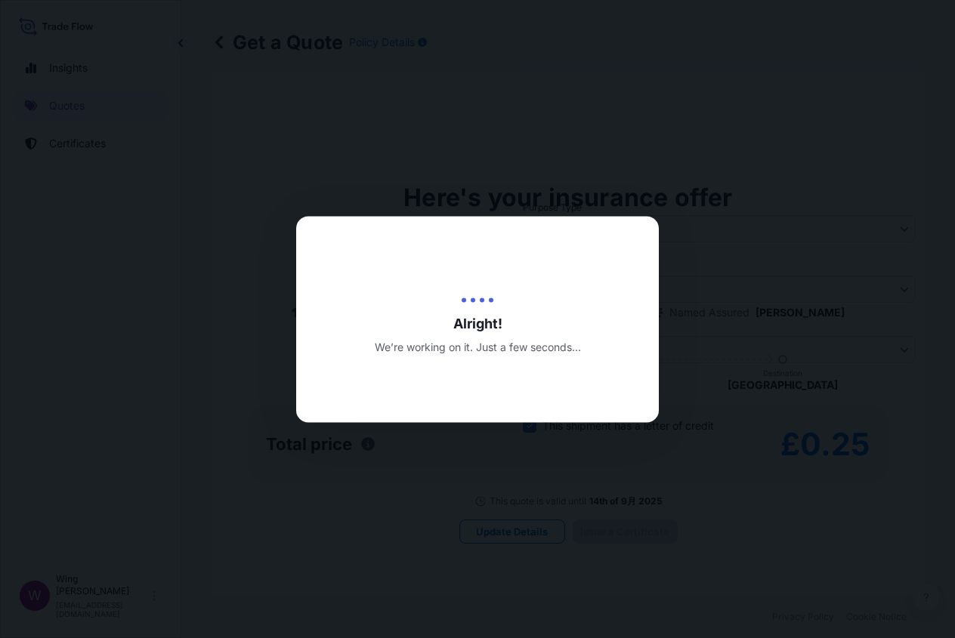
type input "[DATE]"
select select "STORAGE"
select select "Transit"
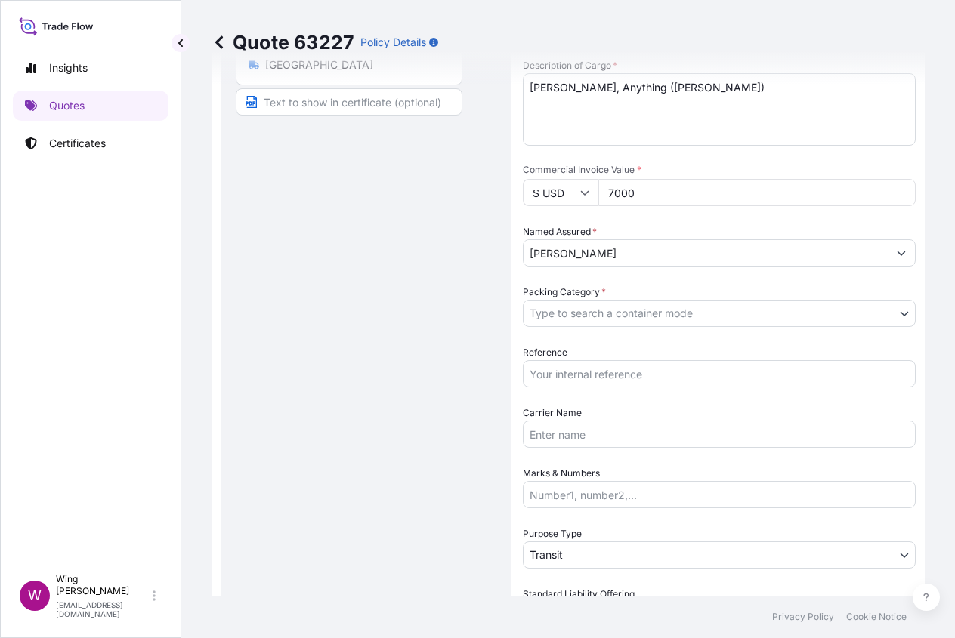
scroll to position [302, 0]
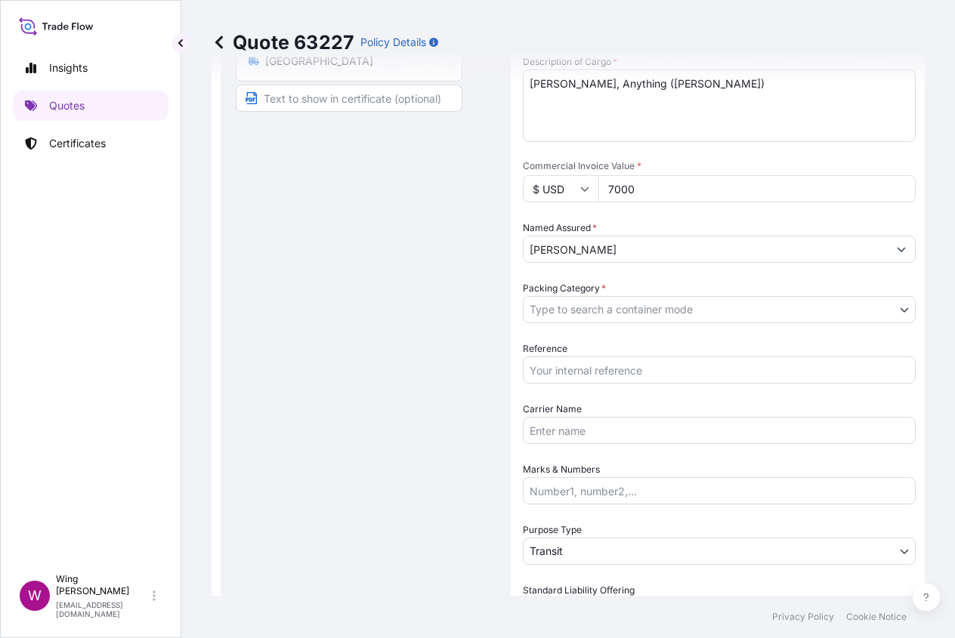
click at [681, 311] on body "Insights Quotes Certificates W Wing Lee [EMAIL_ADDRESS][DOMAIN_NAME] Quote 6322…" at bounding box center [477, 319] width 955 height 638
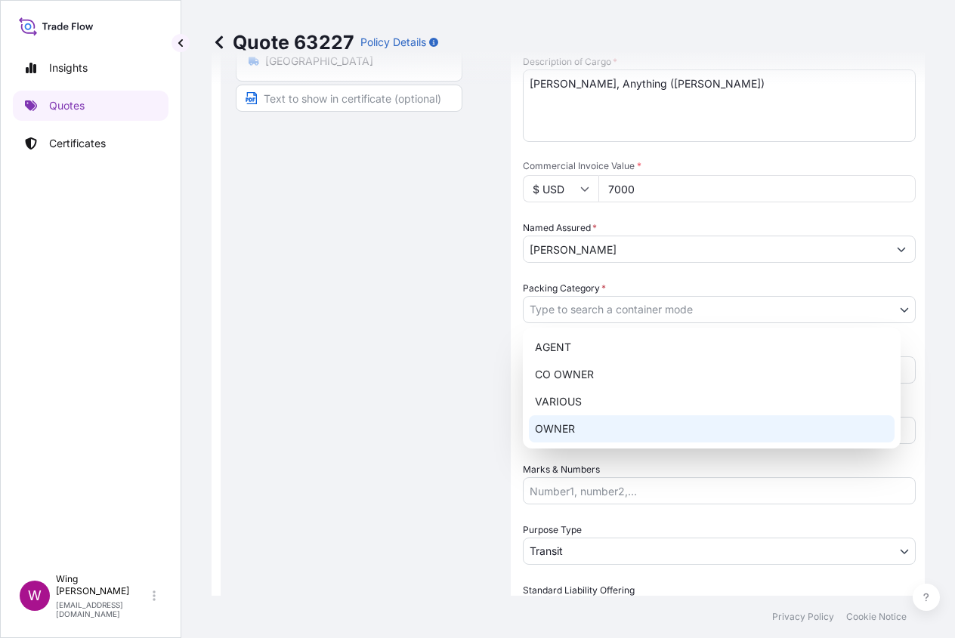
click at [617, 418] on div "OWNER" at bounding box center [712, 428] width 366 height 27
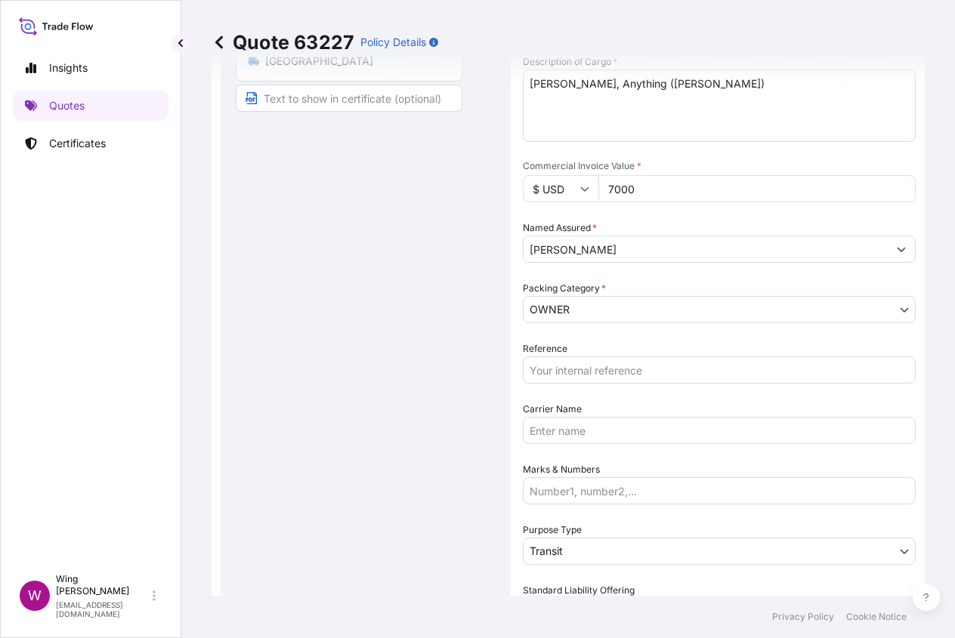
click at [387, 403] on div "Route Details Place of loading Road / [GEOGRAPHIC_DATA] / Inland Origin * [GEOG…" at bounding box center [366, 295] width 260 height 977
click at [536, 372] on input "Reference" at bounding box center [719, 369] width 393 height 27
paste input "AMST2314818VIVI"
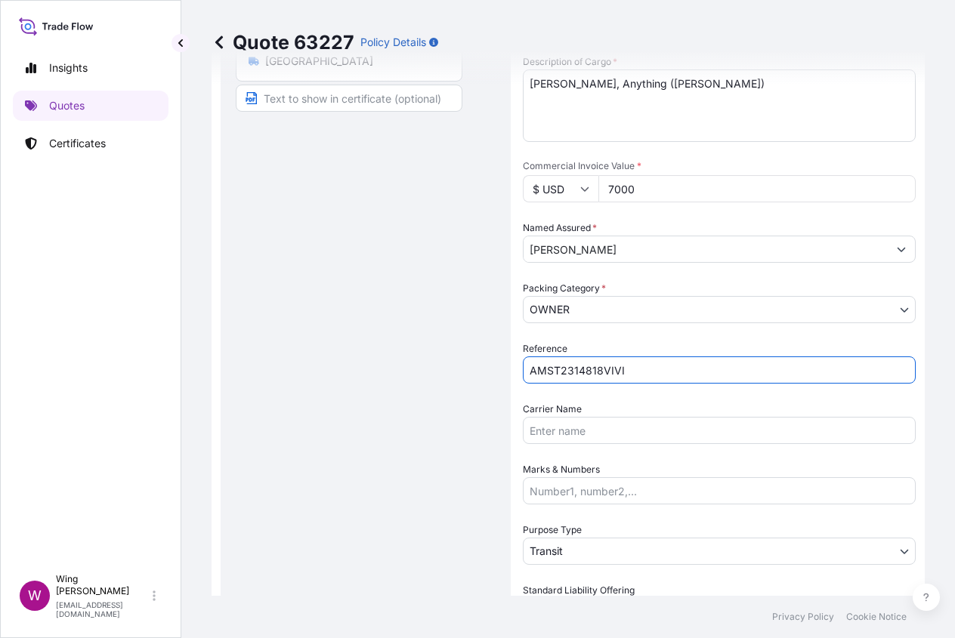
type input "AMST2314818VIVI"
click at [388, 393] on div "Route Details Place of loading Road / [GEOGRAPHIC_DATA] / Inland Origin * [GEOG…" at bounding box center [366, 295] width 260 height 977
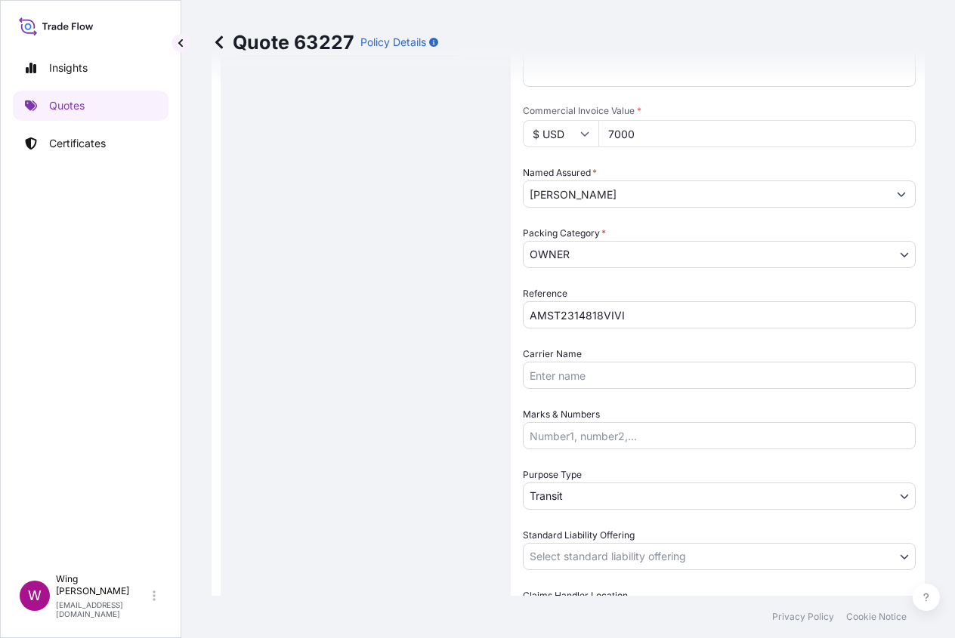
scroll to position [403, 0]
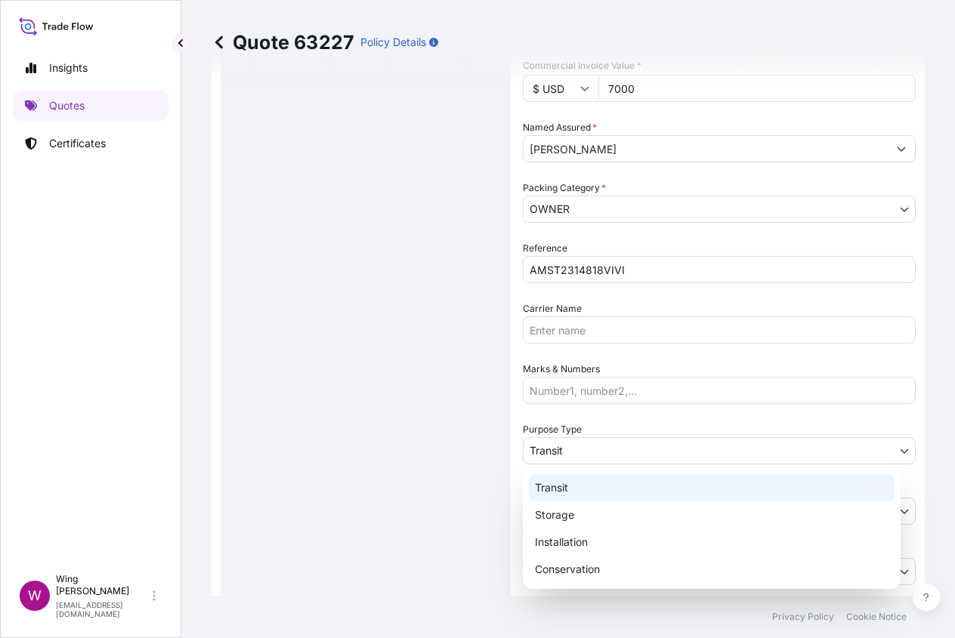
click at [571, 448] on body "Insights Quotes Certificates W Wing Lee [EMAIL_ADDRESS][DOMAIN_NAME] Quote 6322…" at bounding box center [477, 319] width 955 height 638
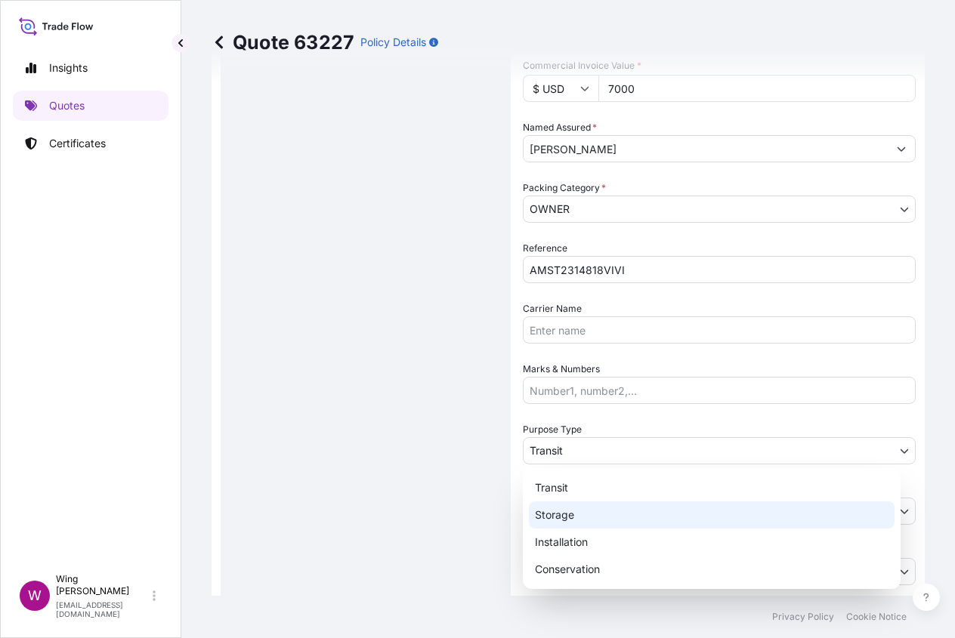
click at [574, 517] on div "Storage" at bounding box center [712, 514] width 366 height 27
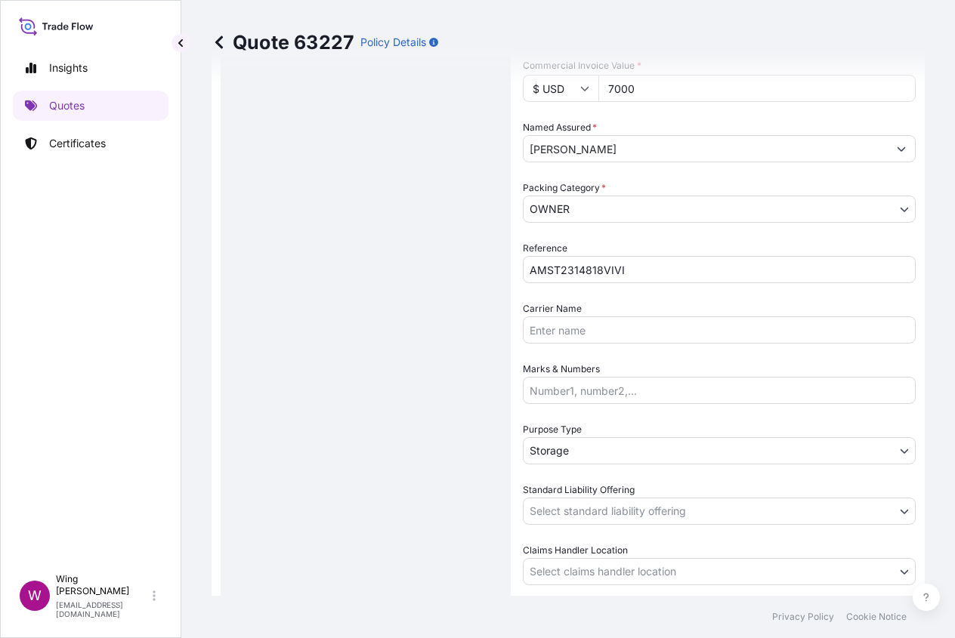
click at [400, 508] on div "Route Details Place of loading Road / [GEOGRAPHIC_DATA] / Inland Origin * [GEOG…" at bounding box center [366, 194] width 260 height 977
click at [534, 501] on body "Insights Quotes Certificates W Wing Lee [EMAIL_ADDRESS][DOMAIN_NAME] Quote 6322…" at bounding box center [477, 319] width 955 height 638
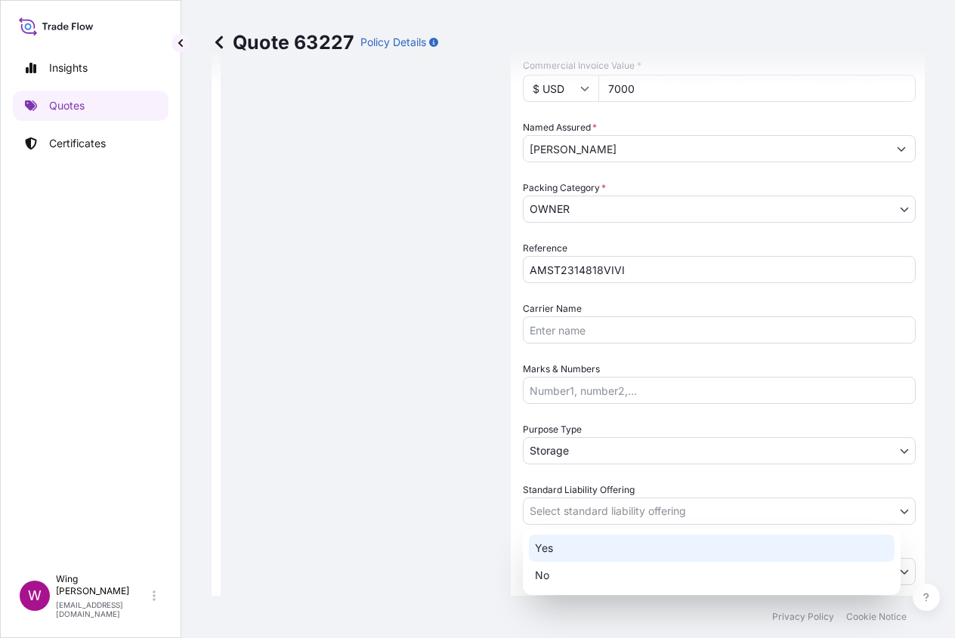
click at [570, 550] on div "Yes" at bounding box center [712, 548] width 366 height 27
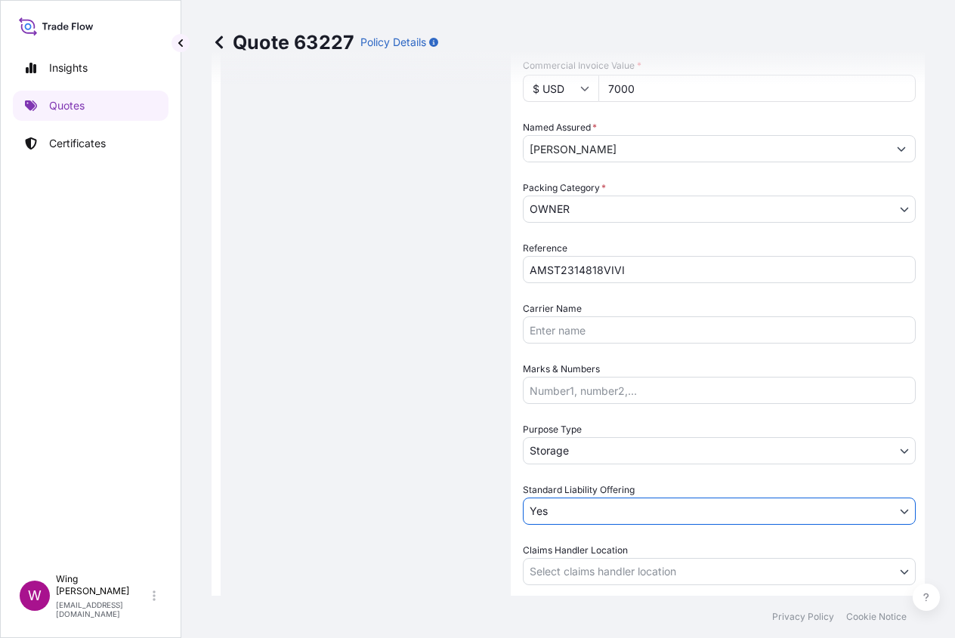
click at [405, 548] on div "Route Details Place of loading Road / [GEOGRAPHIC_DATA] / Inland Origin * [GEOG…" at bounding box center [366, 194] width 260 height 977
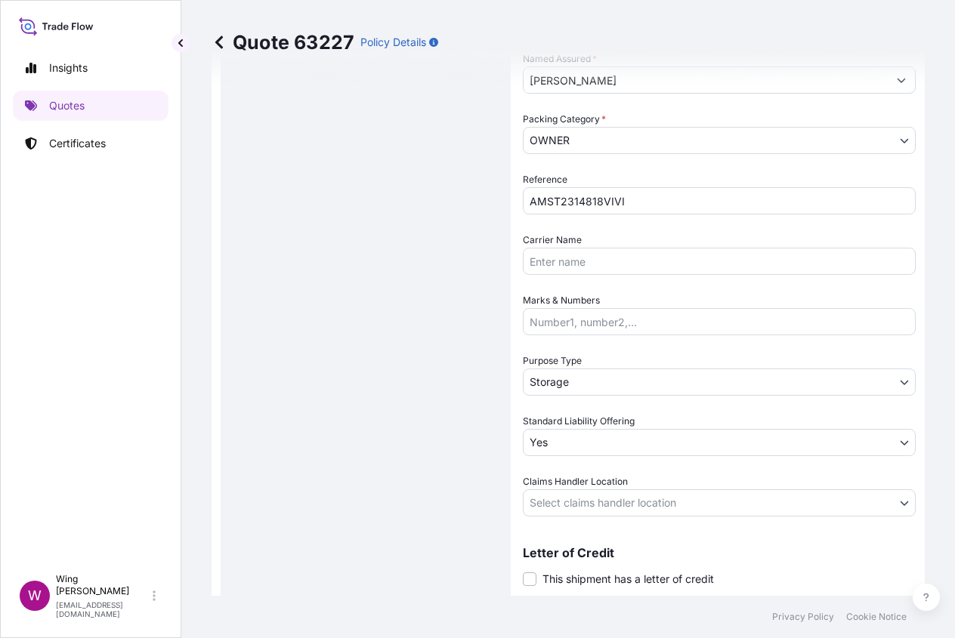
scroll to position [604, 0]
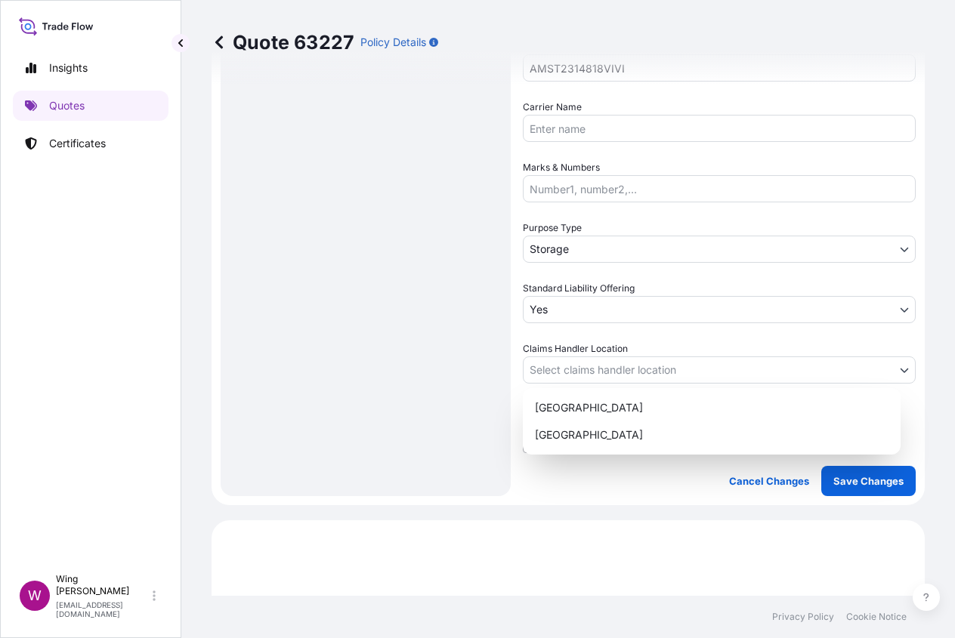
click at [589, 359] on body "Insights Quotes Certificates W Wing Lee [EMAIL_ADDRESS][DOMAIN_NAME] Quote 6322…" at bounding box center [477, 319] width 955 height 638
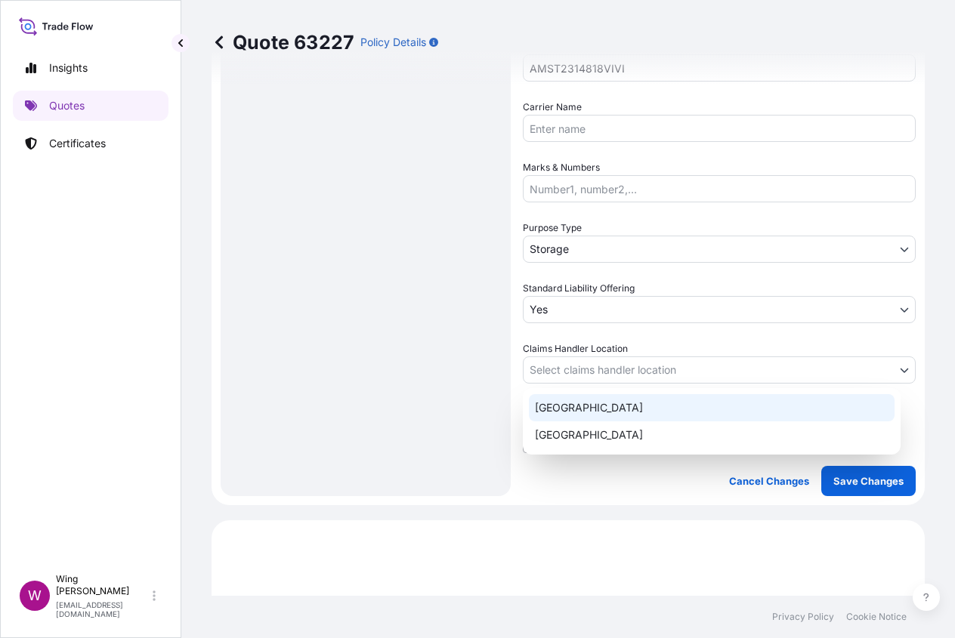
click at [588, 409] on div "[GEOGRAPHIC_DATA]" at bounding box center [712, 407] width 366 height 27
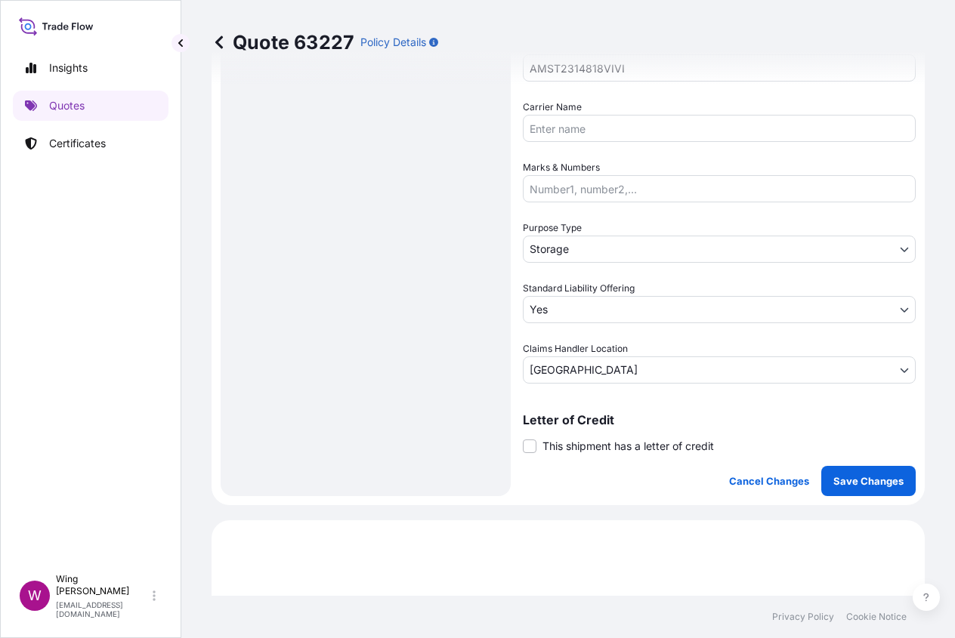
click at [540, 449] on label "This shipment has a letter of credit" at bounding box center [618, 446] width 191 height 16
click at [523, 438] on input "This shipment has a letter of credit" at bounding box center [523, 438] width 0 height 0
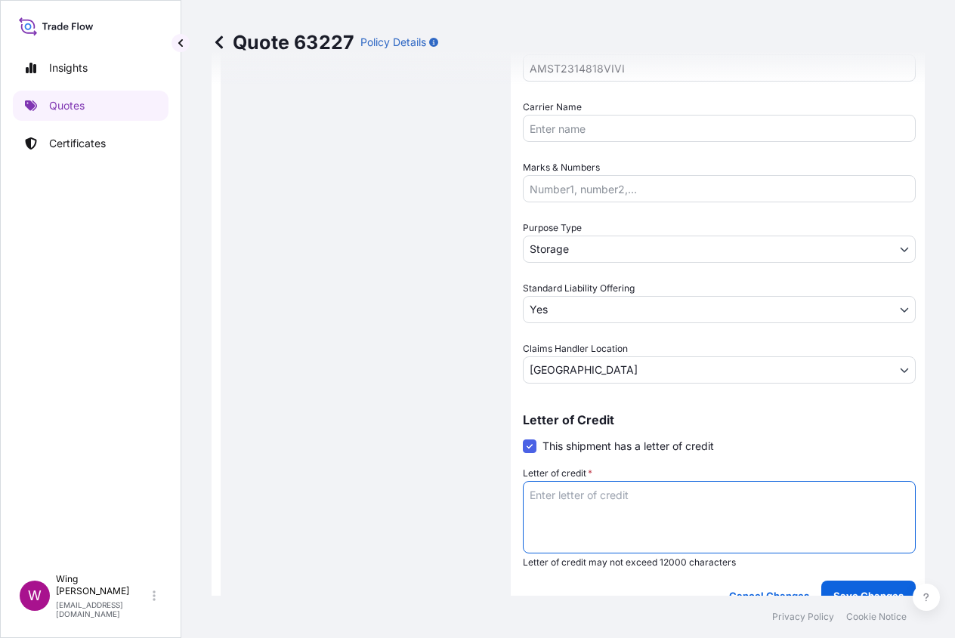
click at [572, 492] on textarea "Letter of credit *" at bounding box center [719, 517] width 393 height 73
drag, startPoint x: 610, startPoint y: 502, endPoint x: 418, endPoint y: 484, distance: 192.7
click at [418, 484] on form "Route Details Place of loading Road / Inland Road / Inland Origin * [GEOGRAPHIC…" at bounding box center [567, 50] width 713 height 1140
paste textarea "period: [DATE] to [DATE] (till further notice)"
type textarea "Storage period: [DATE] to [DATE] (till further notice)"
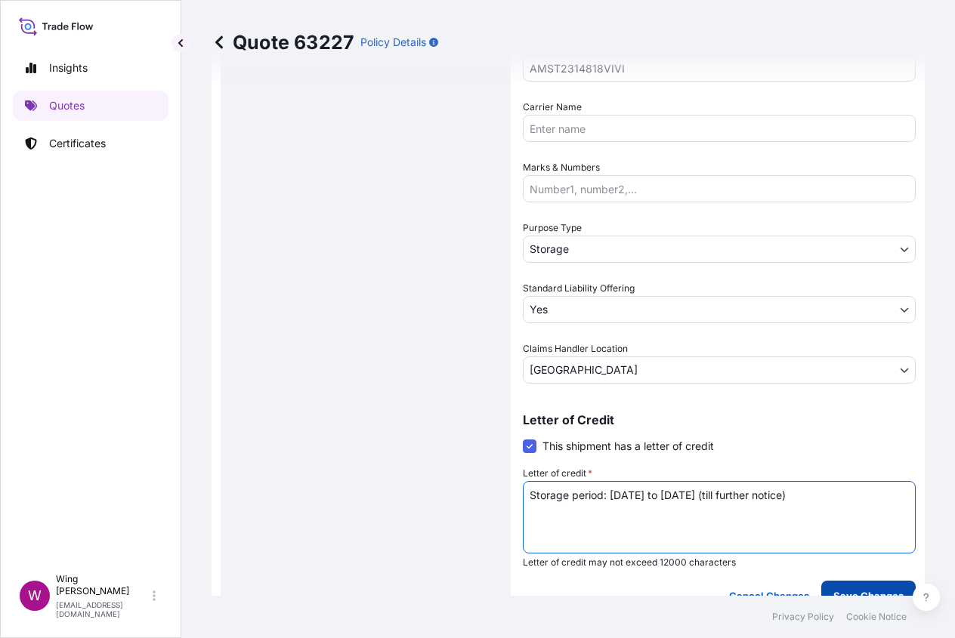
click at [826, 582] on button "Save Changes" at bounding box center [868, 596] width 94 height 30
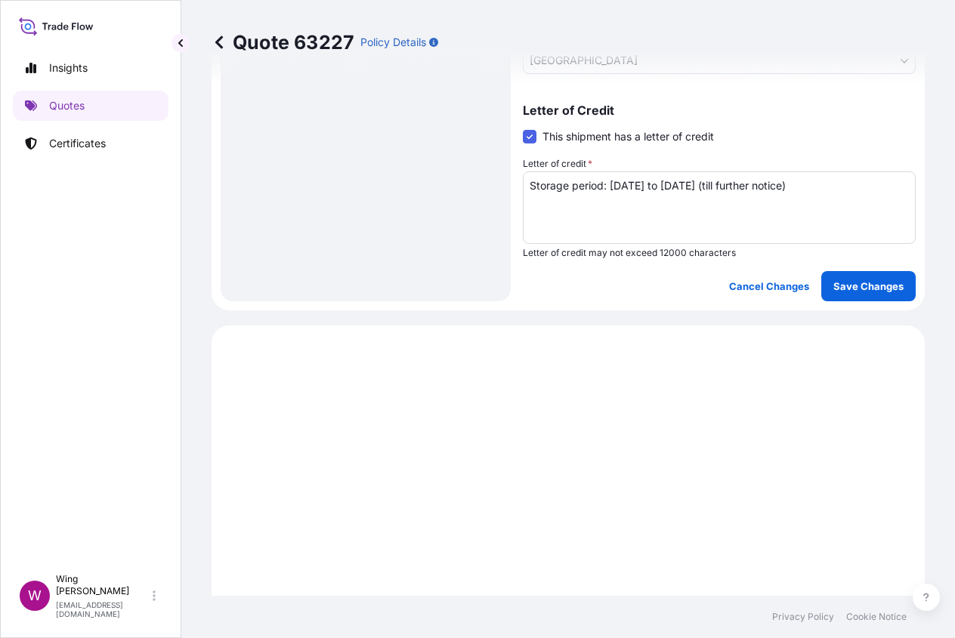
scroll to position [1162, 0]
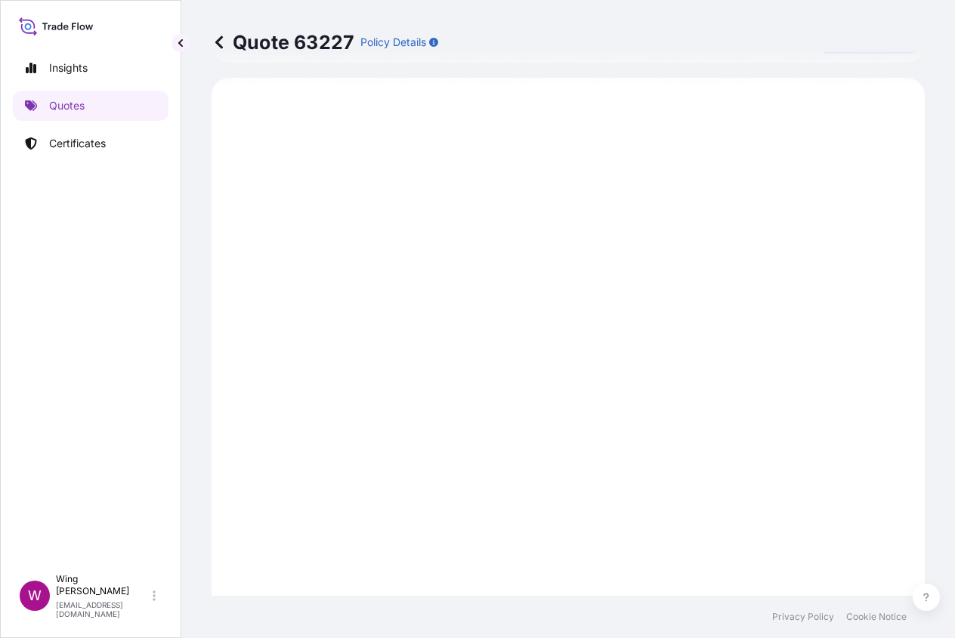
select select "STORAGE"
select select "Storage"
select select "Yes"
select select "[GEOGRAPHIC_DATA]"
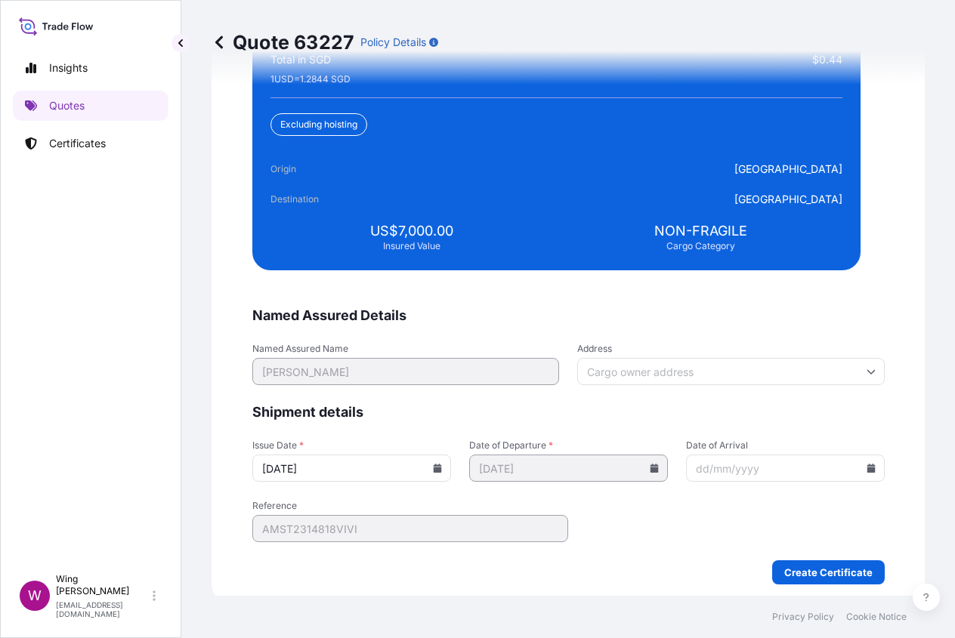
scroll to position [3742, 0]
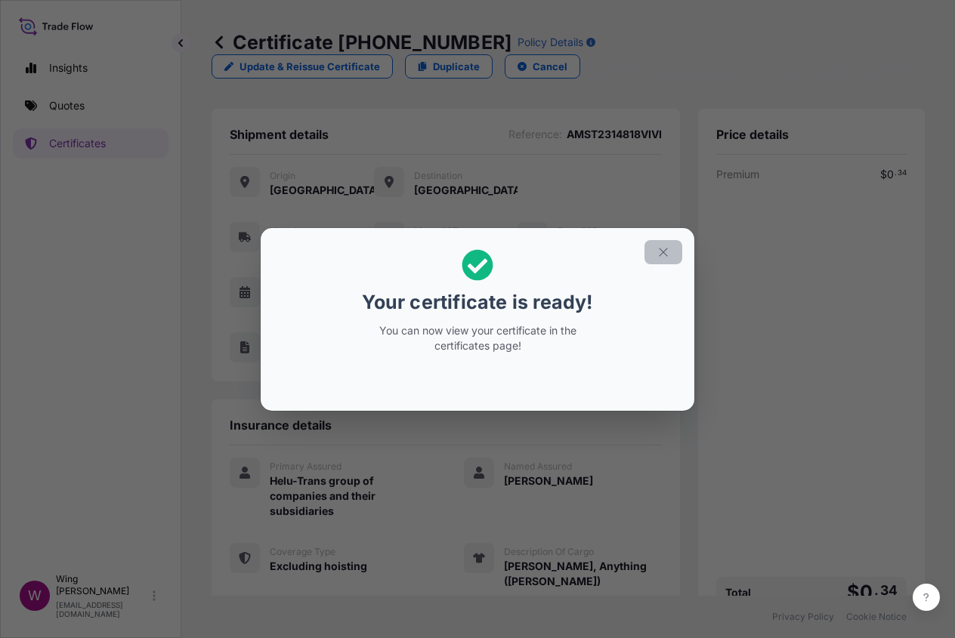
click at [659, 255] on icon "button" at bounding box center [663, 252] width 14 height 14
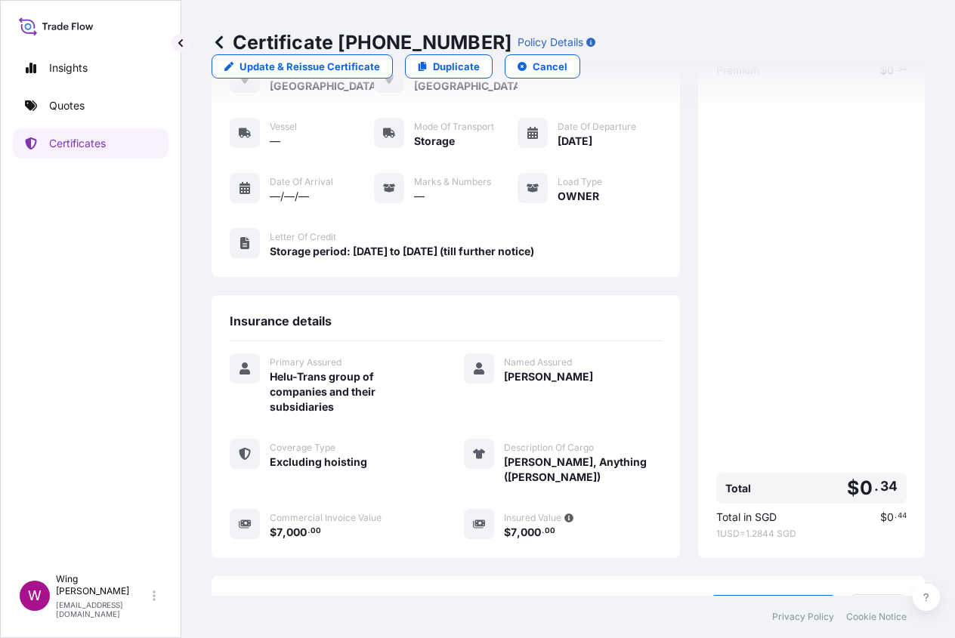
scroll to position [220, 0]
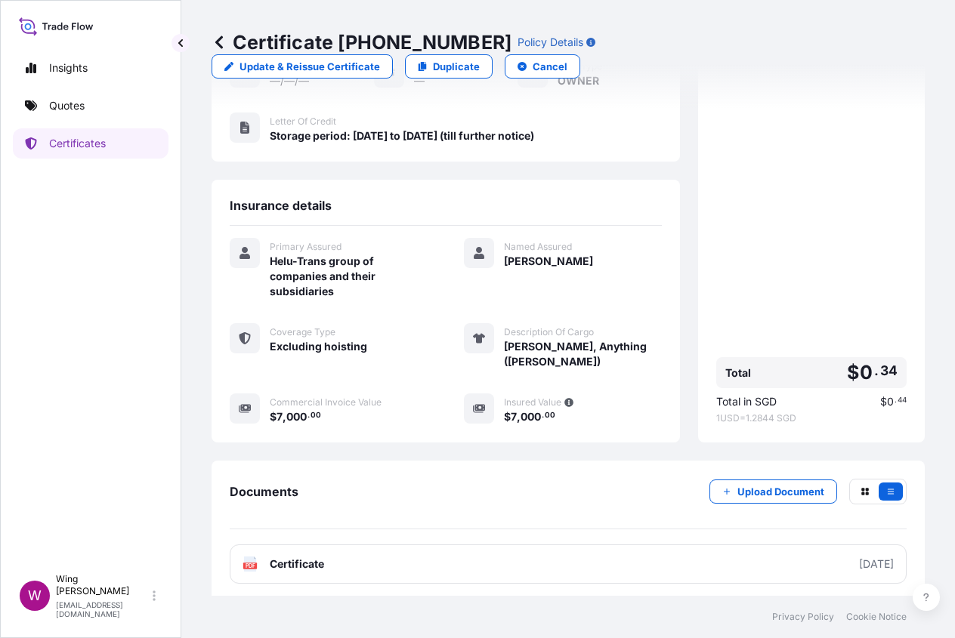
click at [252, 557] on icon at bounding box center [250, 564] width 13 height 15
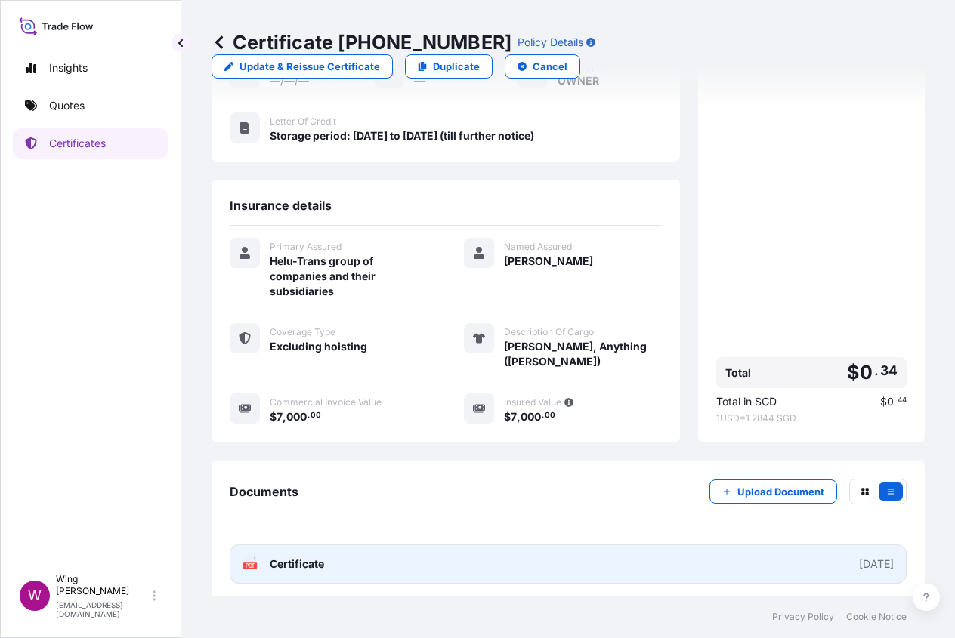
click at [245, 563] on rect at bounding box center [250, 566] width 14 height 6
